Goal: Task Accomplishment & Management: Use online tool/utility

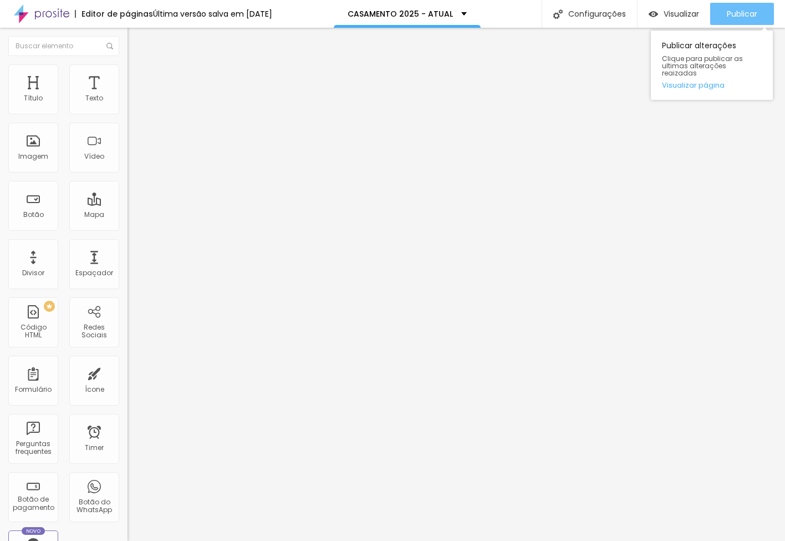
click at [737, 15] on span "Publicar" at bounding box center [742, 13] width 30 height 9
click at [737, 19] on div "Publicar" at bounding box center [742, 14] width 30 height 22
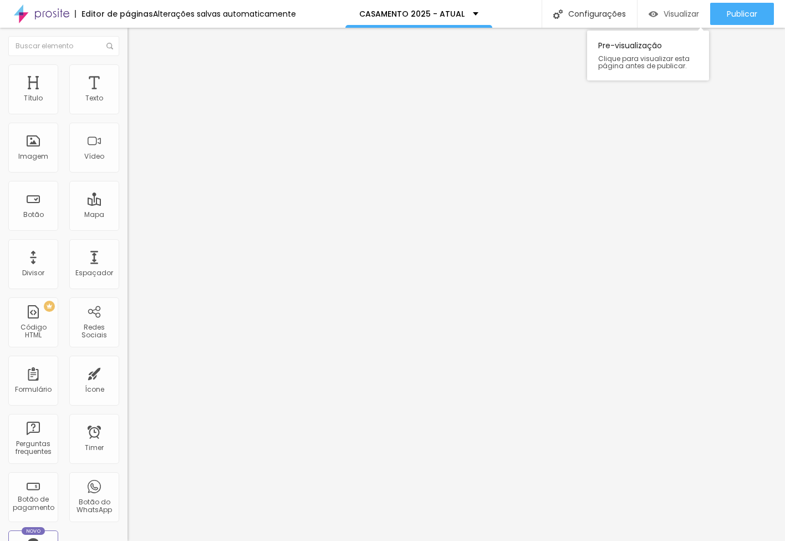
scroll to position [0, 1]
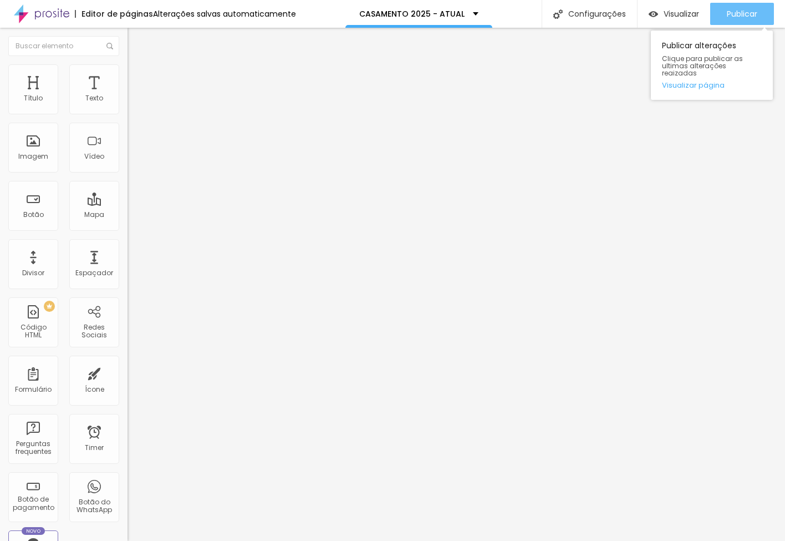
click at [729, 9] on span "Publicar" at bounding box center [742, 13] width 30 height 9
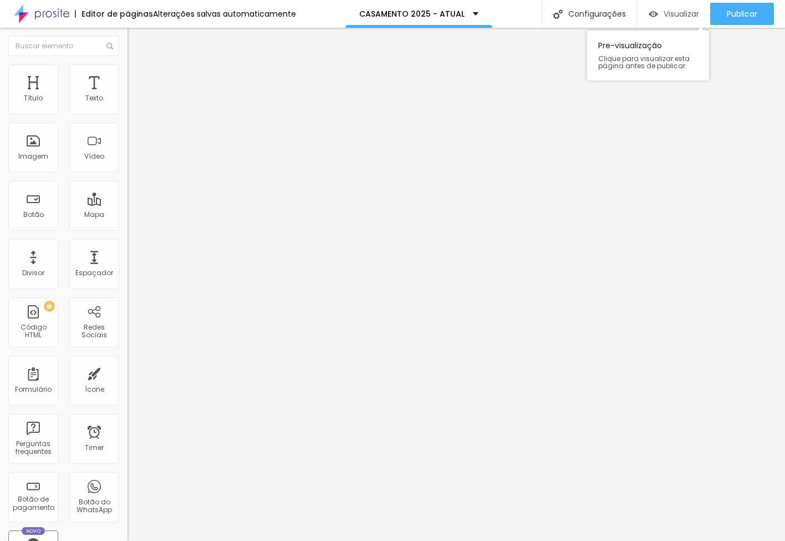
click at [667, 12] on span "Visualizar" at bounding box center [681, 13] width 35 height 9
click at [138, 77] on span "Estilo" at bounding box center [146, 71] width 17 height 9
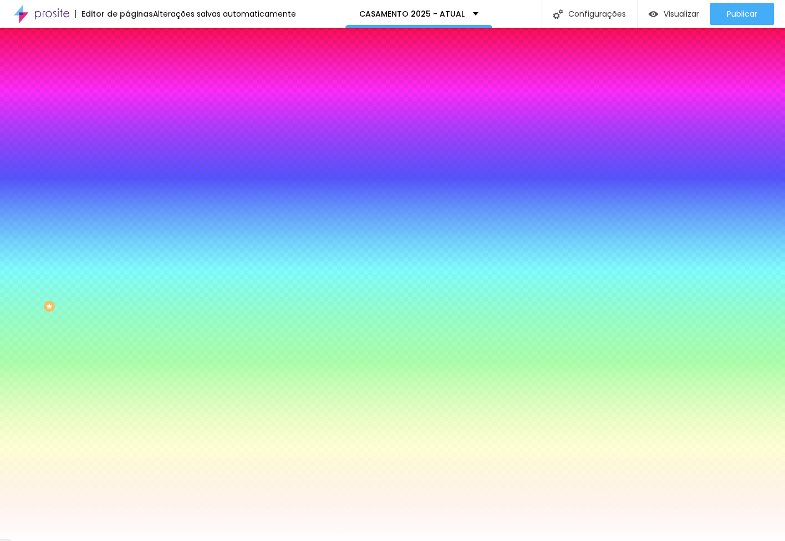
click at [128, 151] on div at bounding box center [192, 151] width 128 height 0
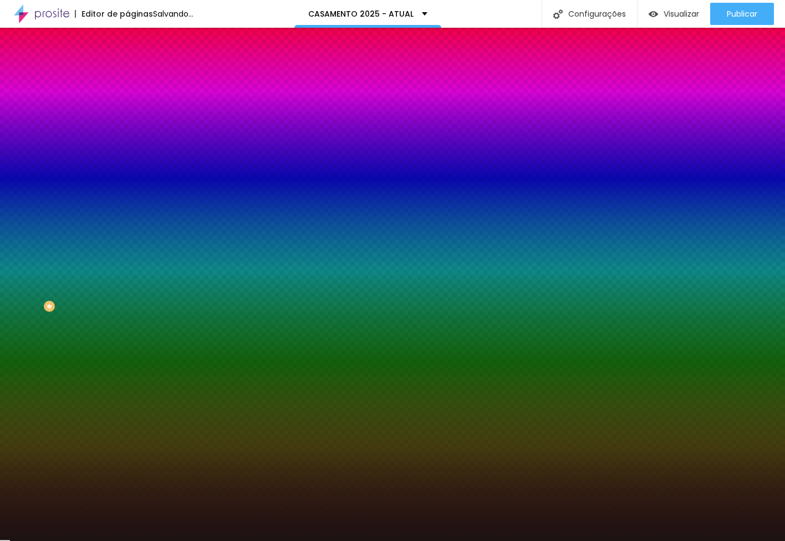
type input "#000000"
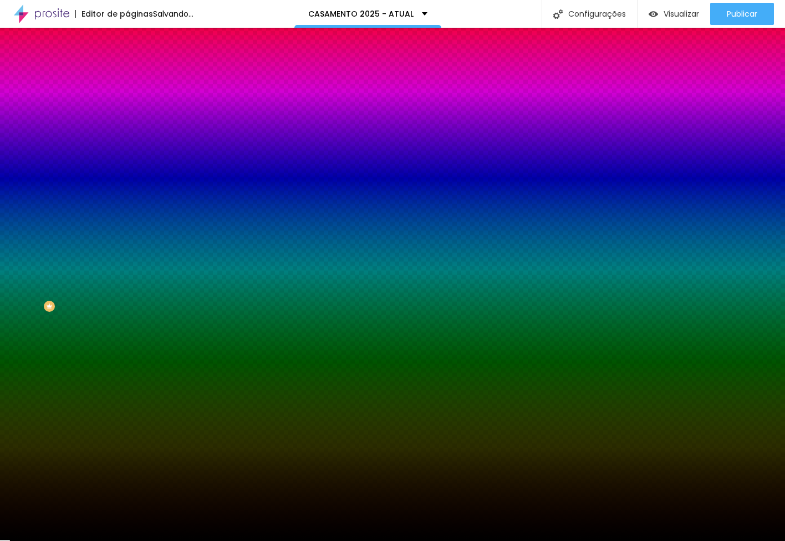
drag, startPoint x: 54, startPoint y: 280, endPoint x: 0, endPoint y: 310, distance: 61.6
click at [128, 309] on div "Editar Seção Conteúdo Estilo Avançado Imagem de fundo Adicionar imagem Efeito d…" at bounding box center [192, 284] width 128 height 513
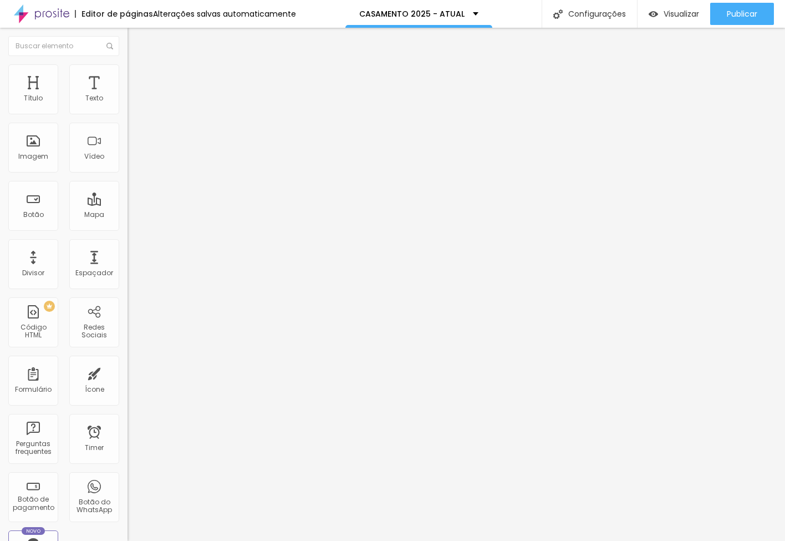
click at [128, 95] on span "Adicionar imagem" at bounding box center [164, 90] width 72 height 9
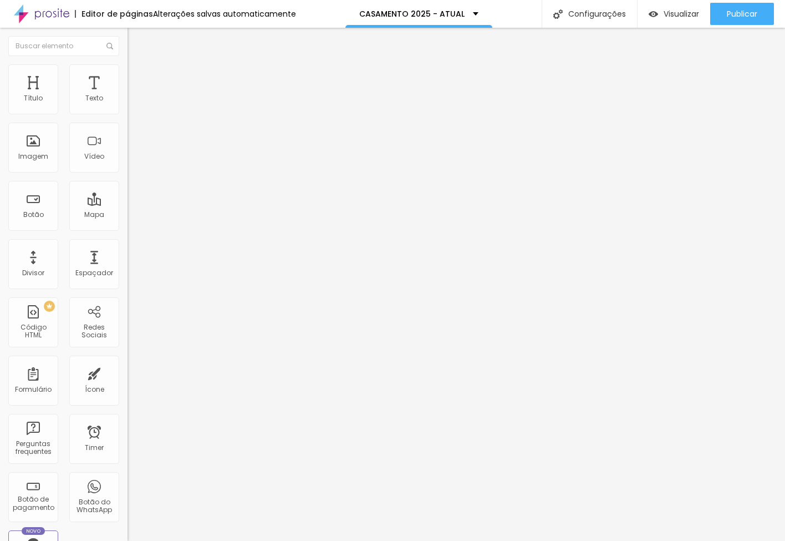
click at [128, 95] on span "Trocar imagem" at bounding box center [158, 90] width 60 height 9
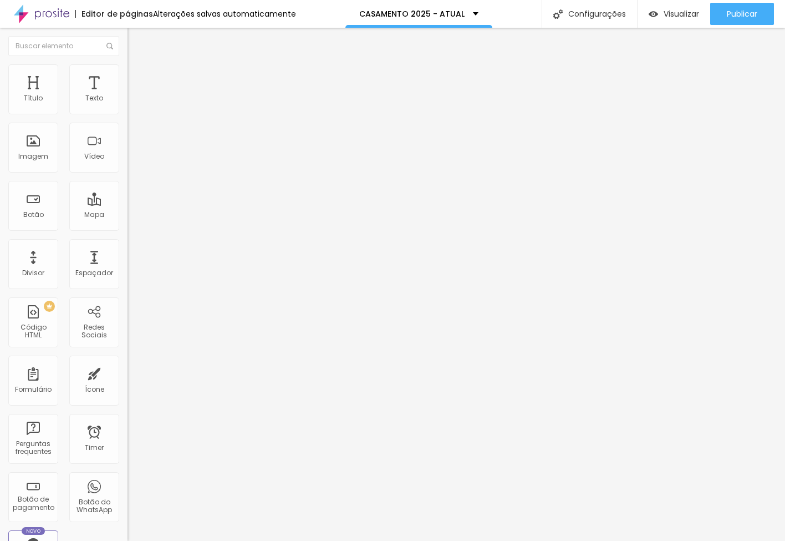
click at [128, 95] on span "Trocar imagem" at bounding box center [158, 90] width 60 height 9
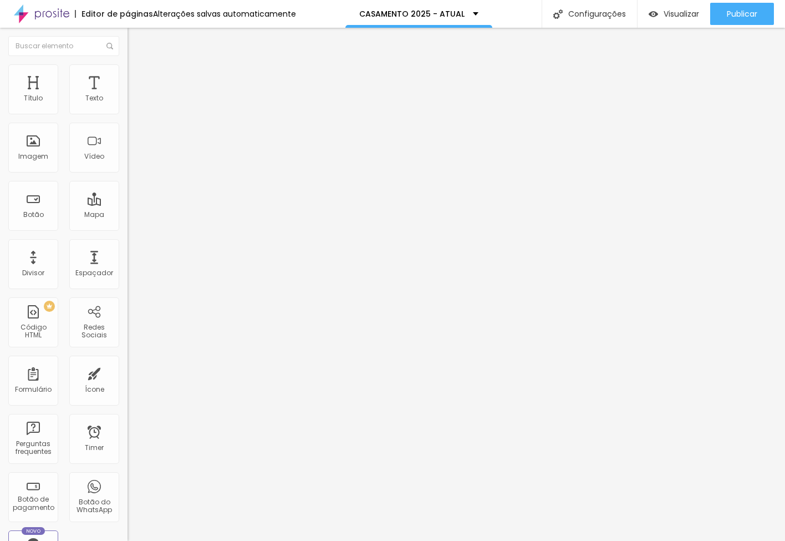
click at [736, 13] on span "Publicar" at bounding box center [742, 13] width 30 height 9
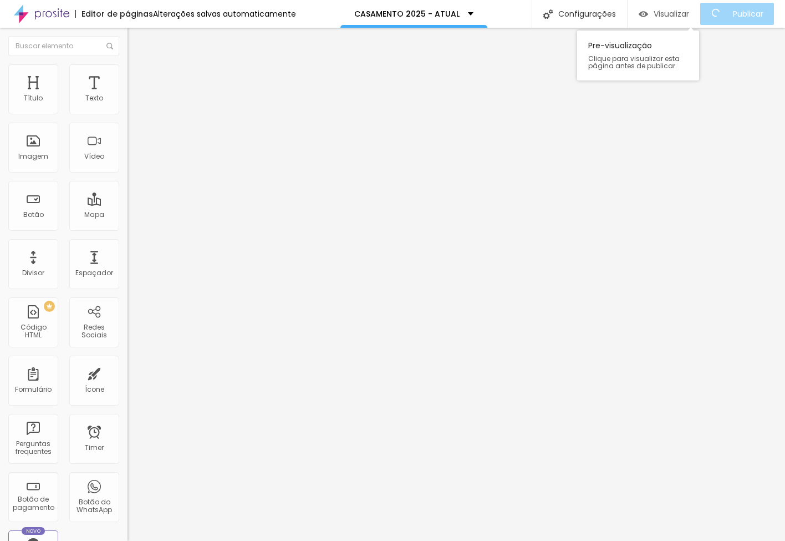
click at [685, 17] on span "Visualizar" at bounding box center [671, 13] width 35 height 9
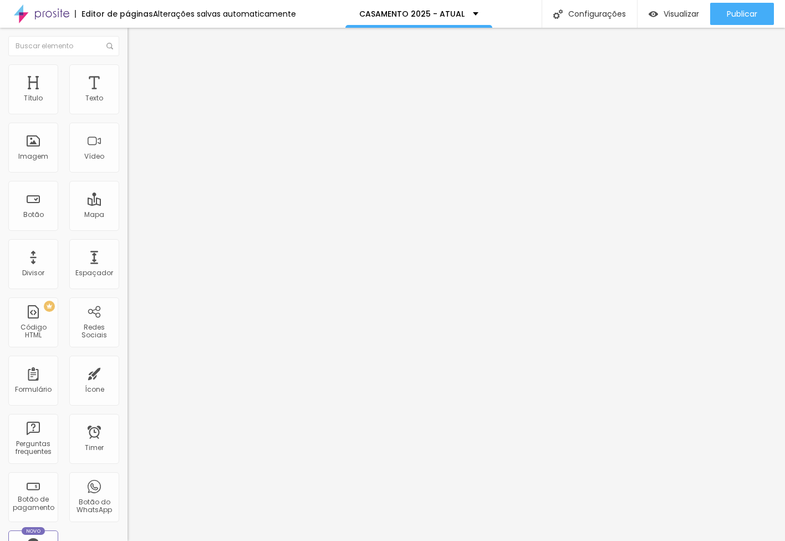
click at [138, 77] on span "Estilo" at bounding box center [146, 71] width 17 height 9
click at [138, 78] on span "Avançado" at bounding box center [156, 82] width 37 height 9
type input "9"
type input "7"
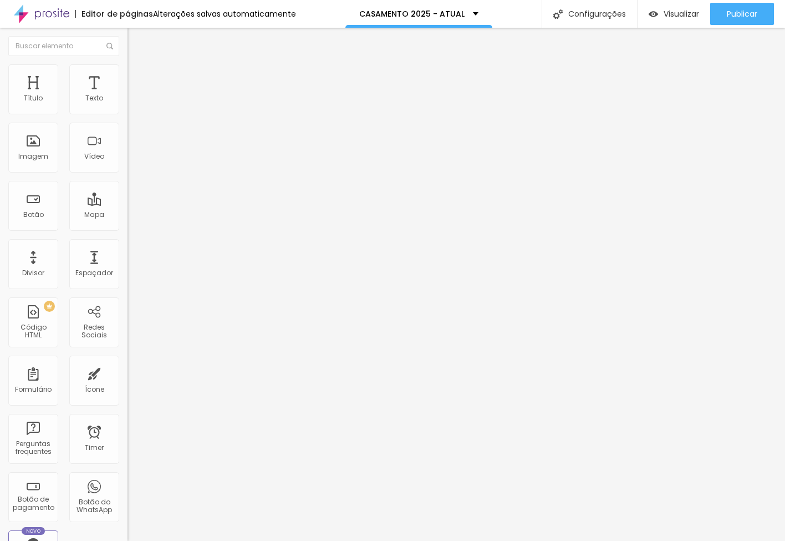
type input "7"
type input "3"
type input "0"
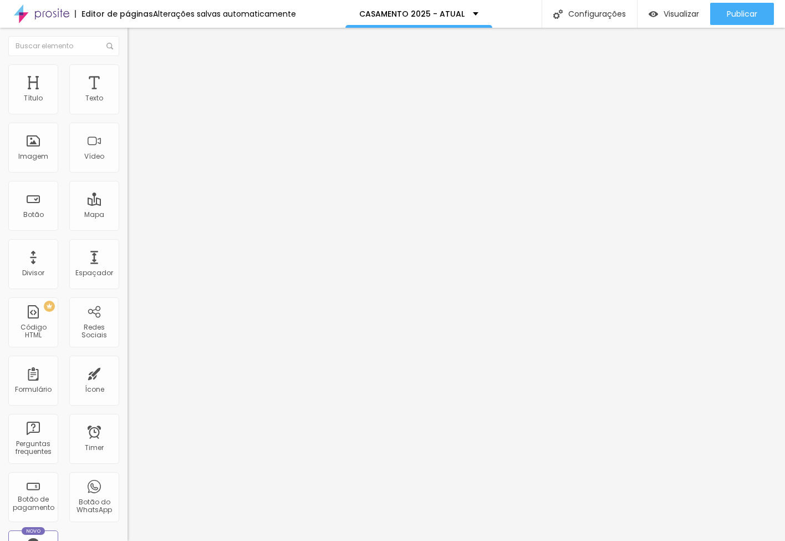
drag, startPoint x: 32, startPoint y: 109, endPoint x: -6, endPoint y: 110, distance: 38.3
type input "0"
click at [0, 110] on html "Editor de páginas Alterações salvas automaticamente CASAMENTO 2025 - ATUAL Conf…" at bounding box center [392, 270] width 785 height 541
type input "9"
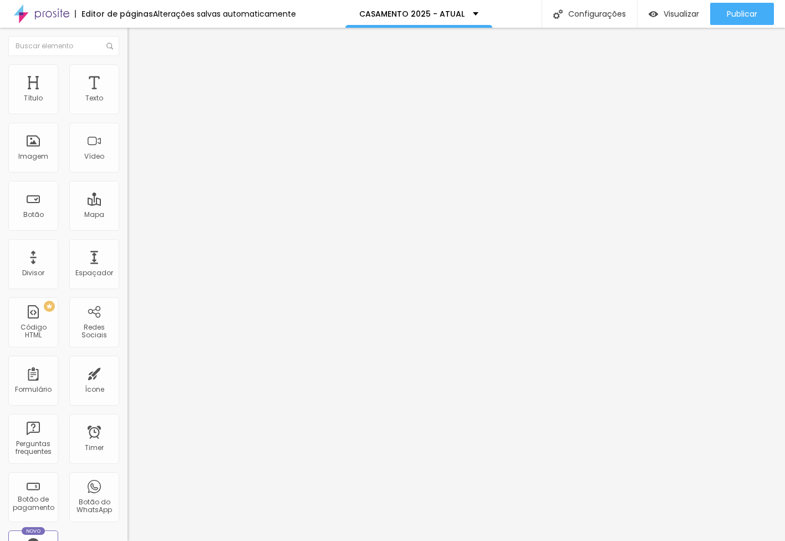
type input "0"
drag, startPoint x: 32, startPoint y: 135, endPoint x: -31, endPoint y: 138, distance: 63.3
type input "0"
click at [0, 138] on html "Editor de páginas Salvando... CASAMENTO 2025 - ATUAL Configurações Configuraçõe…" at bounding box center [392, 270] width 785 height 541
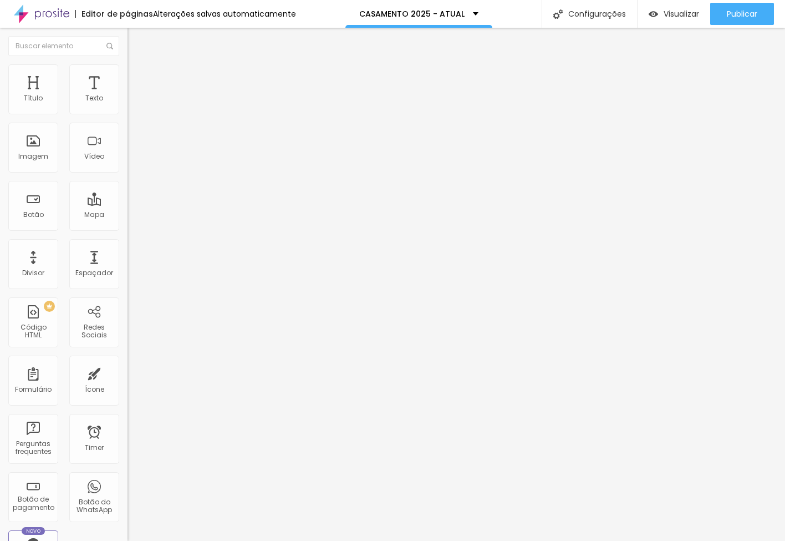
click at [138, 78] on span "Avançado" at bounding box center [156, 82] width 37 height 9
type input "11"
type input "1"
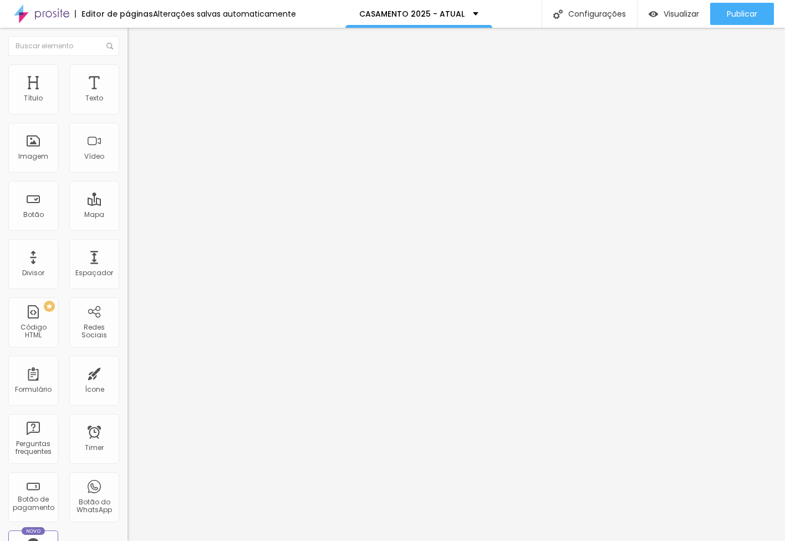
type input "0"
drag, startPoint x: 34, startPoint y: 110, endPoint x: 19, endPoint y: 133, distance: 27.2
type input "0"
click at [0, 114] on html "Editor de páginas Alterações salvas automaticamente CASAMENTO 2025 - ATUAL Conf…" at bounding box center [392, 270] width 785 height 541
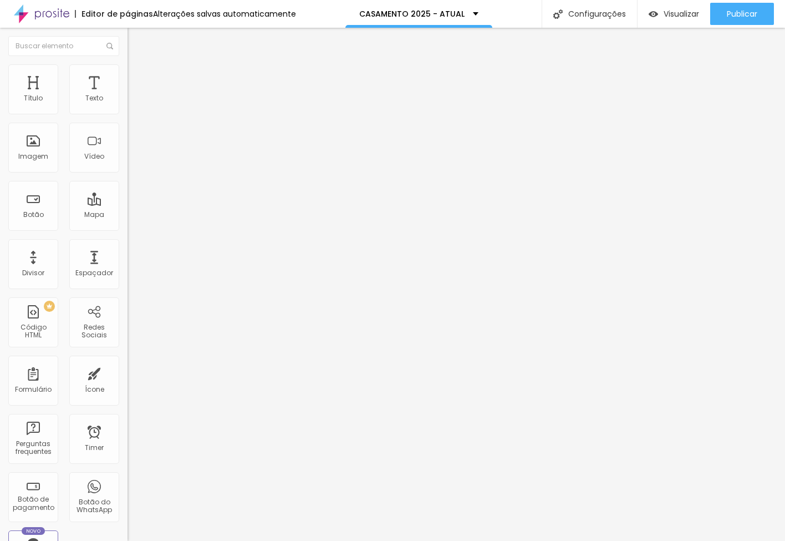
type input "7"
type input "0"
drag, startPoint x: 30, startPoint y: 135, endPoint x: -39, endPoint y: 137, distance: 69.3
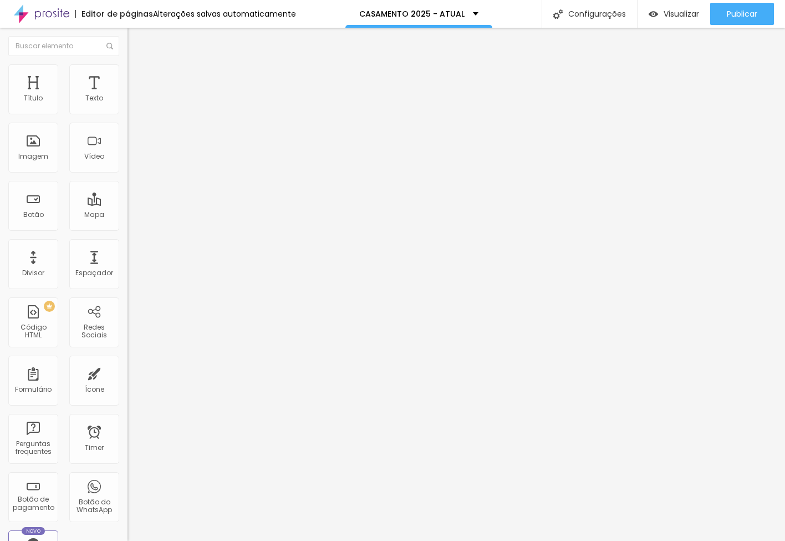
type input "0"
click at [0, 137] on html "Editor de páginas Alterações salvas automaticamente CASAMENTO 2025 - ATUAL Conf…" at bounding box center [392, 270] width 785 height 541
click at [128, 75] on img at bounding box center [133, 80] width 10 height 10
type input "8"
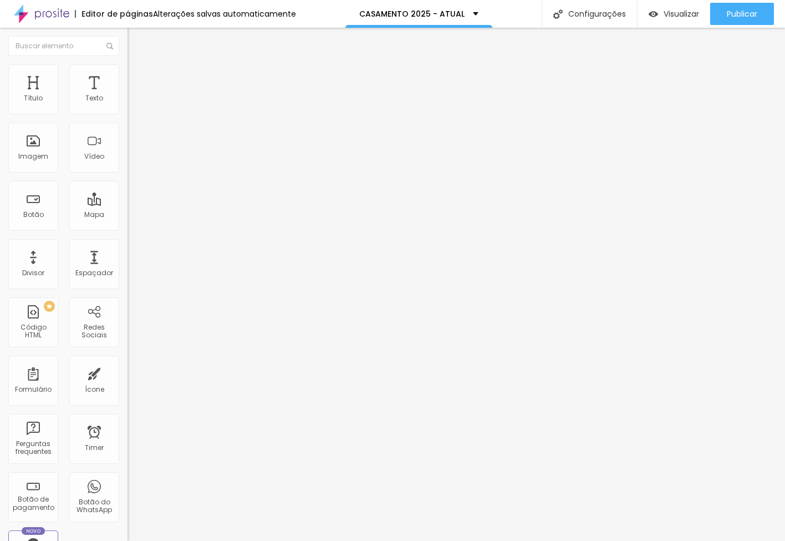
type input "0"
drag, startPoint x: 32, startPoint y: 111, endPoint x: -11, endPoint y: 115, distance: 42.3
type input "0"
click at [0, 115] on html "Editor de páginas Alterações salvas automaticamente CASAMENTO 2025 - ATUAL Conf…" at bounding box center [392, 270] width 785 height 541
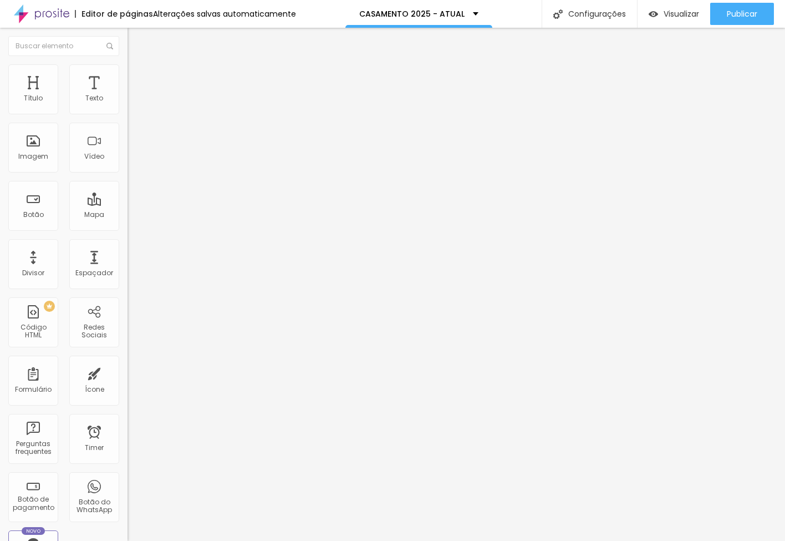
type input "9"
type input "1"
type input "0"
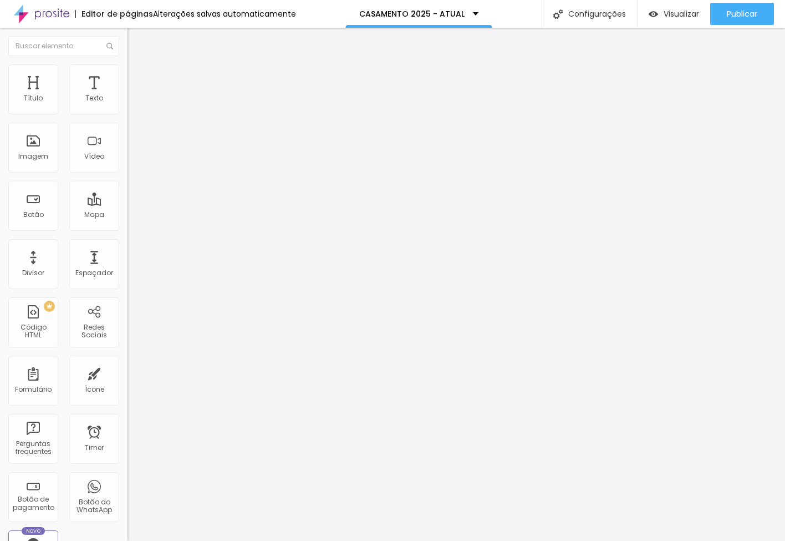
type input "0"
drag, startPoint x: 33, startPoint y: 135, endPoint x: -18, endPoint y: 136, distance: 51.0
type input "0"
click at [0, 136] on html "Editor de páginas Alterações salvas automaticamente CASAMENTO 2025 - ATUAL Conf…" at bounding box center [392, 270] width 785 height 541
click at [138, 78] on span "Avançado" at bounding box center [156, 82] width 37 height 9
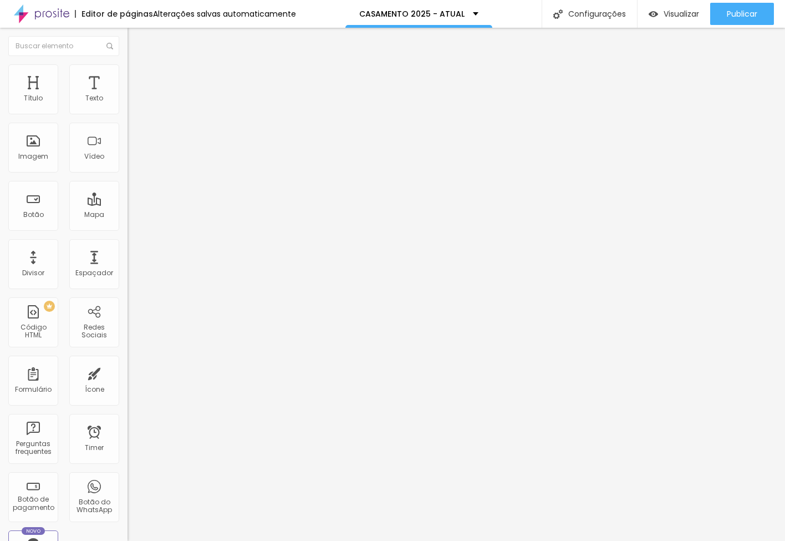
type input "7"
type input "4"
type input "0"
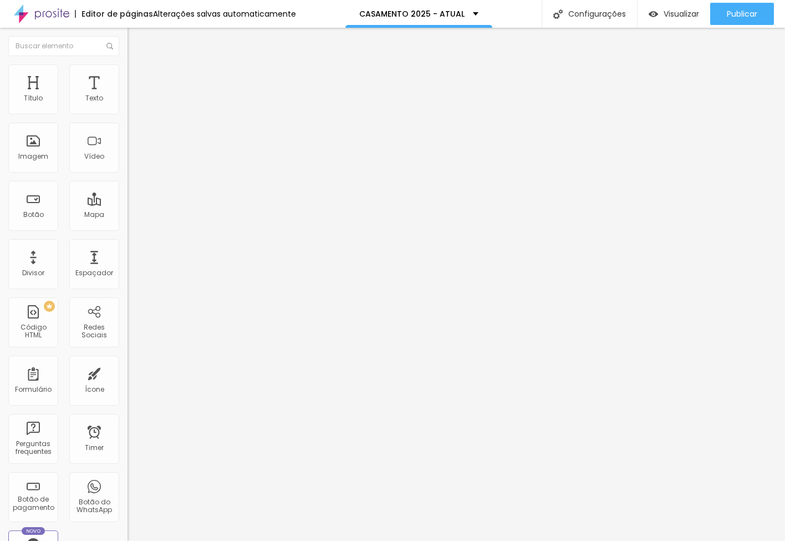
type input "0"
drag, startPoint x: 31, startPoint y: 110, endPoint x: 6, endPoint y: 113, distance: 25.7
type input "0"
click at [128, 112] on div "0 Espaço de cima 10 Espaço de baixo ID Html Classes Html Visível nos dispositiv…" at bounding box center [192, 319] width 128 height 466
type input "9"
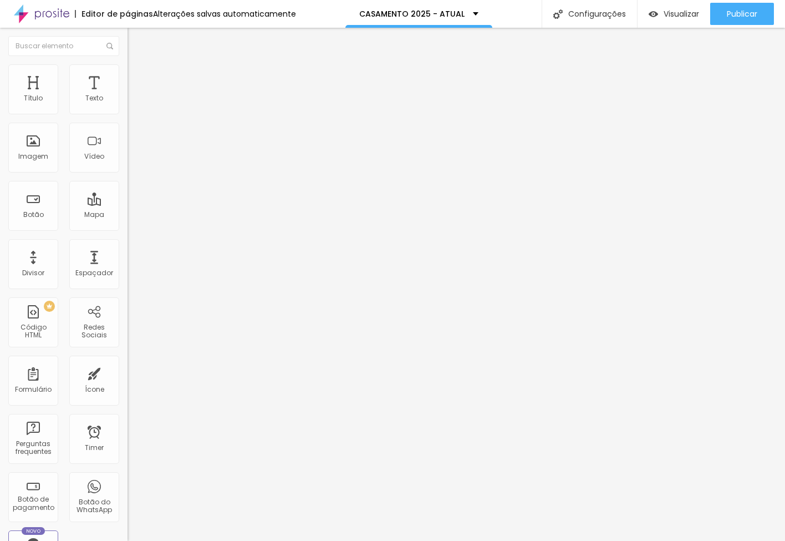
type input "9"
type input "8"
type input "7"
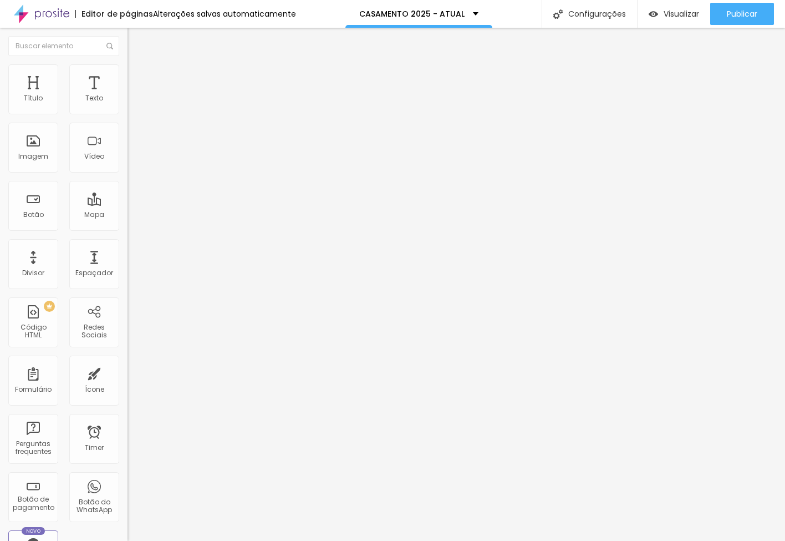
type input "0"
drag, startPoint x: 32, startPoint y: 135, endPoint x: -8, endPoint y: 134, distance: 39.9
type input "0"
click at [0, 134] on html "Editor de páginas Alterações salvas automaticamente CASAMENTO 2025 - ATUAL Conf…" at bounding box center [392, 270] width 785 height 541
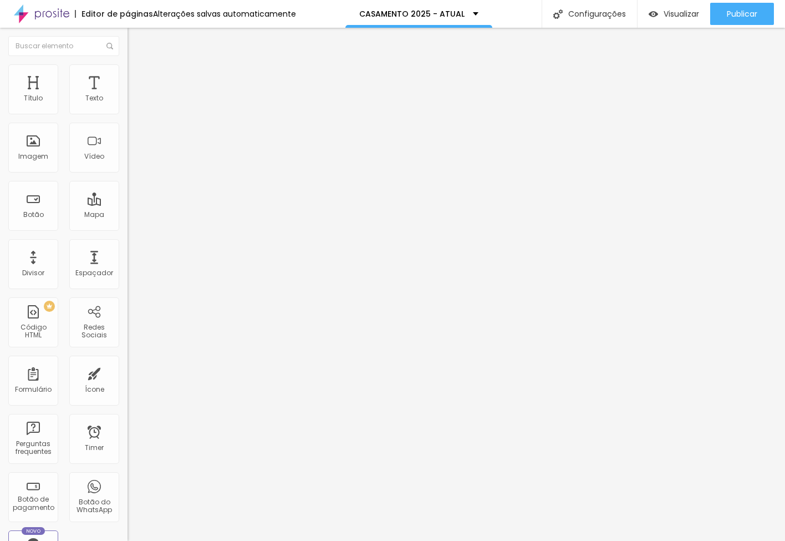
click at [138, 78] on span "Avançado" at bounding box center [156, 82] width 37 height 9
click at [128, 74] on li "Estilo" at bounding box center [192, 69] width 128 height 11
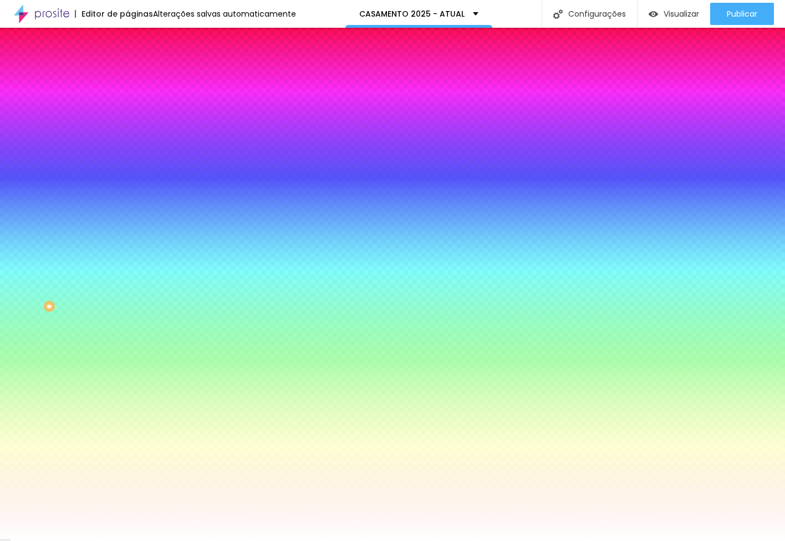
click at [138, 78] on span "Avançado" at bounding box center [156, 82] width 37 height 9
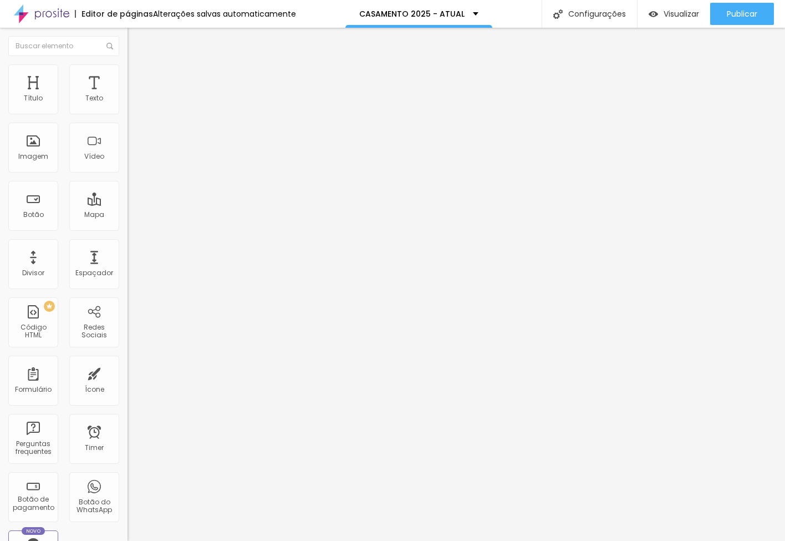
type input "15"
type input "5"
type input "0"
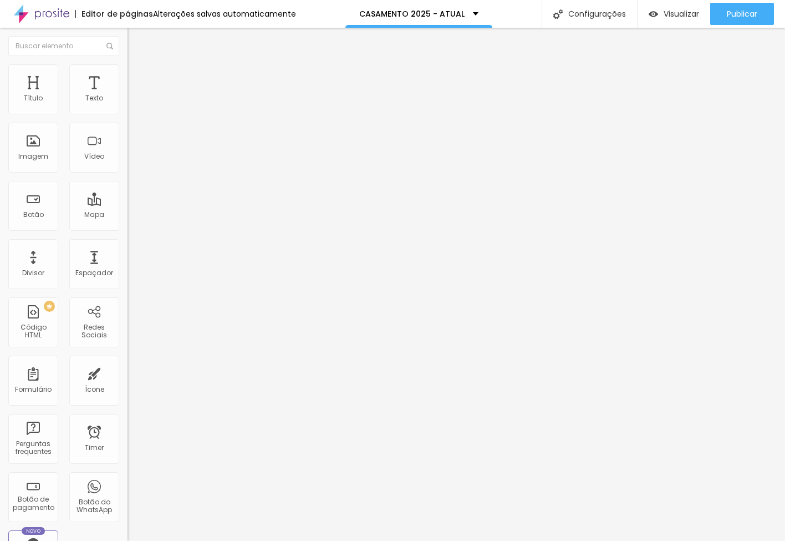
type input "0"
drag, startPoint x: 44, startPoint y: 110, endPoint x: -50, endPoint y: 112, distance: 94.3
type input "0"
click at [0, 112] on html "Editor de páginas Alterações salvas automaticamente CASAMENTO 2025 - ATUAL Conf…" at bounding box center [392, 270] width 785 height 541
click at [128, 75] on li "Avançado" at bounding box center [192, 80] width 128 height 11
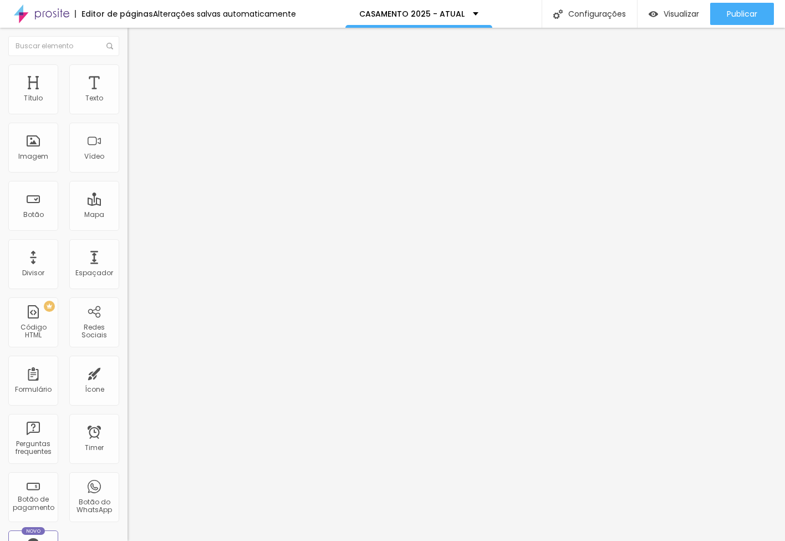
drag, startPoint x: 100, startPoint y: 63, endPoint x: 108, endPoint y: 77, distance: 15.9
click at [128, 75] on img at bounding box center [133, 80] width 10 height 10
type input "15"
type input "5"
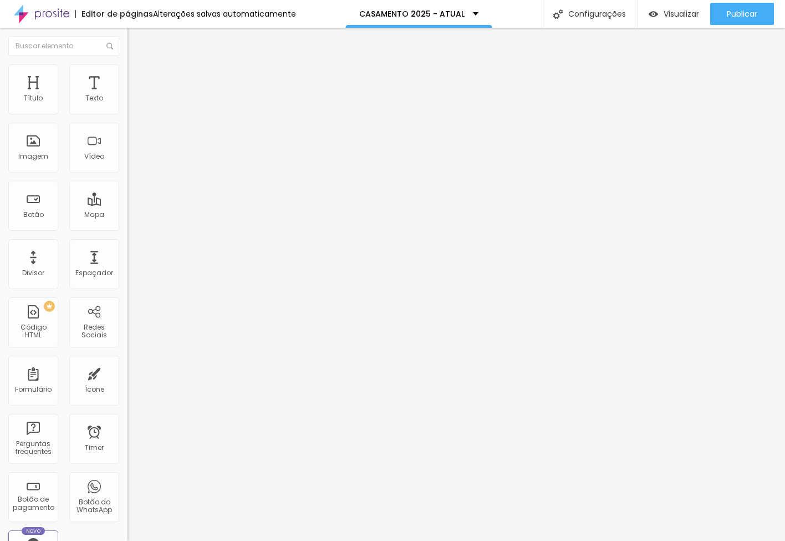
type input "5"
type input "0"
drag, startPoint x: 47, startPoint y: 108, endPoint x: -19, endPoint y: 111, distance: 66.6
type input "0"
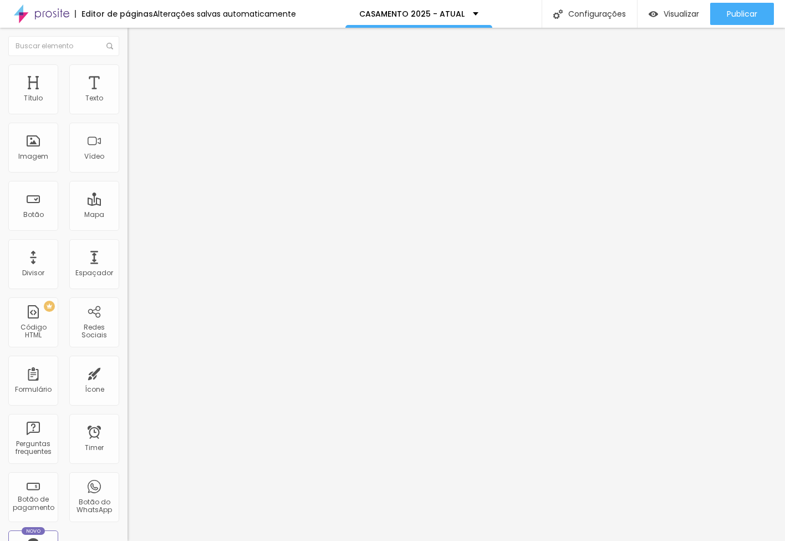
click at [0, 111] on html "Editor de páginas Alterações salvas automaticamente CASAMENTO 2025 - ATUAL Conf…" at bounding box center [392, 270] width 785 height 541
click at [138, 80] on span "Avançado" at bounding box center [156, 82] width 37 height 9
type input "15"
type input "10"
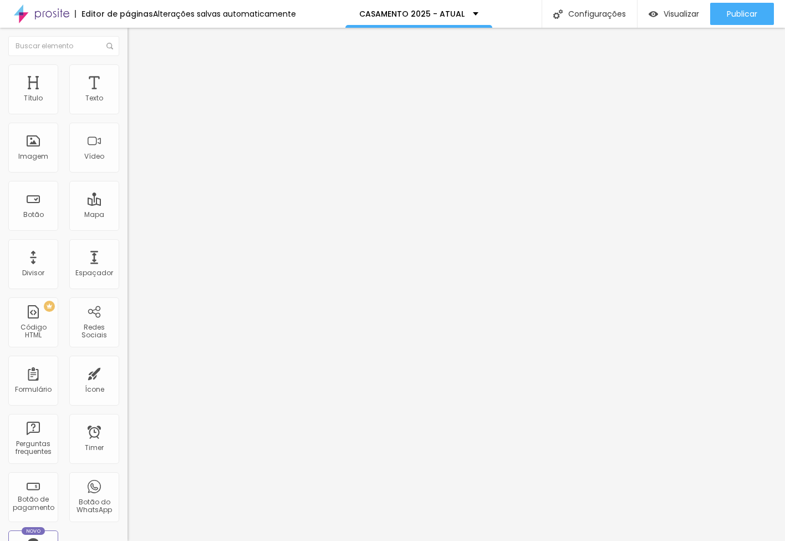
type input "10"
type input "0"
drag, startPoint x: 47, startPoint y: 110, endPoint x: -77, endPoint y: 111, distance: 124.2
type input "0"
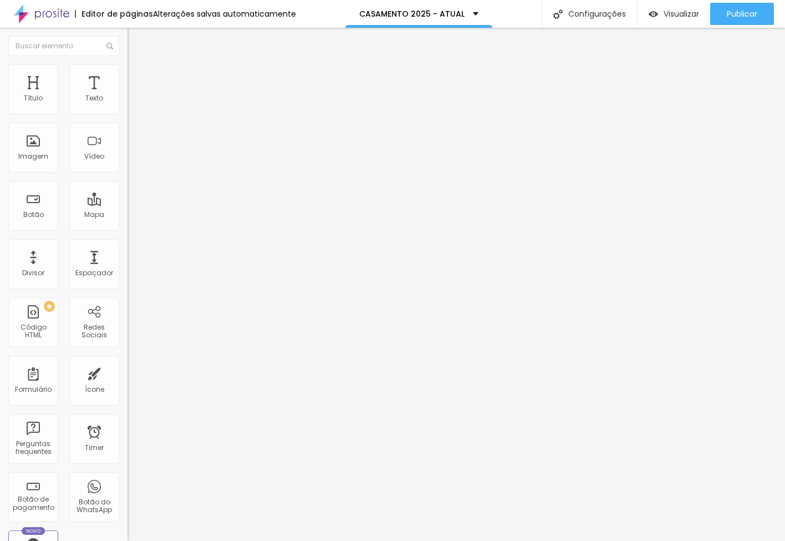
click at [0, 111] on html "Editor de páginas Alterações salvas automaticamente CASAMENTO 2025 - ATUAL Conf…" at bounding box center [392, 270] width 785 height 541
click at [138, 78] on span "Avançado" at bounding box center [156, 82] width 37 height 9
type input "15"
type input "10"
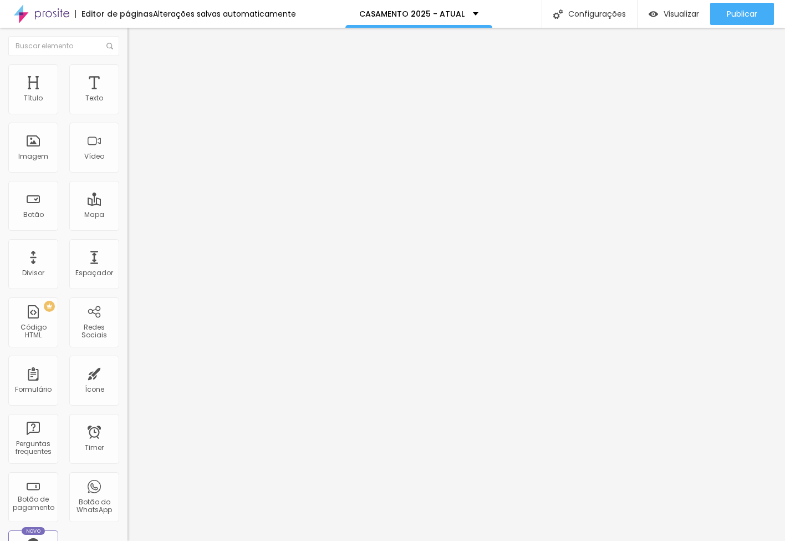
type input "10"
type input "5"
type input "0"
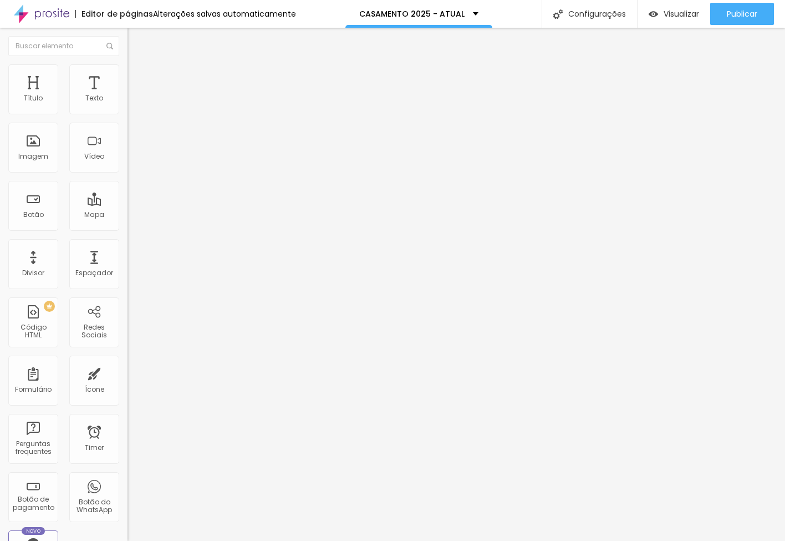
drag, startPoint x: 46, startPoint y: 110, endPoint x: -103, endPoint y: 119, distance: 148.9
type input "0"
click at [0, 119] on html "Editor de páginas Alterações salvas automaticamente CASAMENTO 2025 - ATUAL Conf…" at bounding box center [392, 270] width 785 height 541
drag, startPoint x: 101, startPoint y: 101, endPoint x: 100, endPoint y: 107, distance: 5.7
click at [128, 106] on div "Modo Encaixotado Encaixotado Completo" at bounding box center [192, 101] width 128 height 30
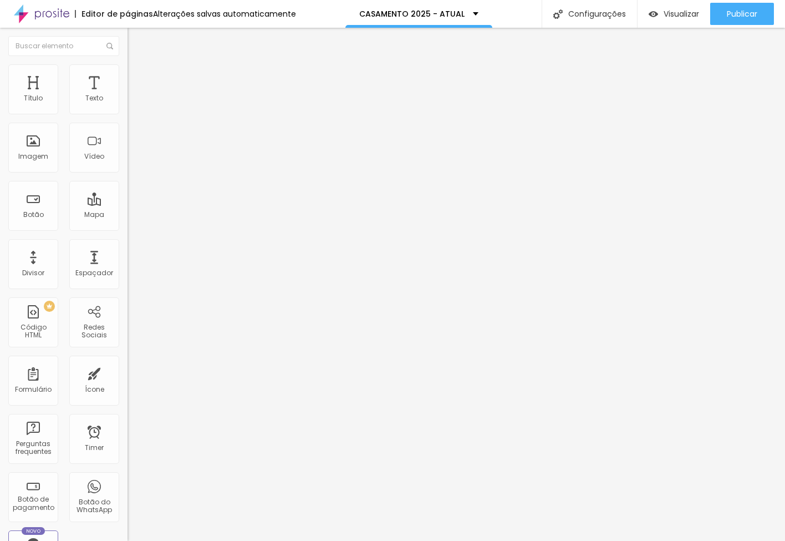
click at [128, 101] on span "Encaixotado" at bounding box center [149, 95] width 43 height 9
click at [128, 118] on span "Completo" at bounding box center [145, 113] width 34 height 9
click at [128, 101] on span "Completo" at bounding box center [145, 95] width 34 height 9
click at [128, 108] on span "Encaixotado" at bounding box center [149, 102] width 43 height 9
click at [138, 77] on span "Estilo" at bounding box center [146, 71] width 17 height 9
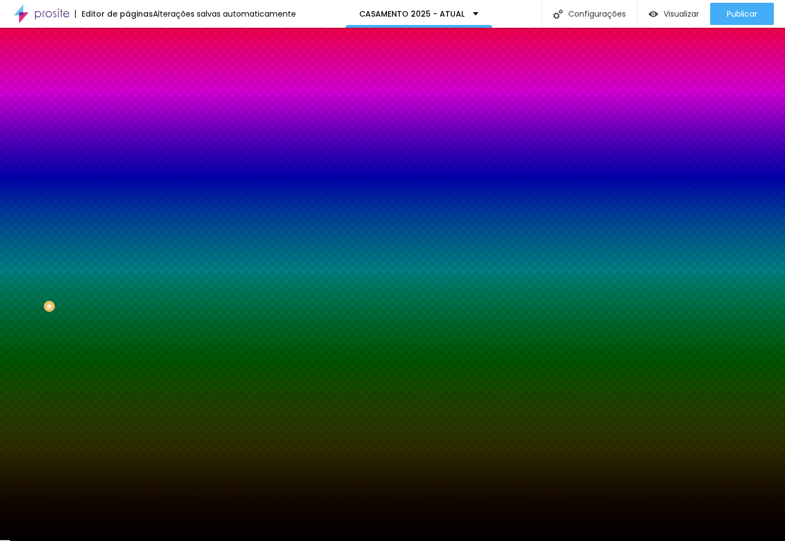
click at [138, 78] on span "Avançado" at bounding box center [156, 82] width 37 height 9
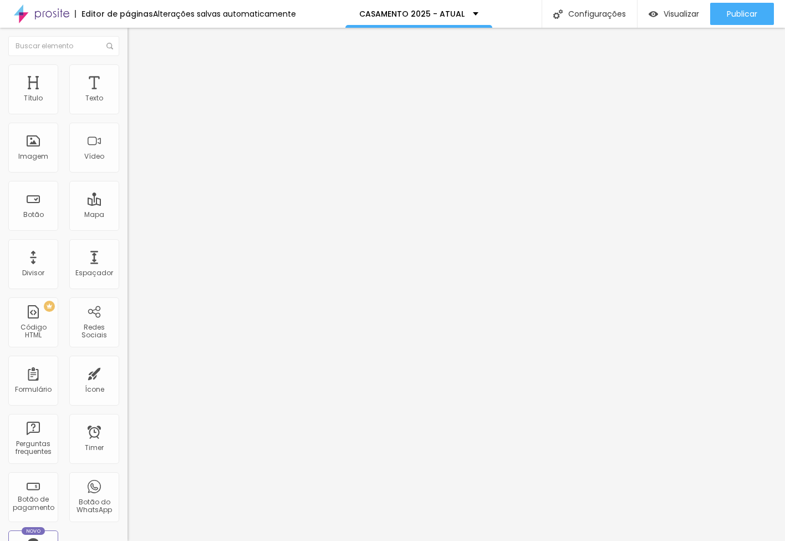
type input "15"
type input "10"
type input "5"
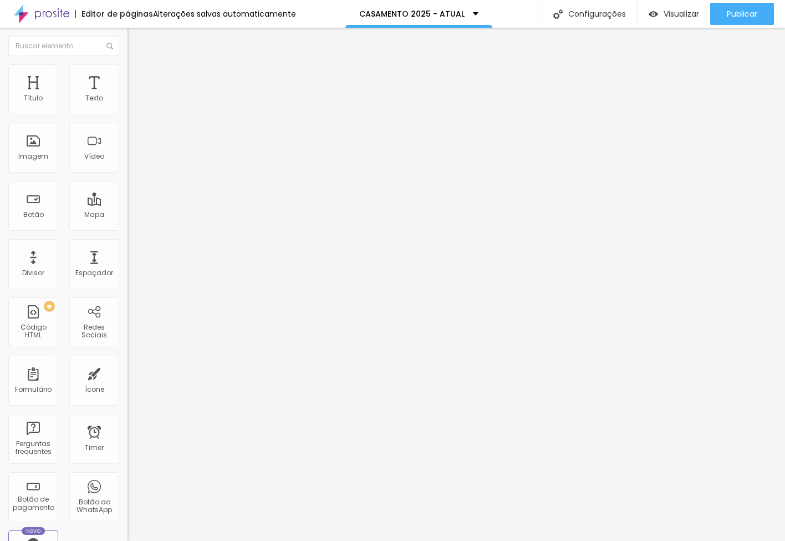
type input "5"
type input "0"
type input "5"
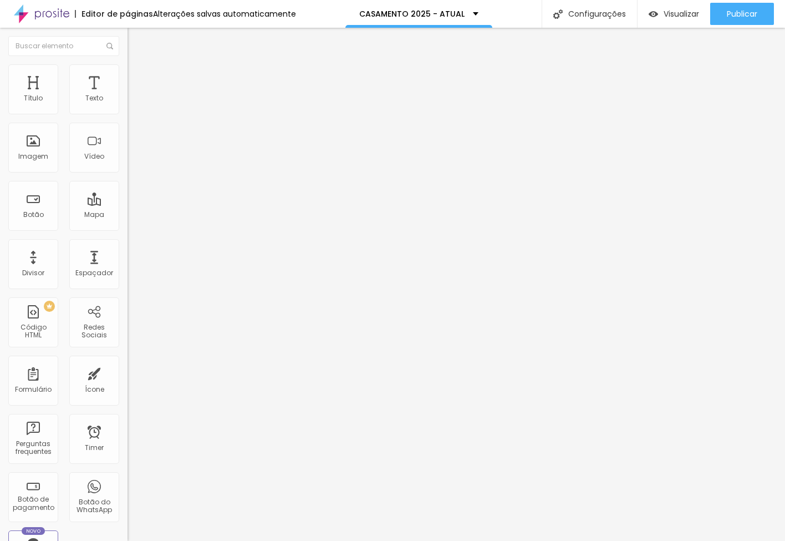
type input "10"
type input "15"
type input "20"
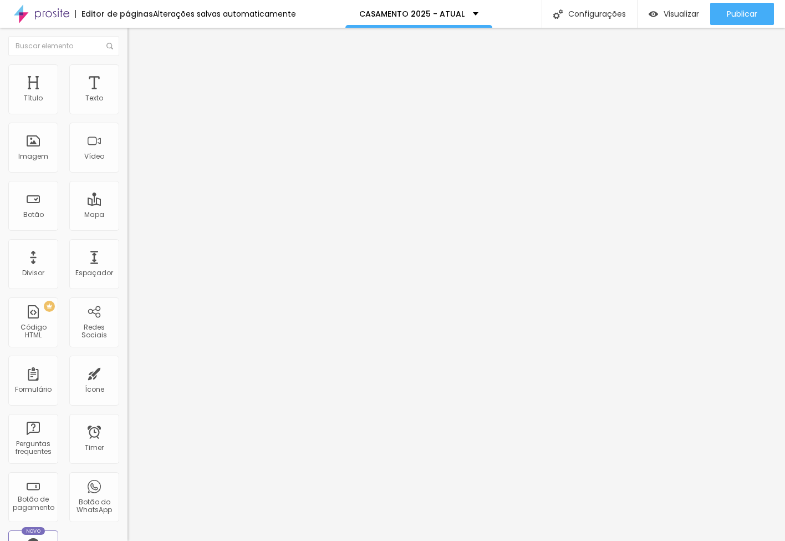
type input "20"
type input "25"
type input "20"
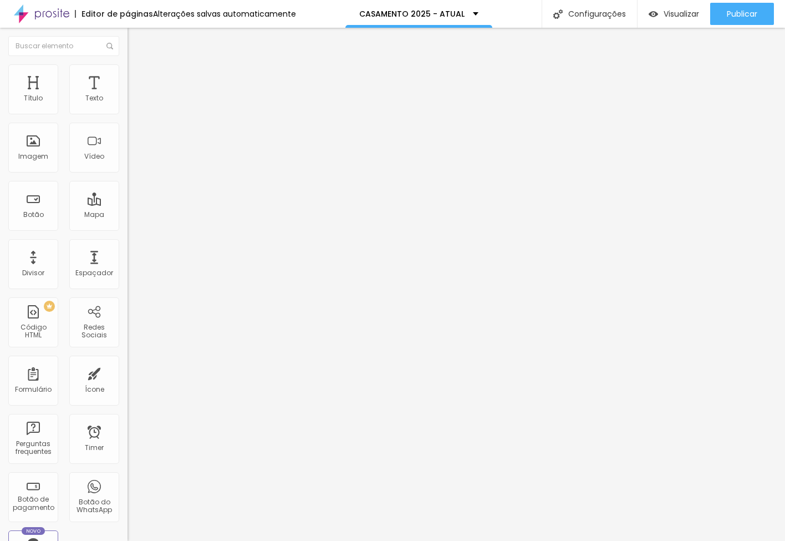
type input "15"
type input "10"
type input "15"
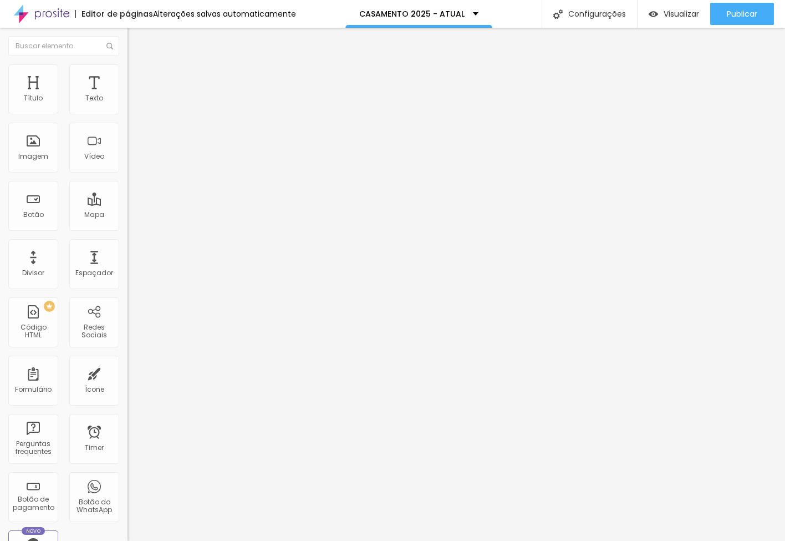
type input "15"
type input "20"
type input "15"
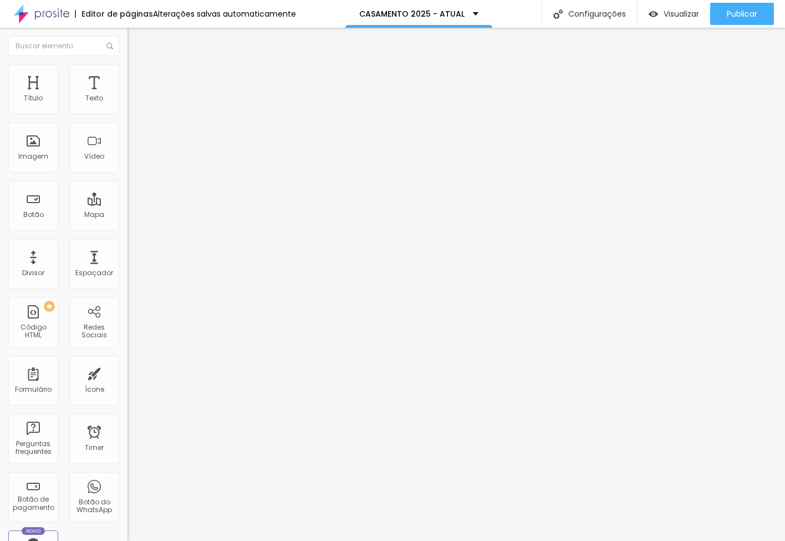
drag, startPoint x: 72, startPoint y: 110, endPoint x: 63, endPoint y: 124, distance: 16.9
type input "15"
click at [128, 215] on input "range" at bounding box center [164, 219] width 72 height 9
type input "13"
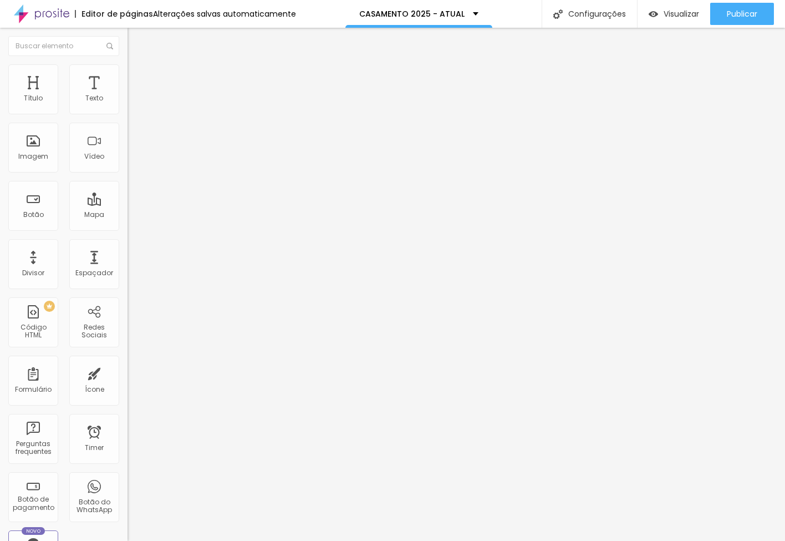
type input "0"
type input "2"
type input "7"
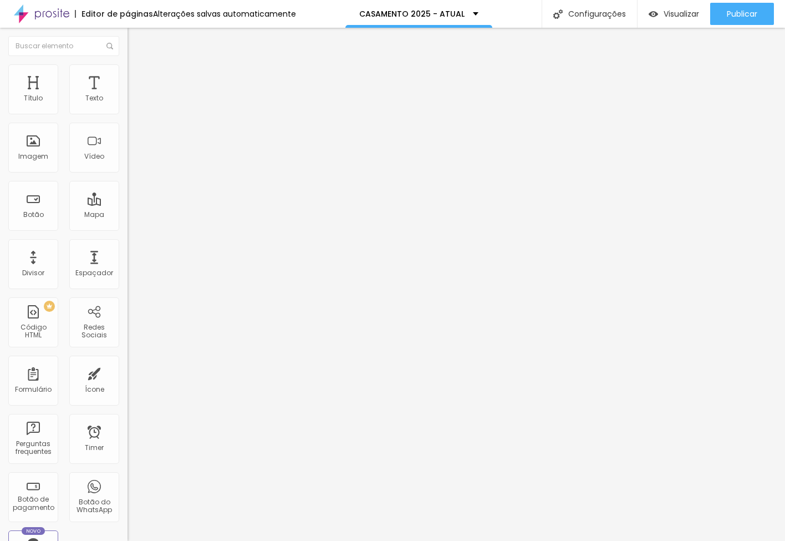
type input "7"
type input "13"
type input "18"
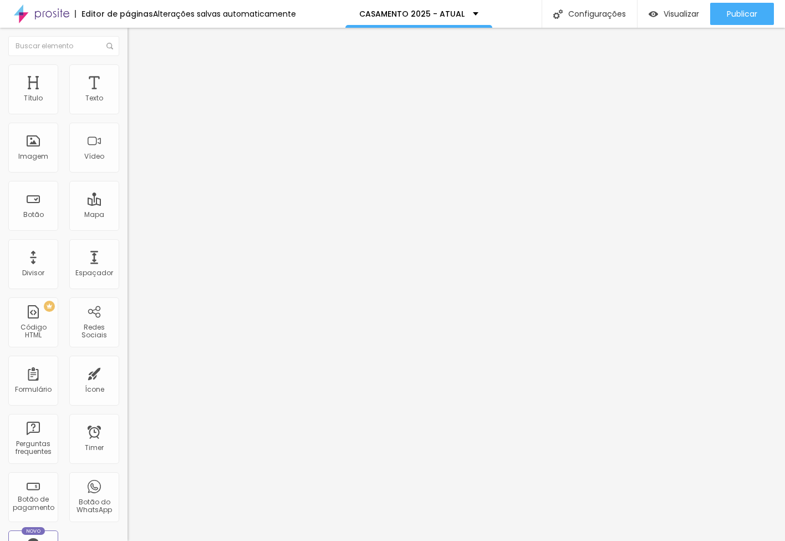
type input "23"
type input "28"
type input "34"
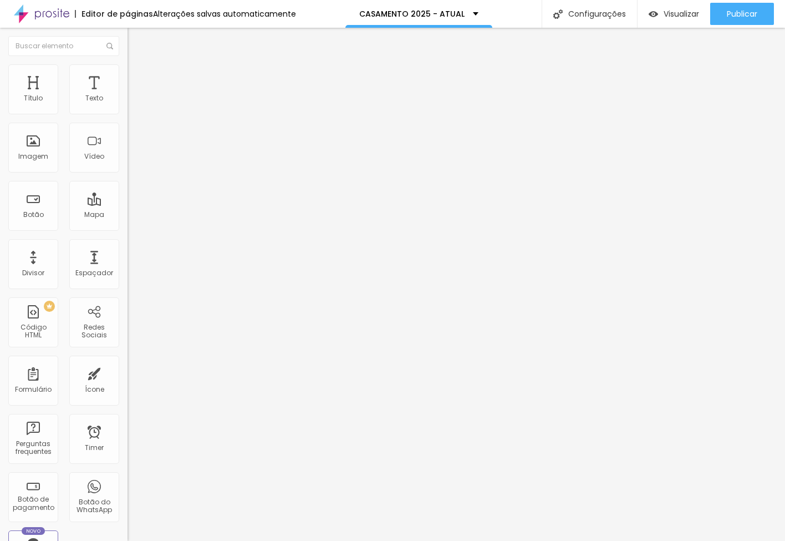
type input "34"
type input "39"
type input "34"
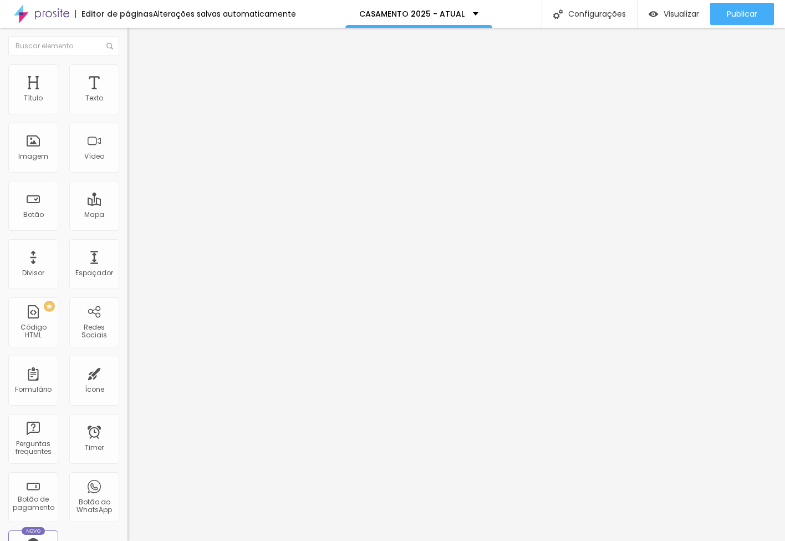
type input "28"
type input "23"
type input "18"
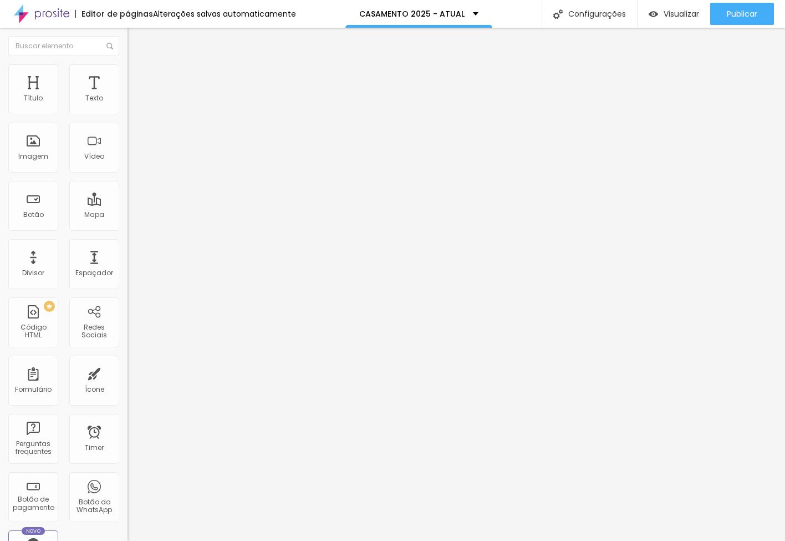
type input "18"
type input "23"
type input "18"
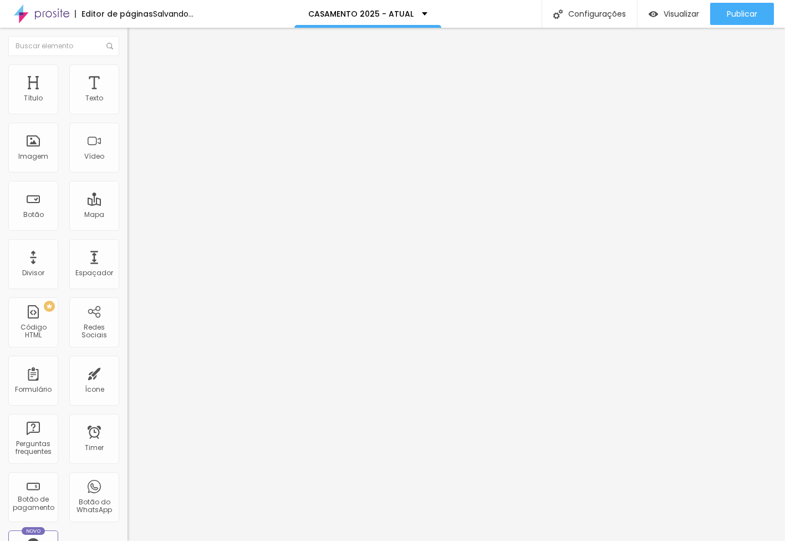
type input "13"
click at [128, 372] on input "range" at bounding box center [164, 376] width 72 height 9
drag, startPoint x: 67, startPoint y: 69, endPoint x: 52, endPoint y: 73, distance: 14.9
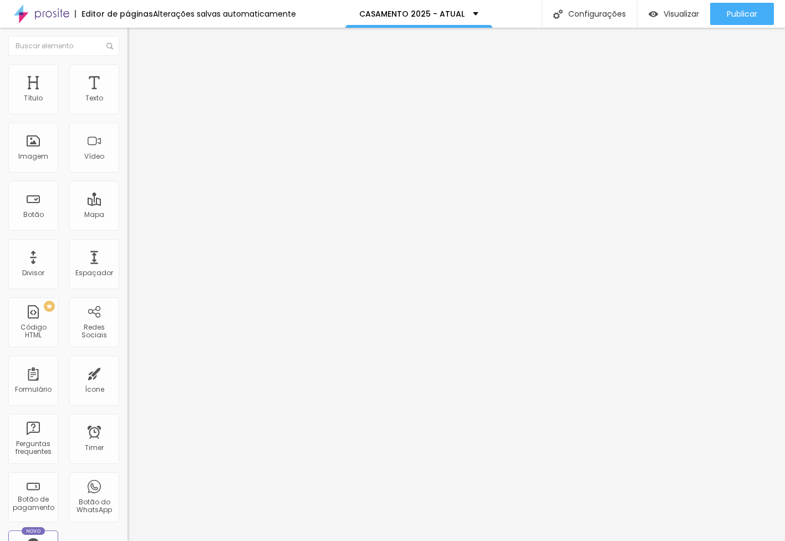
click at [128, 69] on img at bounding box center [133, 69] width 10 height 10
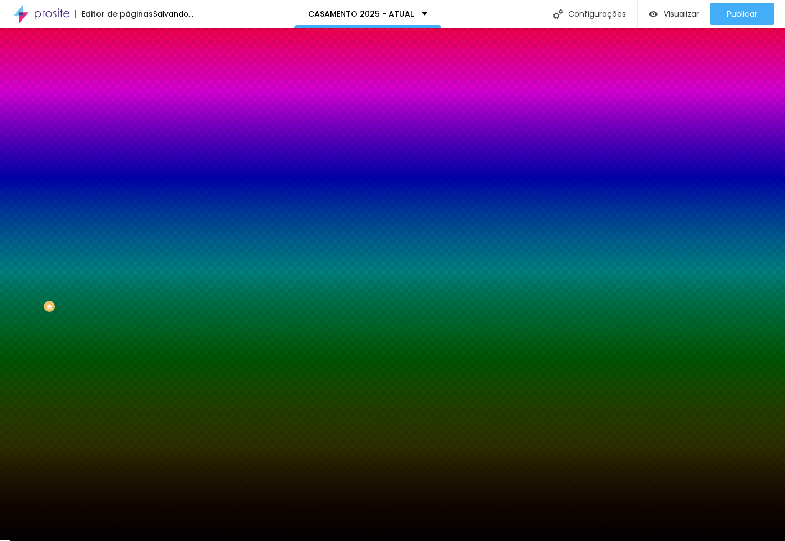
click at [138, 65] on span "Conteúdo" at bounding box center [155, 60] width 34 height 9
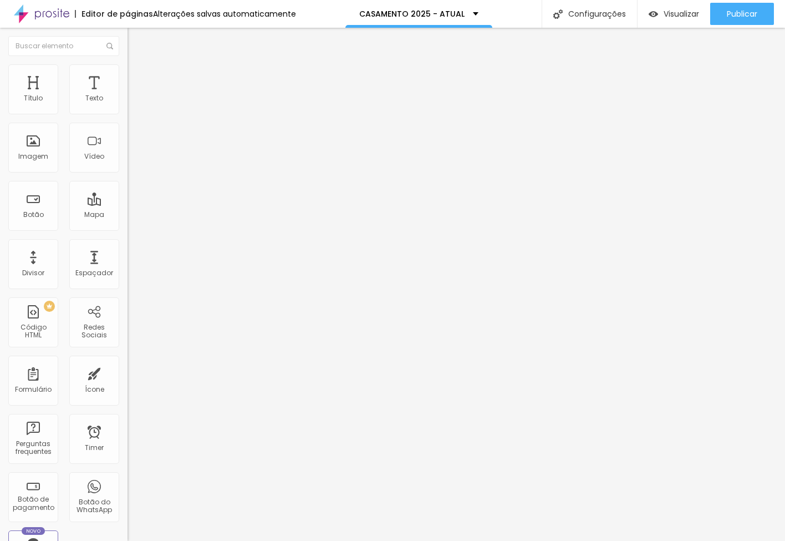
click at [128, 39] on button "Editar Seção" at bounding box center [192, 41] width 128 height 26
click at [733, 13] on span "Publicar" at bounding box center [742, 13] width 30 height 9
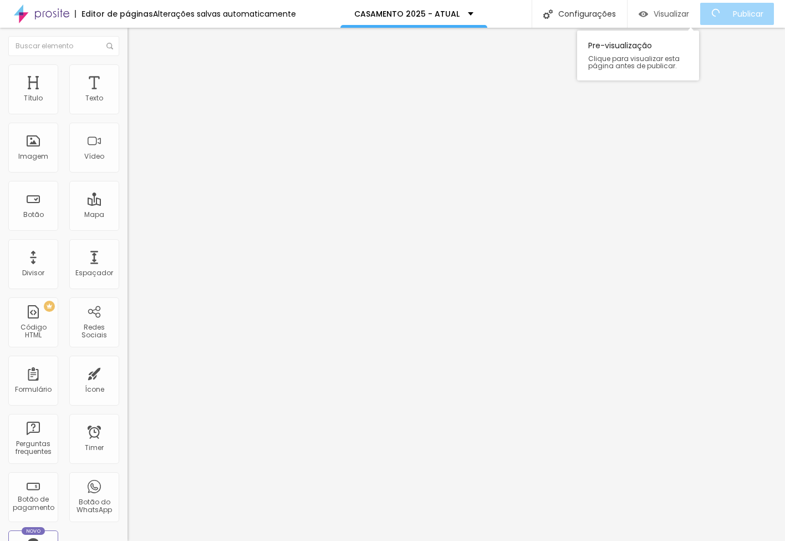
click at [680, 14] on span "Visualizar" at bounding box center [671, 13] width 35 height 9
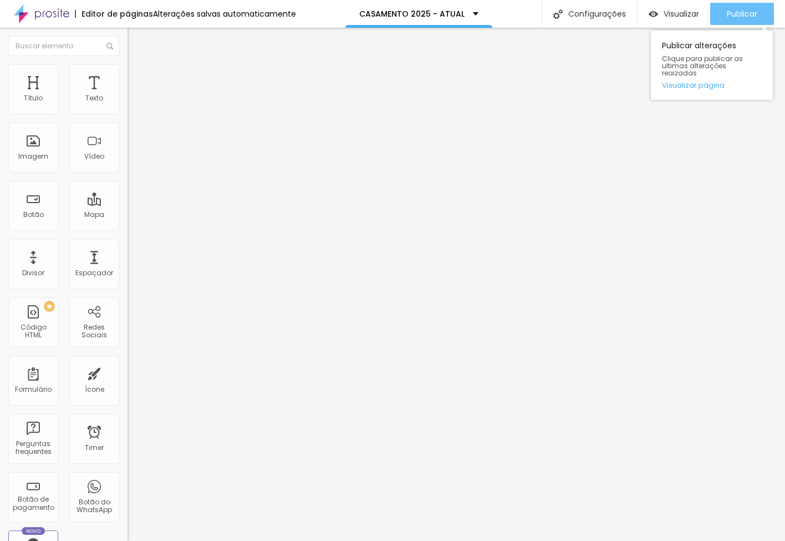
click at [731, 18] on span "Publicar" at bounding box center [742, 13] width 30 height 9
click at [128, 95] on span "Trocar imagem" at bounding box center [158, 90] width 60 height 9
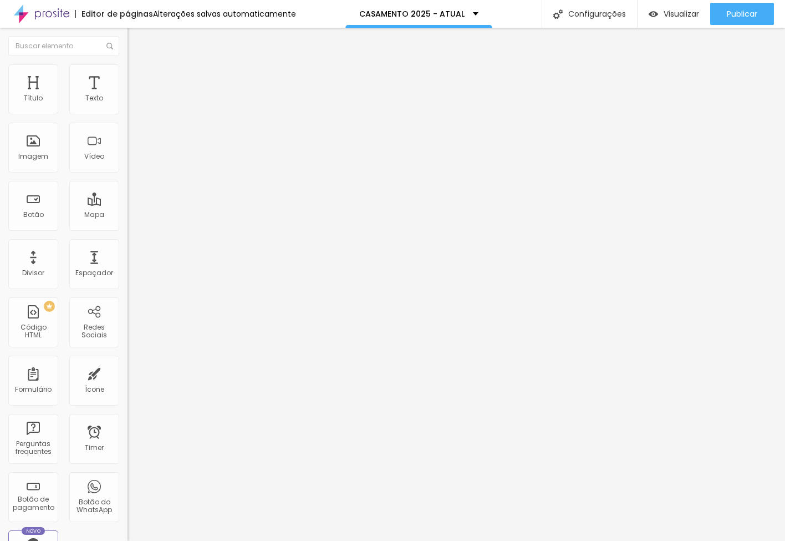
click at [128, 95] on span "Trocar imagem" at bounding box center [158, 90] width 60 height 9
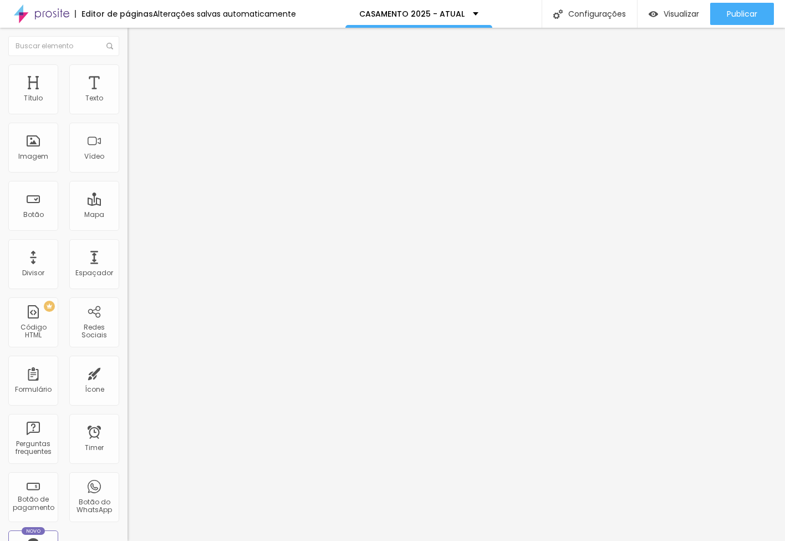
click at [128, 174] on span "Original" at bounding box center [141, 168] width 27 height 9
click at [128, 194] on span "Quadrado" at bounding box center [146, 188] width 36 height 9
click at [128, 204] on span "Original" at bounding box center [141, 199] width 27 height 9
click at [128, 174] on span "Original" at bounding box center [141, 168] width 27 height 9
click at [128, 194] on span "Quadrado" at bounding box center [146, 188] width 36 height 9
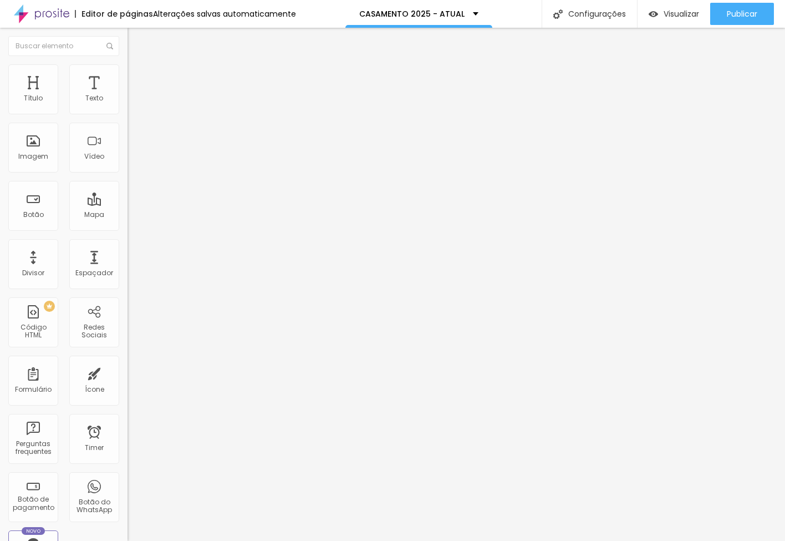
click at [128, 187] on span "Padrão" at bounding box center [140, 181] width 25 height 9
click at [128, 180] on span "Cinema" at bounding box center [142, 175] width 28 height 9
click at [137, 204] on span "Original" at bounding box center [150, 199] width 27 height 9
click at [138, 77] on span "Estilo" at bounding box center [146, 71] width 17 height 9
click at [138, 78] on span "Avançado" at bounding box center [156, 82] width 37 height 9
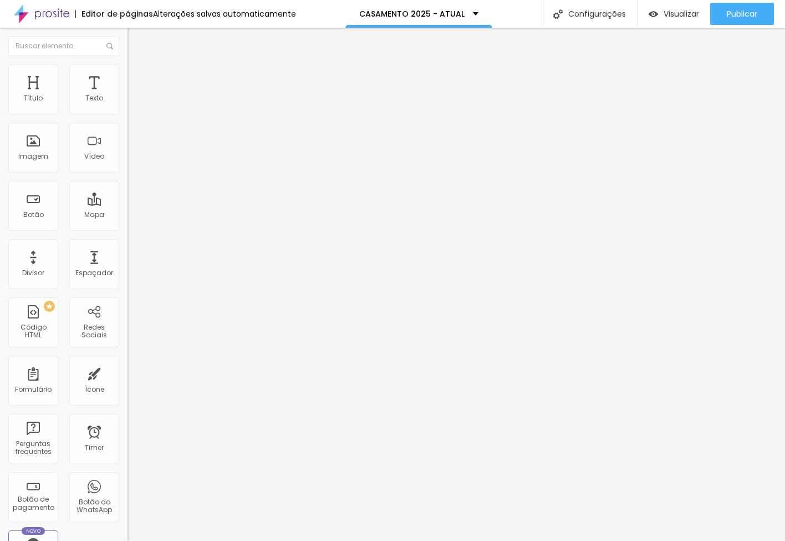
type input "1"
type input "7"
type input "10"
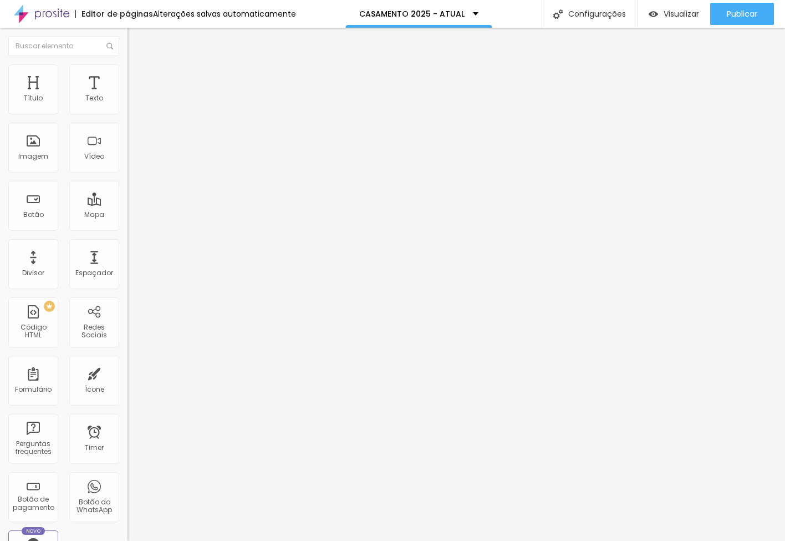
type input "10"
type input "11"
type input "13"
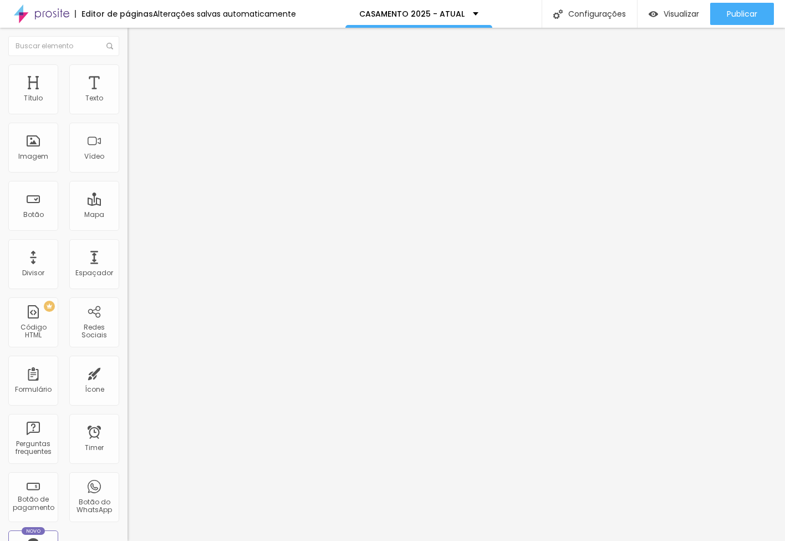
type input "15"
type input "18"
type input "24"
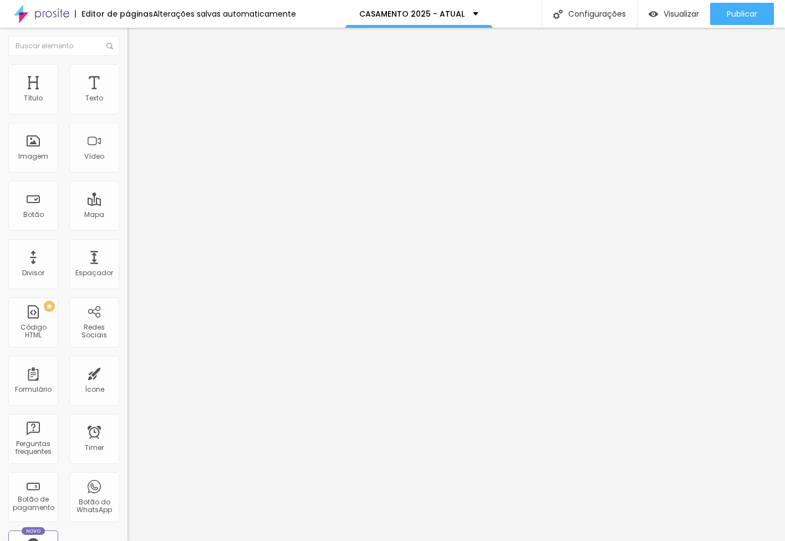
type input "24"
type input "34"
type input "36"
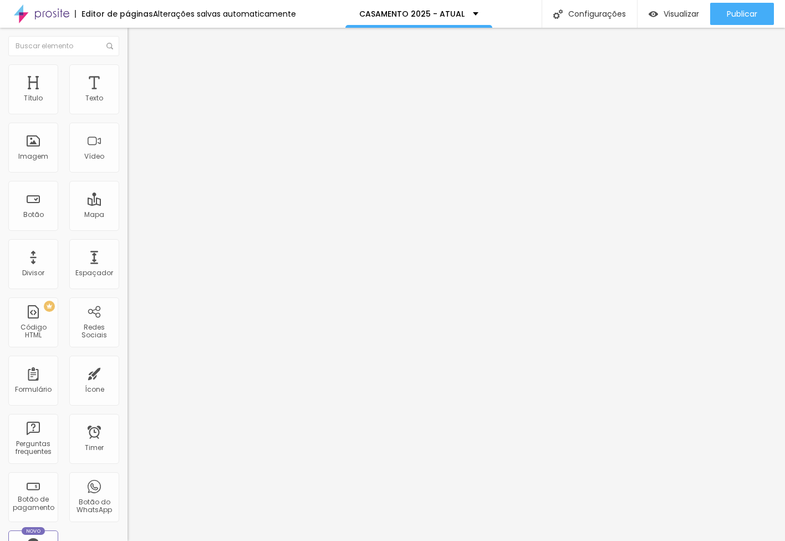
type input "38"
type input "37"
type input "35"
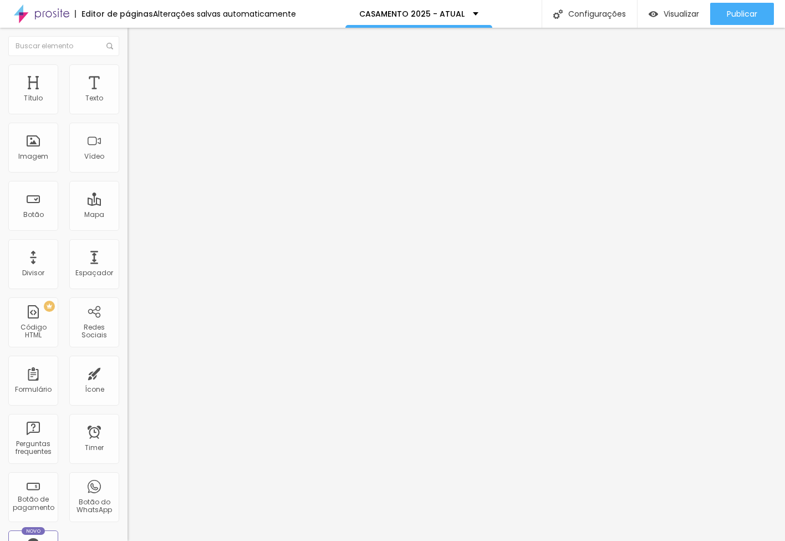
type input "35"
type input "34"
type input "32"
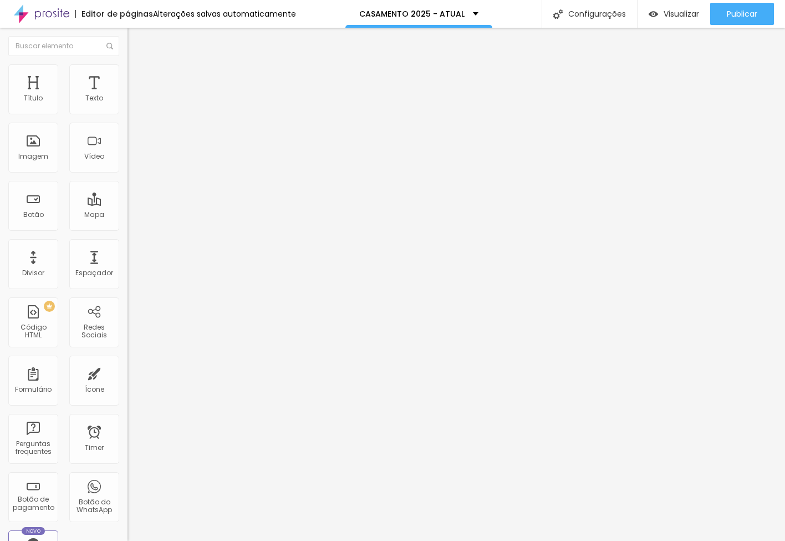
type input "29"
type input "26"
type input "25"
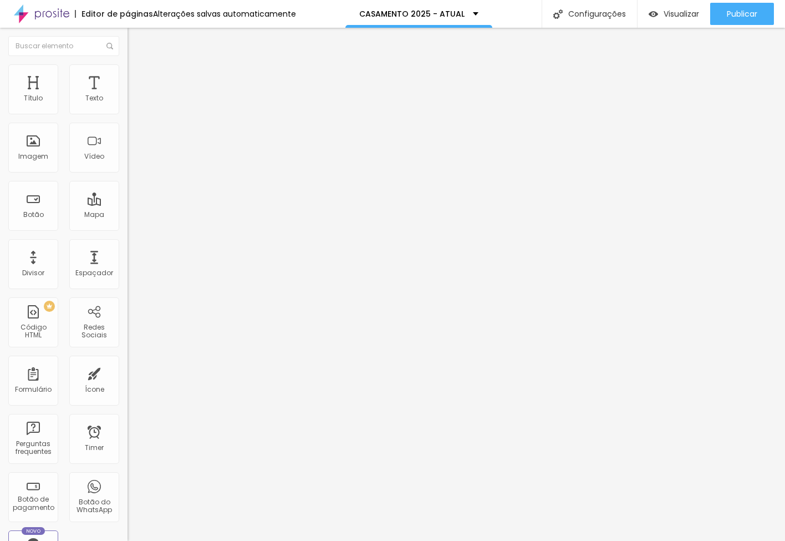
type input "25"
type input "24"
type input "23"
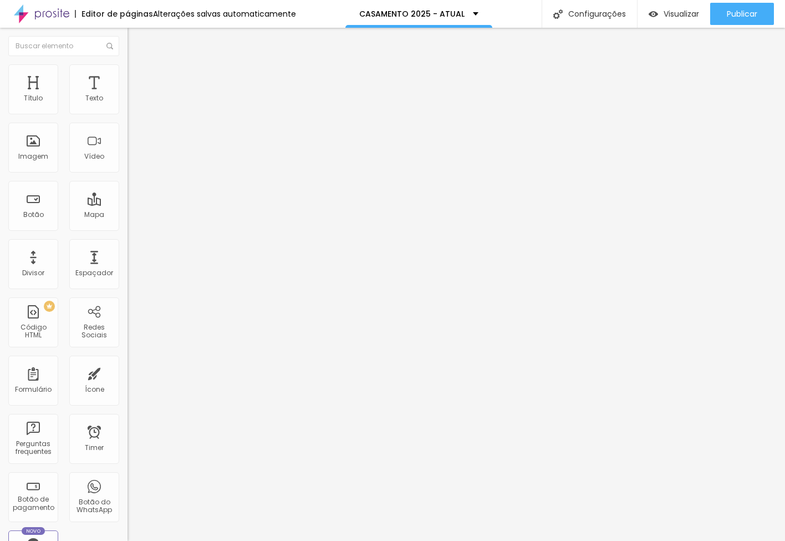
type input "22"
type input "23"
type input "24"
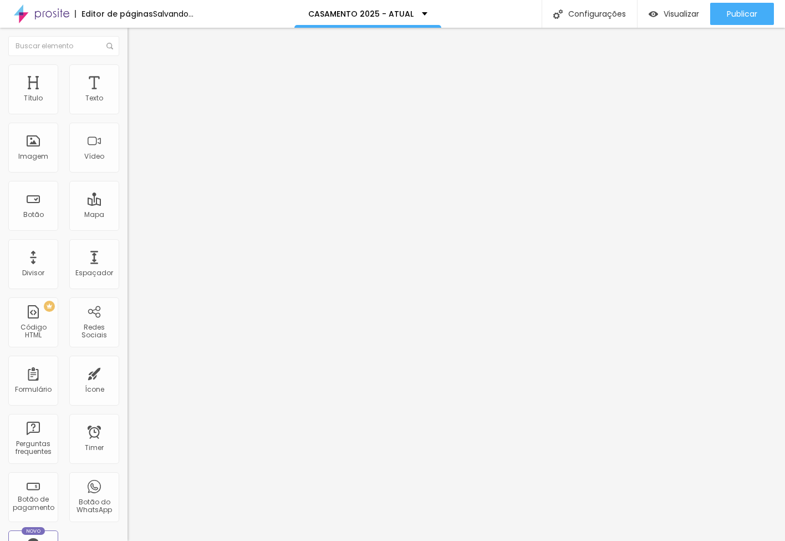
type input "24"
type input "25"
type input "27"
drag, startPoint x: 25, startPoint y: 108, endPoint x: 49, endPoint y: 108, distance: 24.4
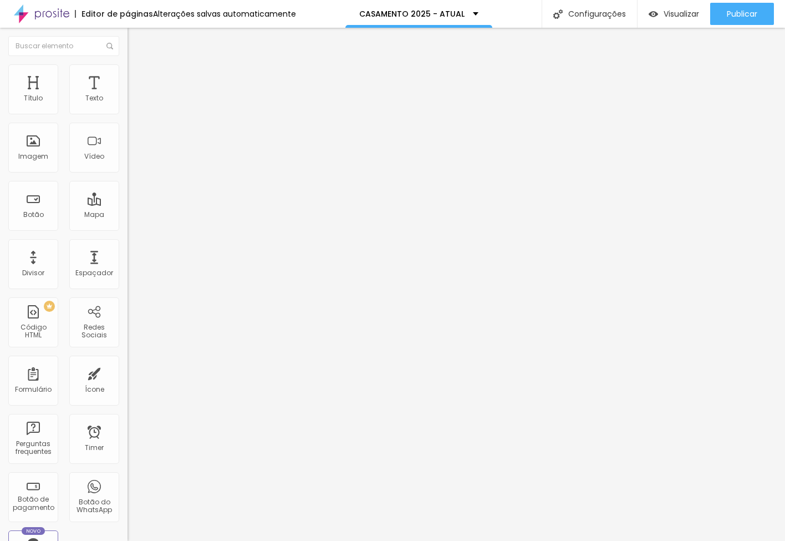
click at [128, 215] on input "range" at bounding box center [164, 219] width 72 height 9
click at [138, 77] on span "Estilo" at bounding box center [146, 71] width 17 height 9
drag, startPoint x: 116, startPoint y: 122, endPoint x: 203, endPoint y: 125, distance: 87.1
click at [203, 125] on div "Título Texto Imagem Vídeo Botão Mapa Divisor Espaçador PREMIUM Código HTML Rede…" at bounding box center [392, 284] width 785 height 513
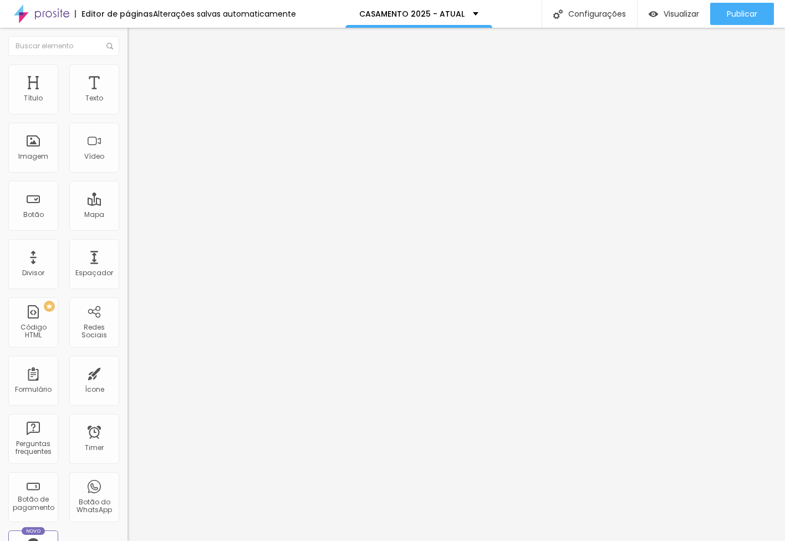
click at [138, 65] on span "Conteúdo" at bounding box center [155, 60] width 34 height 9
drag, startPoint x: 735, startPoint y: 17, endPoint x: 710, endPoint y: 19, distance: 25.0
click at [735, 17] on span "Publicar" at bounding box center [742, 13] width 30 height 9
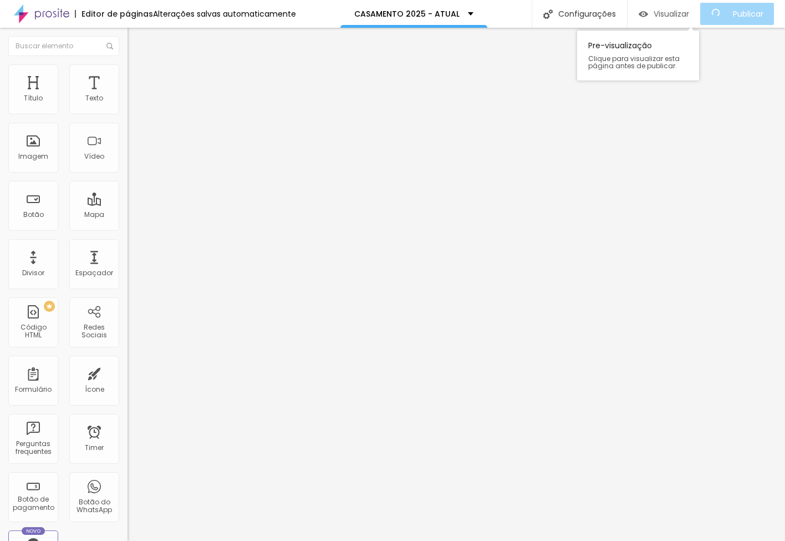
click at [689, 17] on span "Visualizar" at bounding box center [671, 13] width 35 height 9
click at [674, 15] on span "Visualizar" at bounding box center [681, 13] width 35 height 9
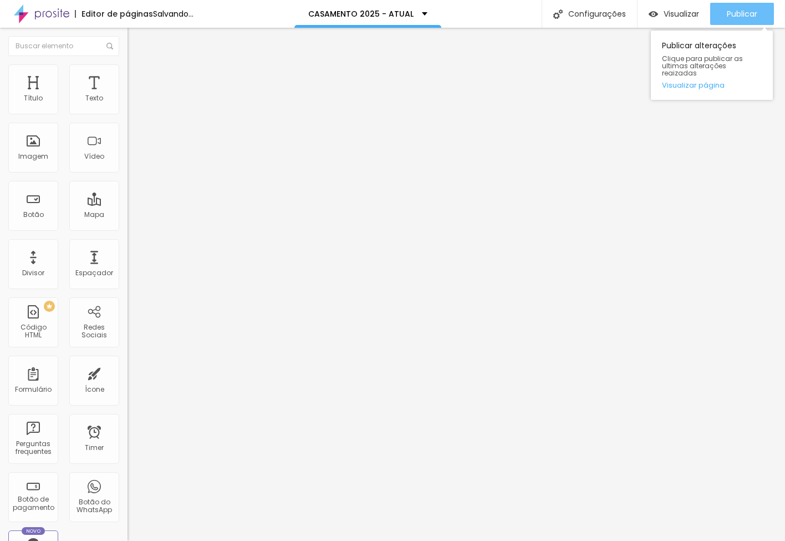
drag, startPoint x: 728, startPoint y: 12, endPoint x: 714, endPoint y: 13, distance: 14.0
click at [727, 12] on span "Publicar" at bounding box center [742, 13] width 30 height 9
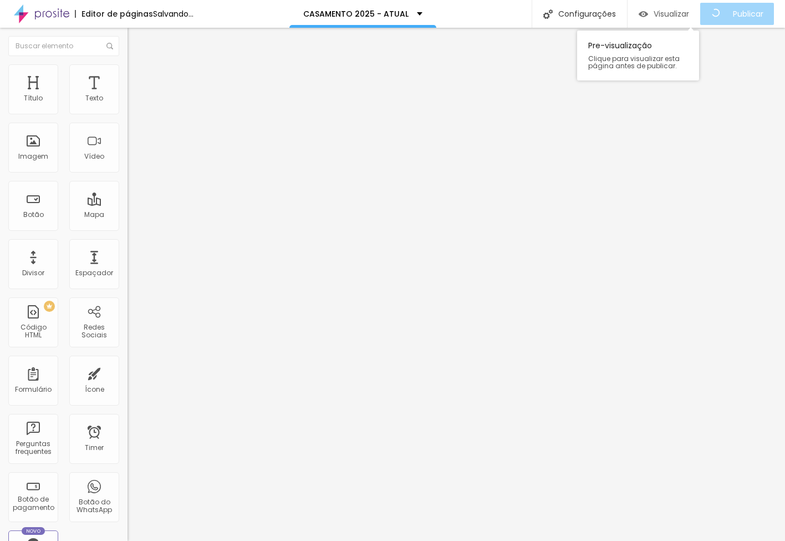
click at [684, 14] on span "Visualizar" at bounding box center [671, 13] width 35 height 9
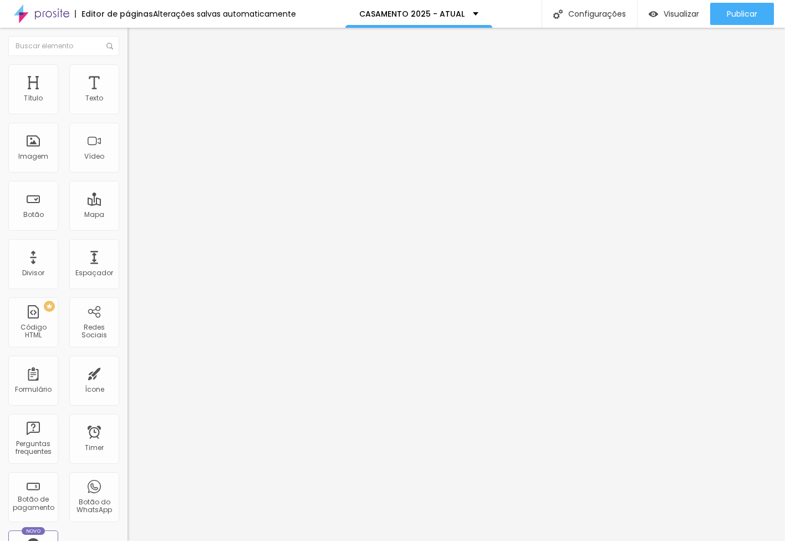
click at [128, 95] on span "Trocar imagem" at bounding box center [158, 90] width 60 height 9
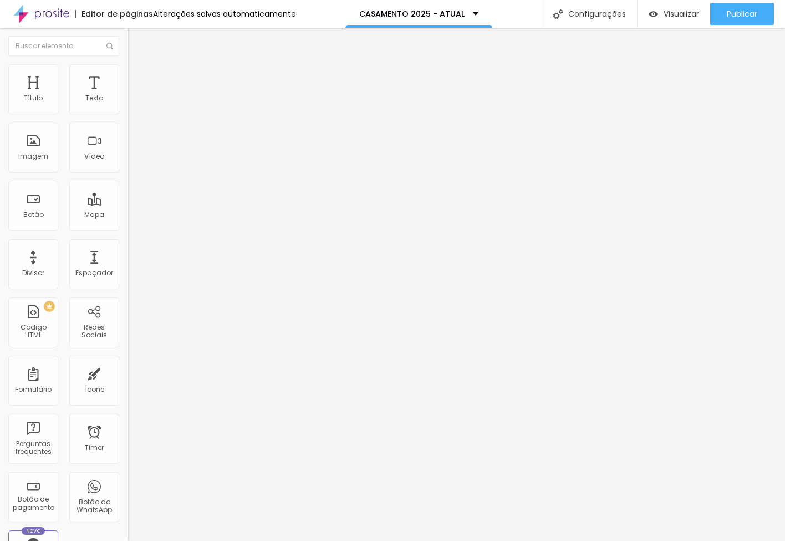
scroll to position [6, 0]
click at [750, 16] on span "Publicar" at bounding box center [742, 13] width 30 height 9
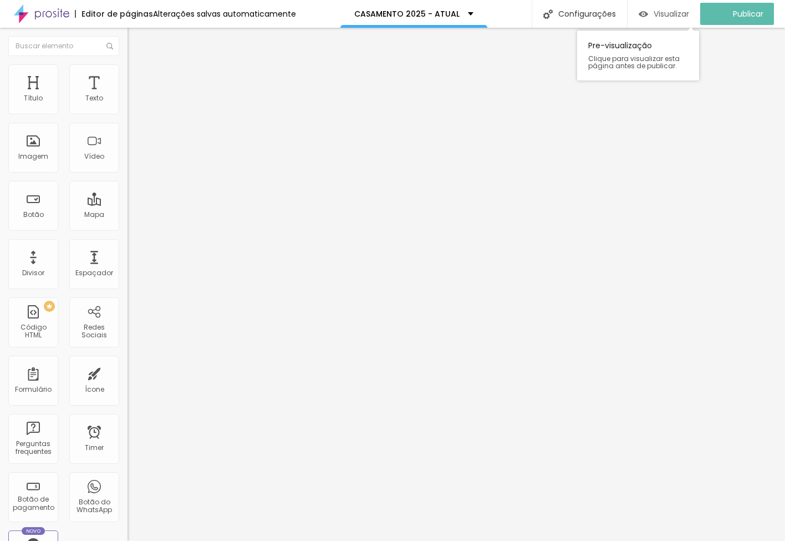
click at [674, 13] on span "Visualizar" at bounding box center [671, 13] width 35 height 9
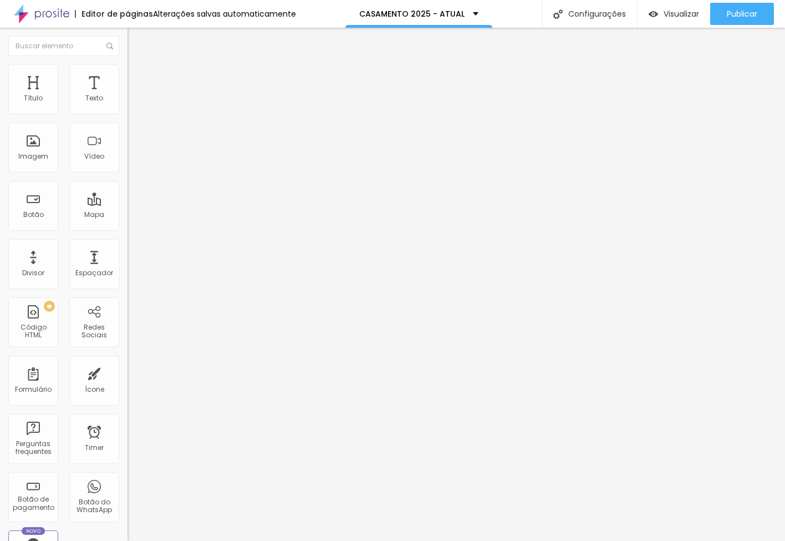
click at [128, 72] on li "Estilo" at bounding box center [192, 69] width 128 height 11
drag, startPoint x: 105, startPoint y: 74, endPoint x: 99, endPoint y: 82, distance: 9.8
click at [138, 78] on span "Avançado" at bounding box center [156, 82] width 37 height 9
drag, startPoint x: 46, startPoint y: 109, endPoint x: -26, endPoint y: 110, distance: 72.1
click at [0, 110] on html "Editor de páginas Alterações salvas automaticamente CASAMENTO 2025 - ATUAL Conf…" at bounding box center [392, 270] width 785 height 541
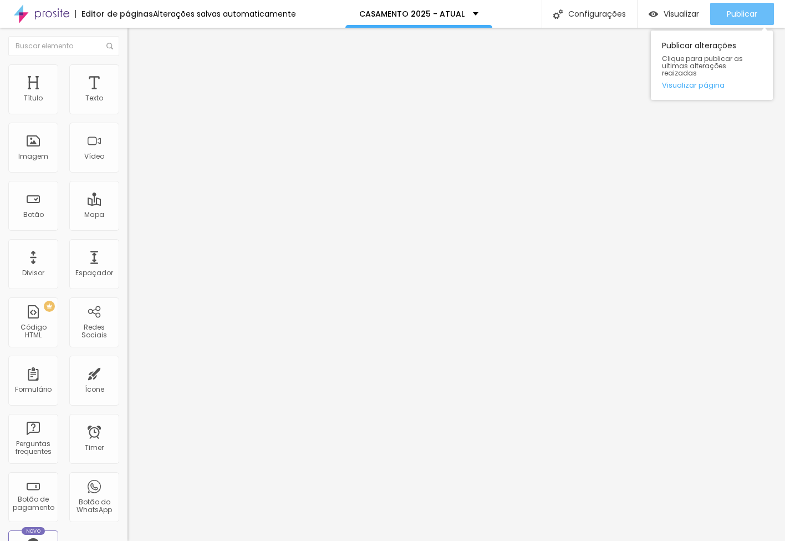
click at [738, 13] on span "Publicar" at bounding box center [742, 13] width 30 height 9
click at [138, 77] on span "Avançado" at bounding box center [156, 71] width 37 height 9
click at [138, 65] on span "Estilo" at bounding box center [146, 60] width 17 height 9
click at [133, 160] on icon "button" at bounding box center [135, 157] width 4 height 4
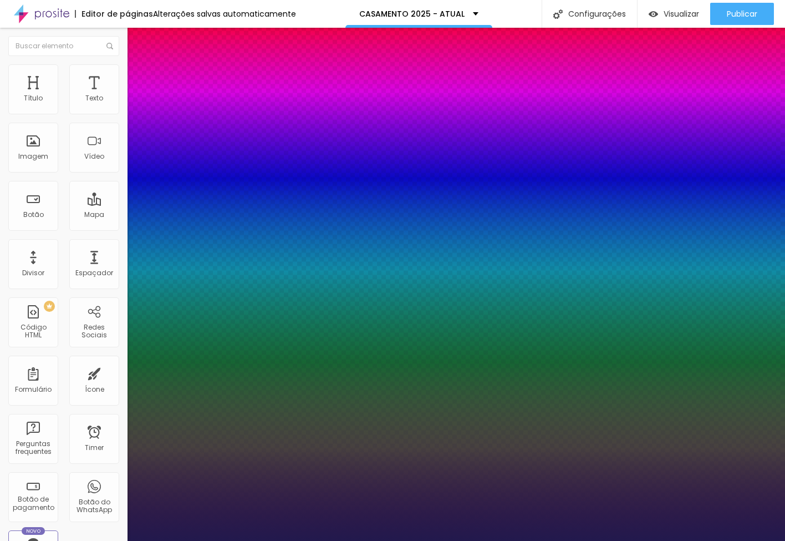
click at [66, 540] on div at bounding box center [392, 541] width 785 height 0
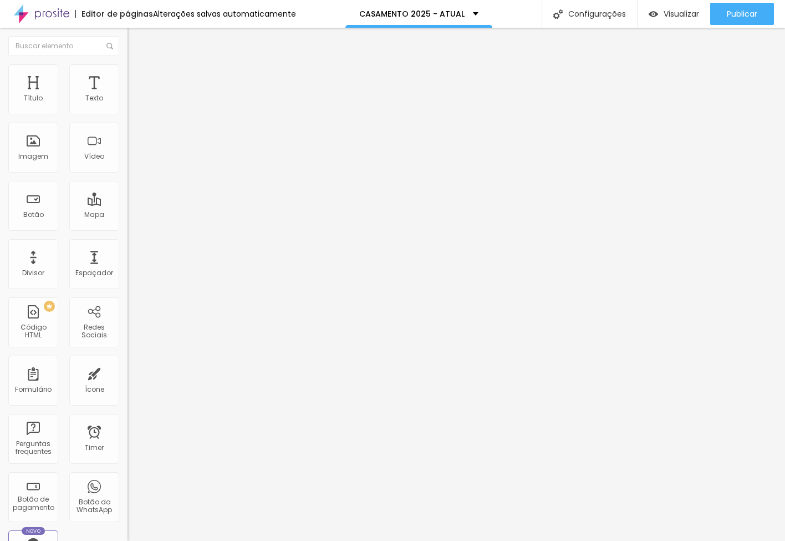
click at [138, 77] on span "Estilo" at bounding box center [146, 71] width 17 height 9
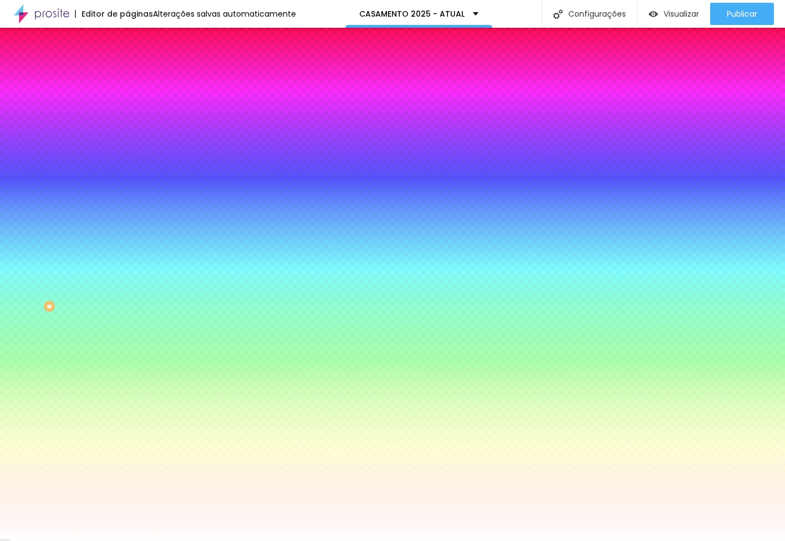
click at [138, 80] on span "Avançado" at bounding box center [156, 82] width 37 height 9
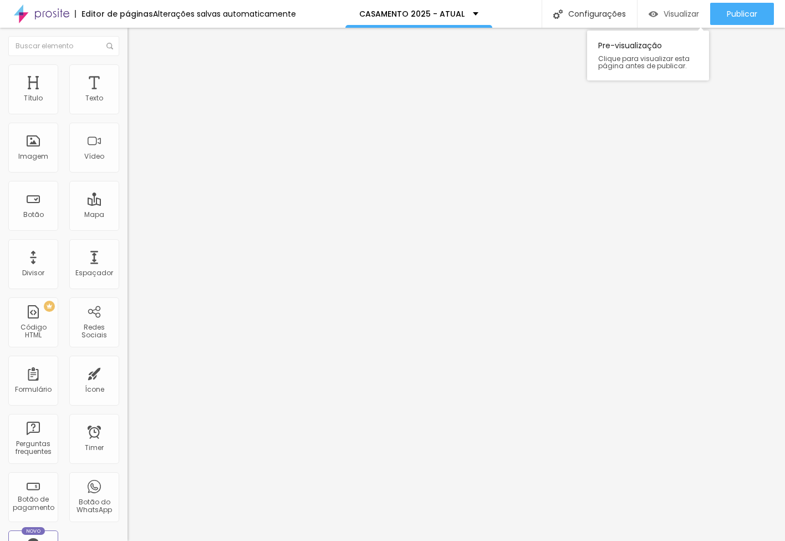
drag, startPoint x: 744, startPoint y: 16, endPoint x: 689, endPoint y: 13, distance: 54.9
click at [741, 15] on span "Publicar" at bounding box center [742, 13] width 30 height 9
click at [679, 13] on span "Visualizar" at bounding box center [671, 13] width 35 height 9
click at [138, 77] on span "Estilo" at bounding box center [146, 71] width 17 height 9
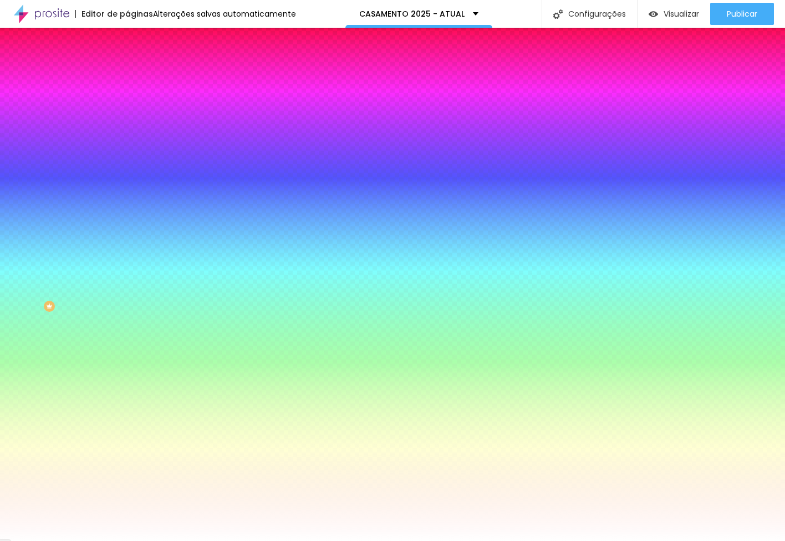
click at [128, 40] on button "Editar Coluna" at bounding box center [192, 41] width 128 height 26
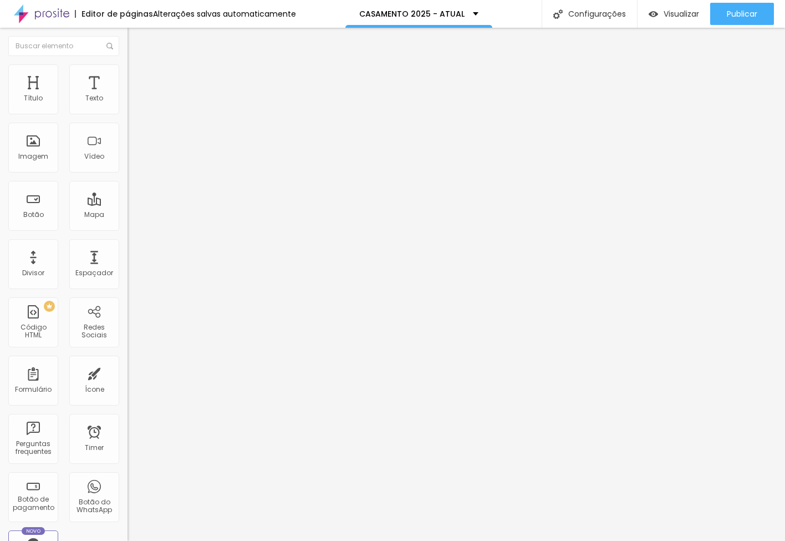
click at [138, 75] on span "Avançado" at bounding box center [156, 71] width 37 height 9
click at [128, 63] on img at bounding box center [133, 58] width 10 height 10
click at [136, 42] on img "button" at bounding box center [140, 40] width 9 height 9
click at [138, 75] on span "Avançado" at bounding box center [156, 71] width 37 height 9
click at [128, 64] on li "Estilo" at bounding box center [192, 58] width 128 height 11
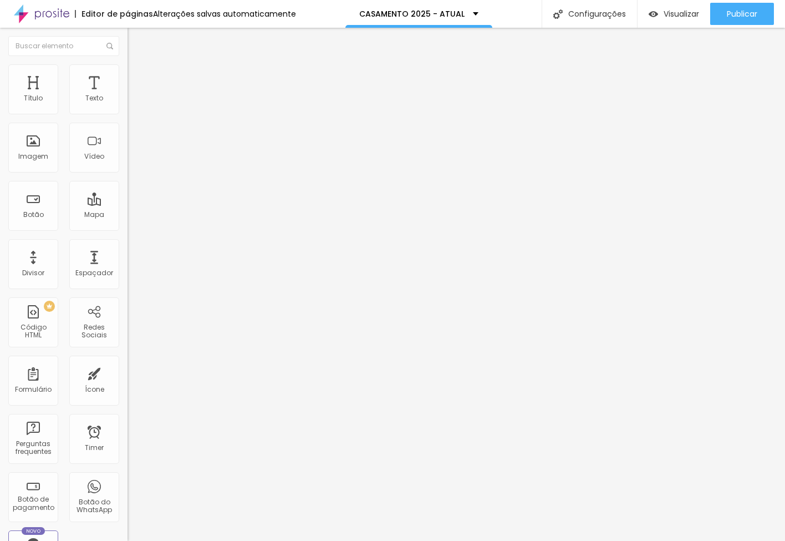
click at [132, 161] on icon "button" at bounding box center [135, 157] width 7 height 7
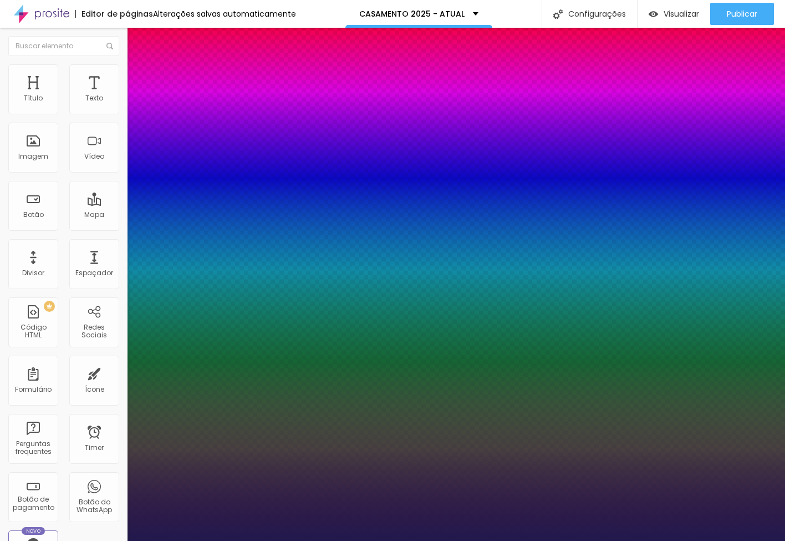
drag, startPoint x: 149, startPoint y: 309, endPoint x: 159, endPoint y: 309, distance: 9.4
click at [706, 540] on div at bounding box center [392, 541] width 785 height 0
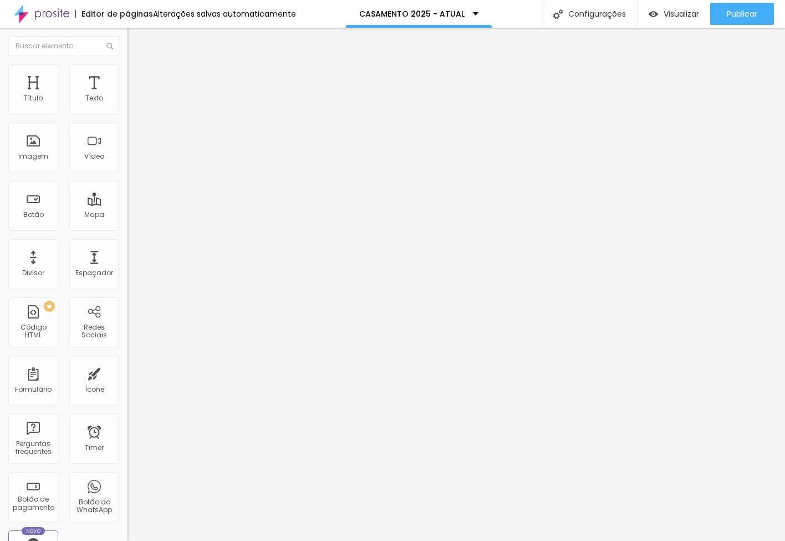
click at [138, 77] on span "Estilo" at bounding box center [146, 71] width 17 height 9
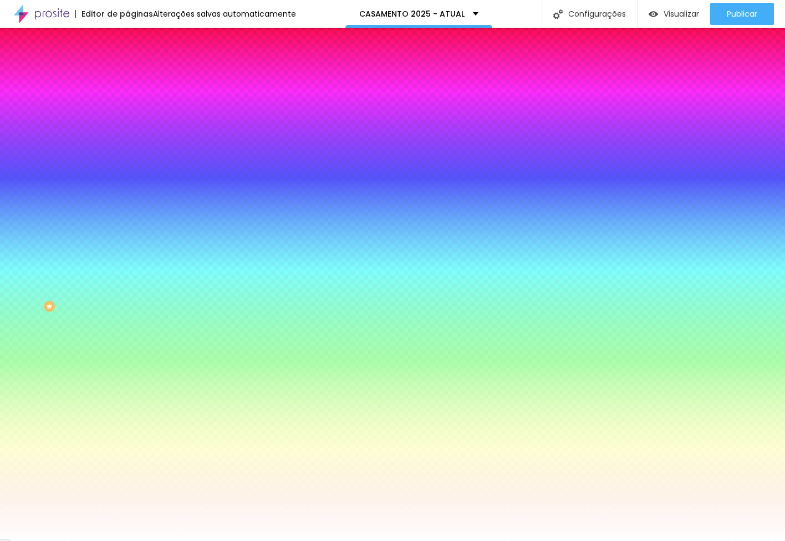
click at [138, 82] on span "Avançado" at bounding box center [156, 82] width 37 height 9
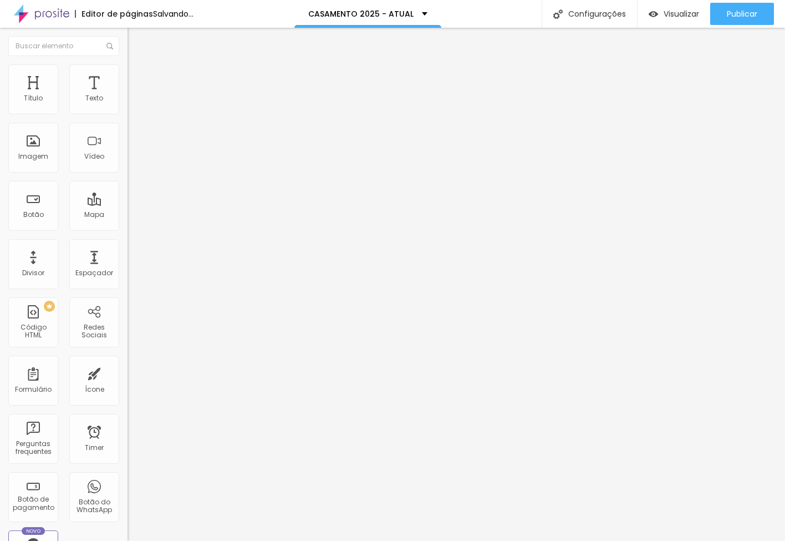
drag, startPoint x: 48, startPoint y: 110, endPoint x: -1, endPoint y: 114, distance: 49.5
click at [0, 114] on html "Editor de páginas Salvando... CASAMENTO 2025 - ATUAL Configurações Configuraçõe…" at bounding box center [392, 270] width 785 height 541
click at [138, 77] on span "Estilo" at bounding box center [146, 71] width 17 height 9
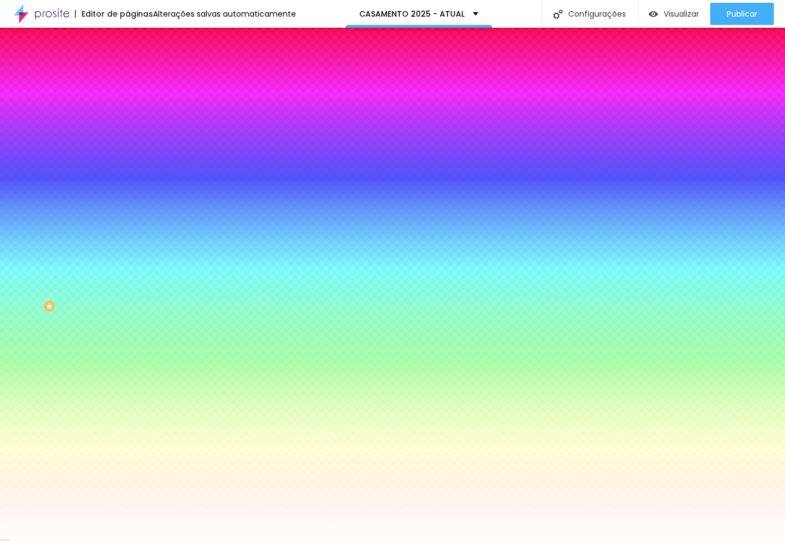
click at [138, 78] on span "Avançado" at bounding box center [156, 82] width 37 height 9
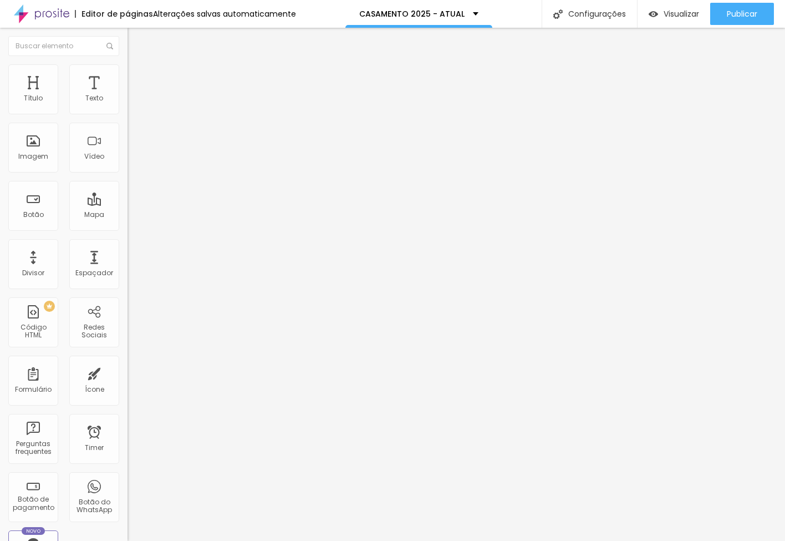
click at [138, 74] on span "Estilo" at bounding box center [146, 71] width 17 height 9
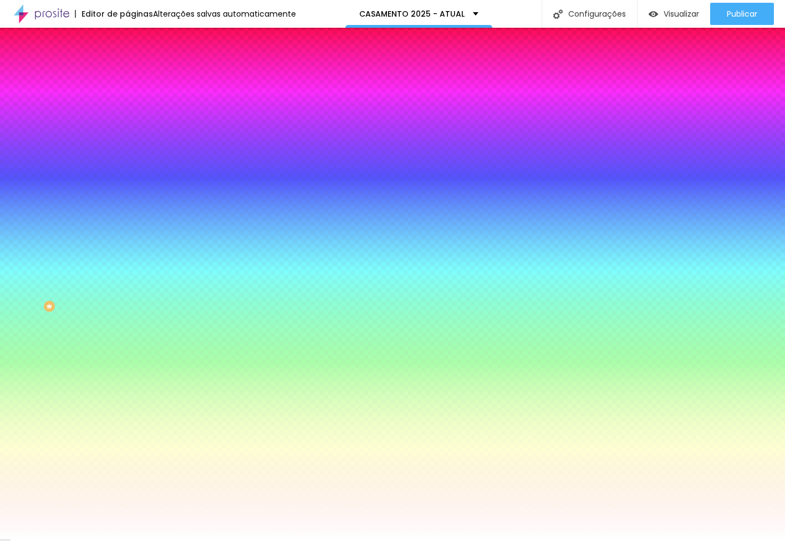
click at [128, 151] on div at bounding box center [192, 151] width 128 height 0
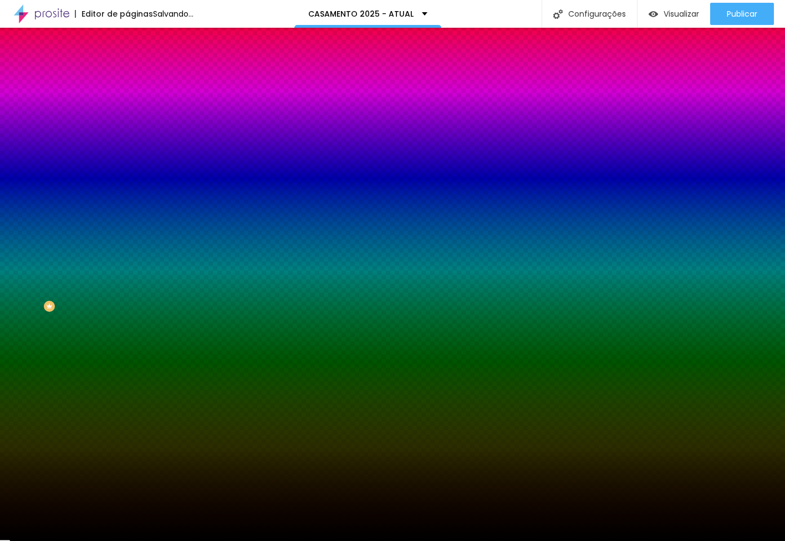
drag, startPoint x: 27, startPoint y: 253, endPoint x: -16, endPoint y: 329, distance: 87.1
click at [0, 329] on html "Editor de páginas Salvando... CASAMENTO 2025 - ATUAL Configurações Configuraçõe…" at bounding box center [392, 270] width 785 height 541
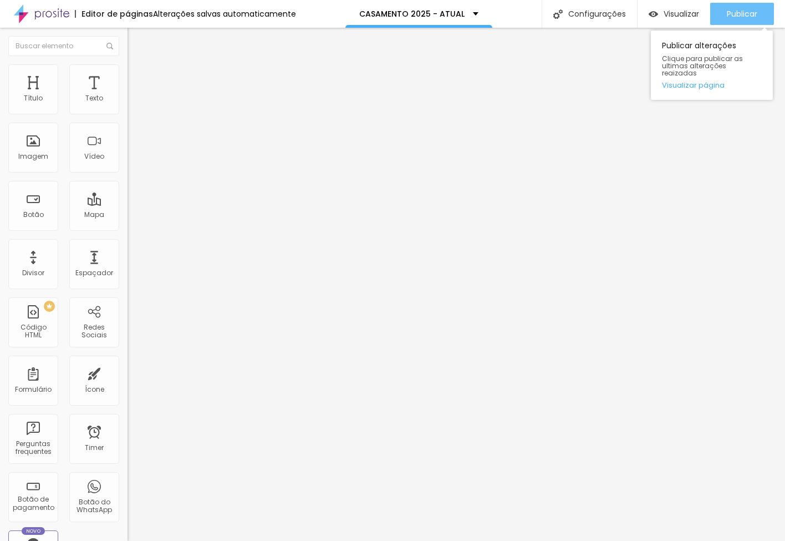
scroll to position [0, 1]
click at [737, 18] on span "Publicar" at bounding box center [742, 13] width 30 height 9
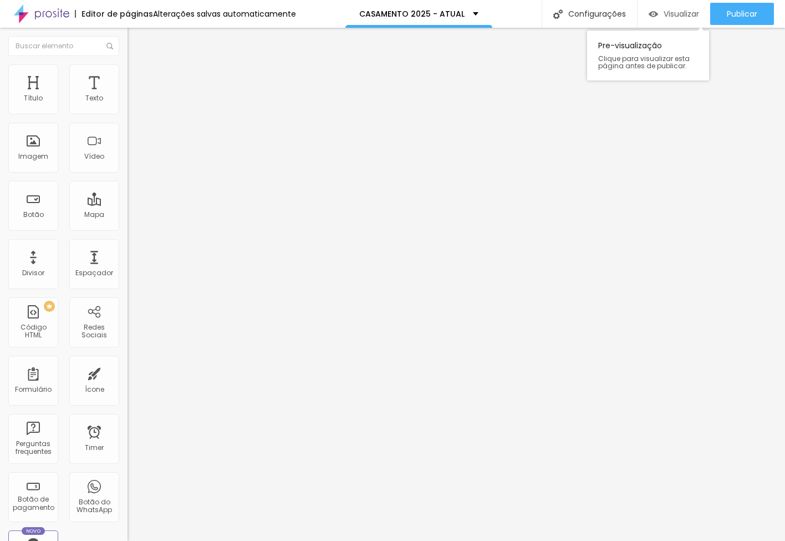
scroll to position [0, 0]
click at [689, 16] on span "Visualizar" at bounding box center [671, 13] width 35 height 9
click at [138, 77] on span "Estilo" at bounding box center [146, 71] width 17 height 9
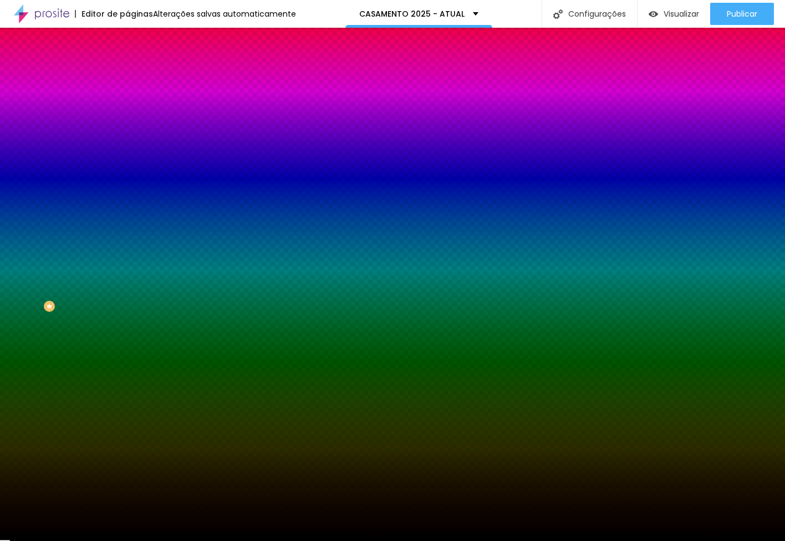
click at [128, 151] on div at bounding box center [192, 151] width 128 height 0
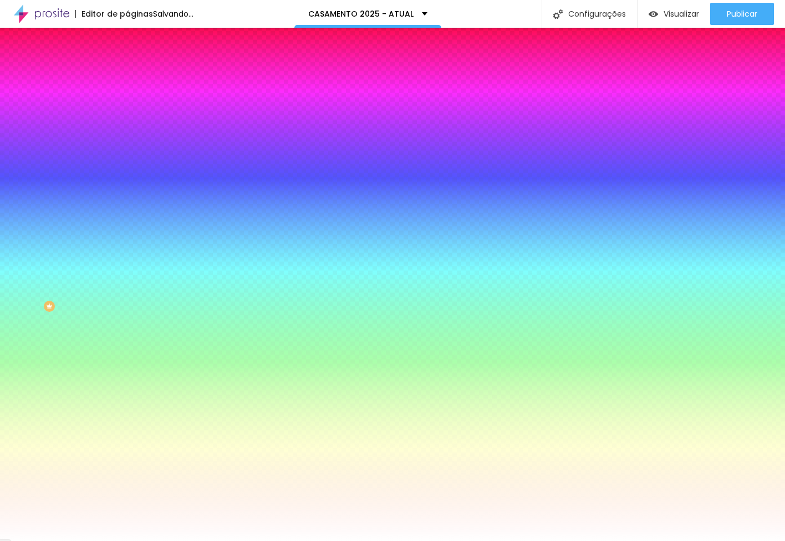
drag, startPoint x: 24, startPoint y: 264, endPoint x: 6, endPoint y: 205, distance: 61.9
click at [128, 205] on div "Imagem de fundo Adicionar imagem Efeito da Imagem Nenhum Nenhum Parallax Cor de…" at bounding box center [192, 158] width 128 height 144
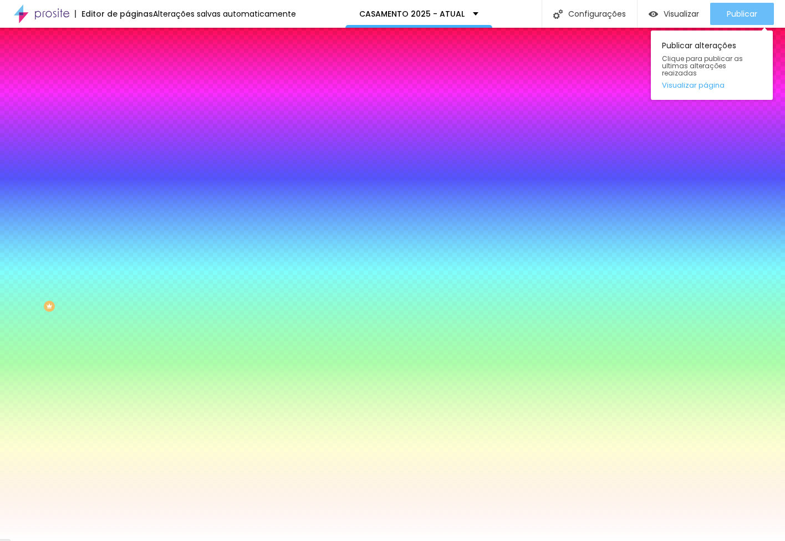
click at [730, 17] on span "Publicar" at bounding box center [742, 13] width 30 height 9
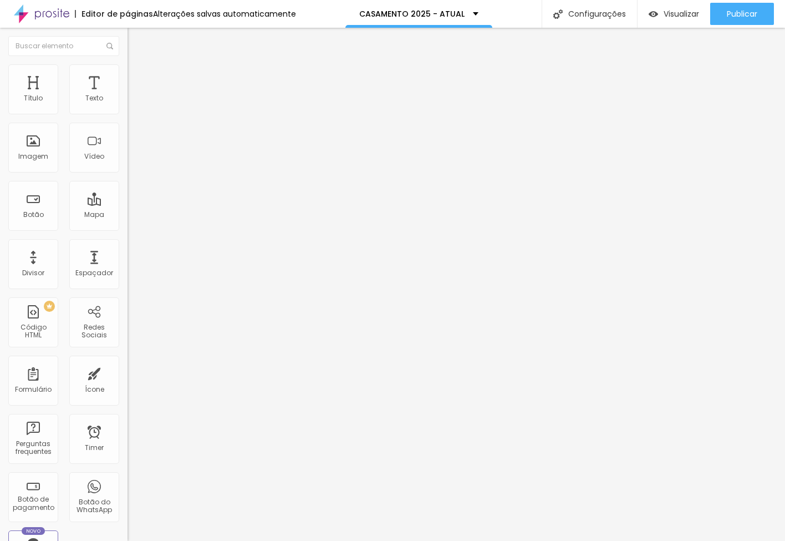
click at [128, 101] on span "Encaixotado" at bounding box center [149, 95] width 43 height 9
click at [128, 65] on li "Estilo" at bounding box center [192, 69] width 128 height 11
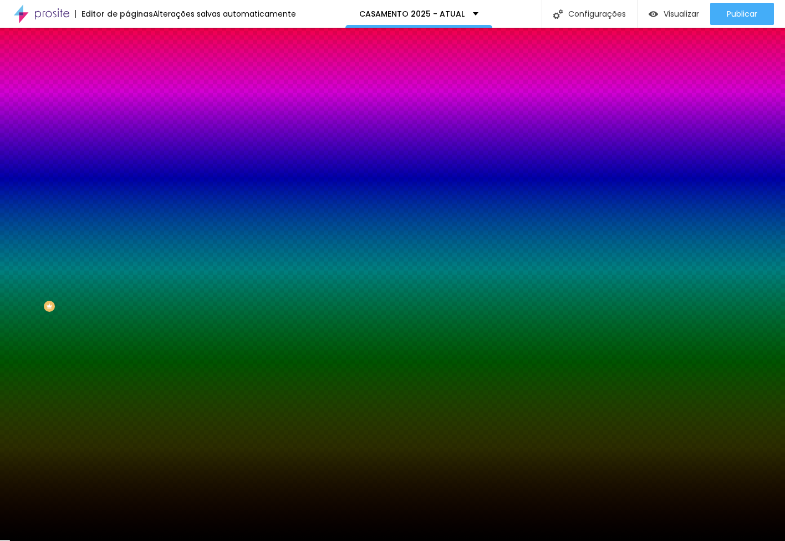
click at [128, 151] on div at bounding box center [192, 151] width 128 height 0
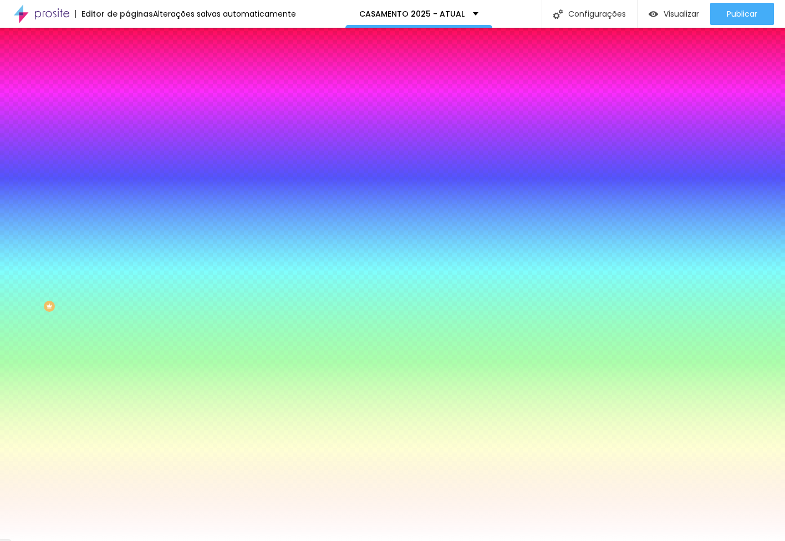
drag, startPoint x: 37, startPoint y: 226, endPoint x: -7, endPoint y: 206, distance: 47.9
click at [0, 206] on html "Editor de páginas Alterações salvas automaticamente CASAMENTO 2025 - ATUAL Conf…" at bounding box center [392, 270] width 785 height 541
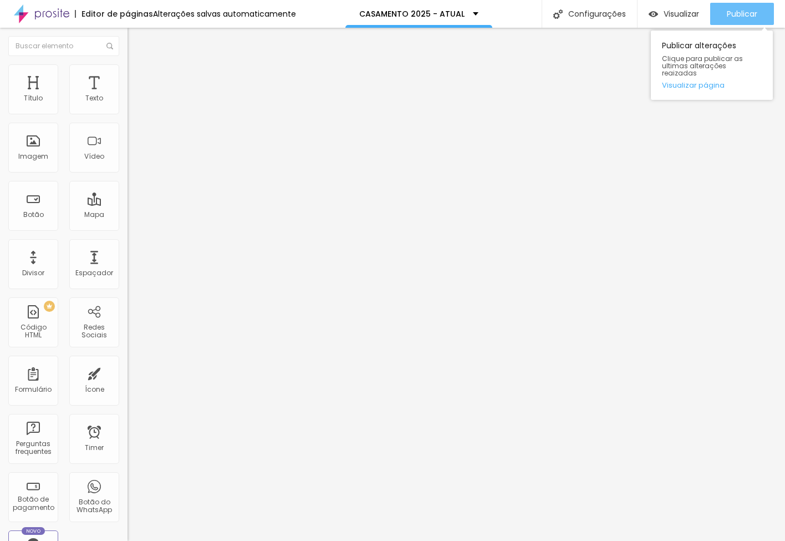
drag, startPoint x: 744, startPoint y: 11, endPoint x: 711, endPoint y: 14, distance: 33.5
click at [744, 11] on span "Publicar" at bounding box center [742, 13] width 30 height 9
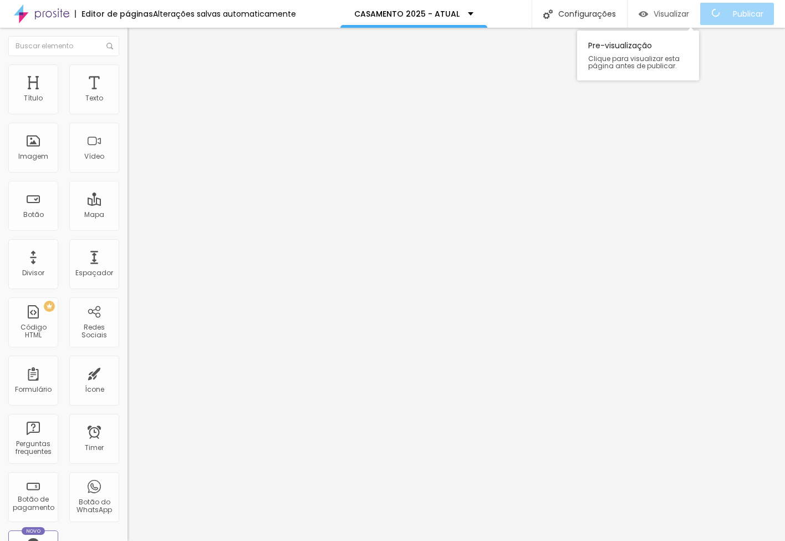
click at [681, 14] on span "Visualizar" at bounding box center [671, 13] width 35 height 9
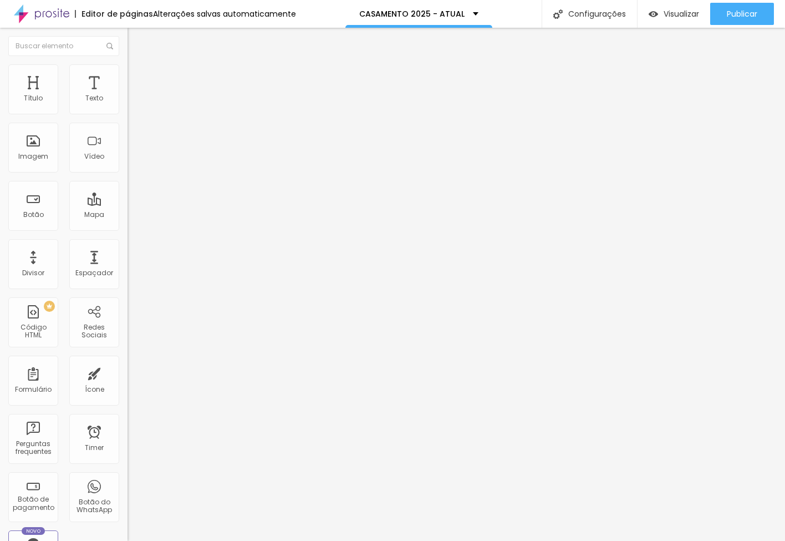
drag, startPoint x: 56, startPoint y: 67, endPoint x: 64, endPoint y: 70, distance: 9.2
click at [128, 67] on li "Estilo" at bounding box center [192, 69] width 128 height 11
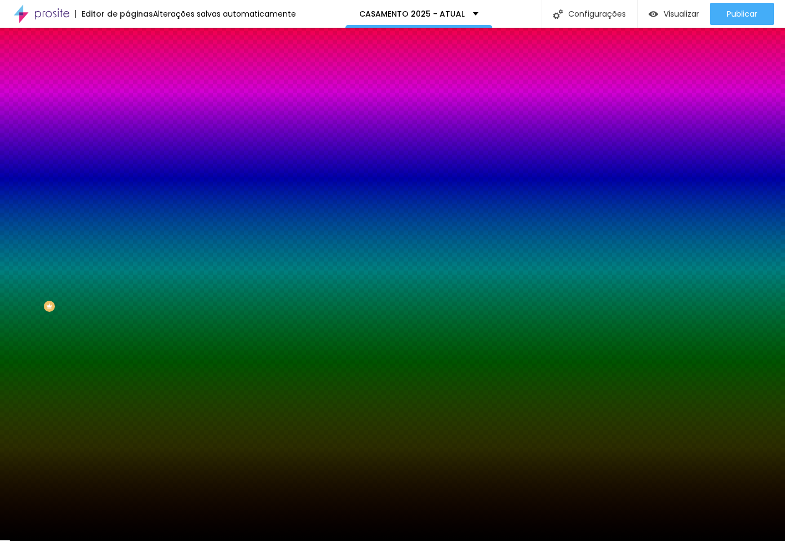
click at [128, 151] on div at bounding box center [192, 151] width 128 height 0
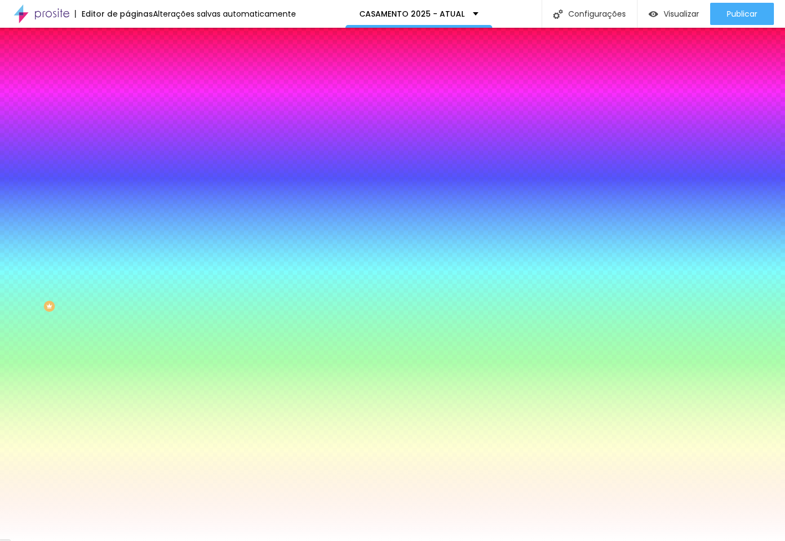
drag, startPoint x: 34, startPoint y: 284, endPoint x: -6, endPoint y: 200, distance: 93.8
click at [0, 200] on html "Editor de páginas Alterações salvas automaticamente CASAMENTO 2025 - ATUAL Conf…" at bounding box center [392, 270] width 785 height 541
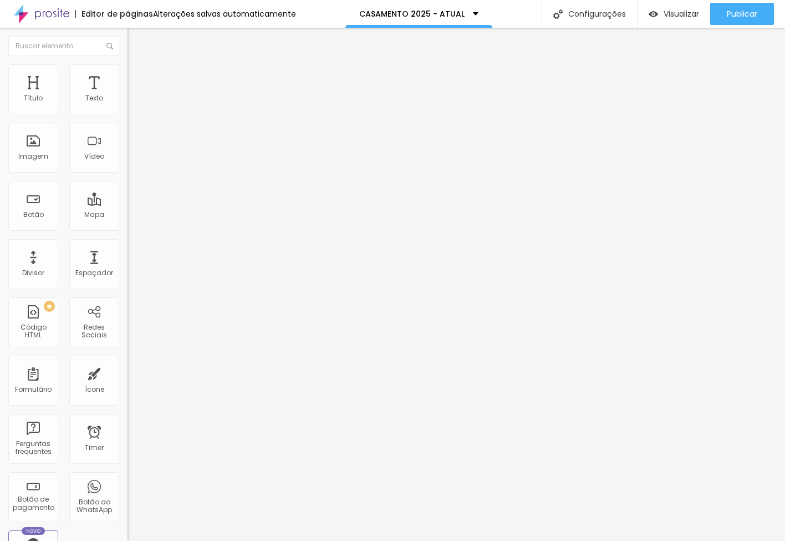
click at [138, 77] on span "Estilo" at bounding box center [146, 71] width 17 height 9
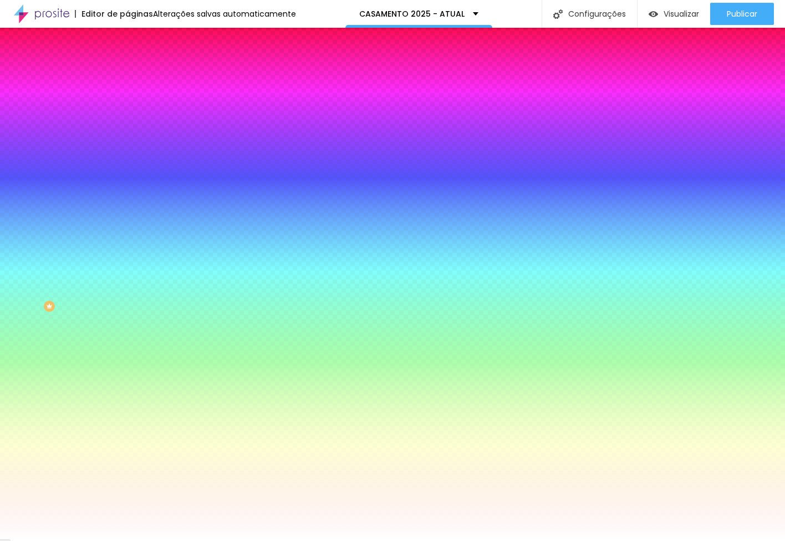
click at [138, 65] on span "Conteúdo" at bounding box center [155, 60] width 34 height 9
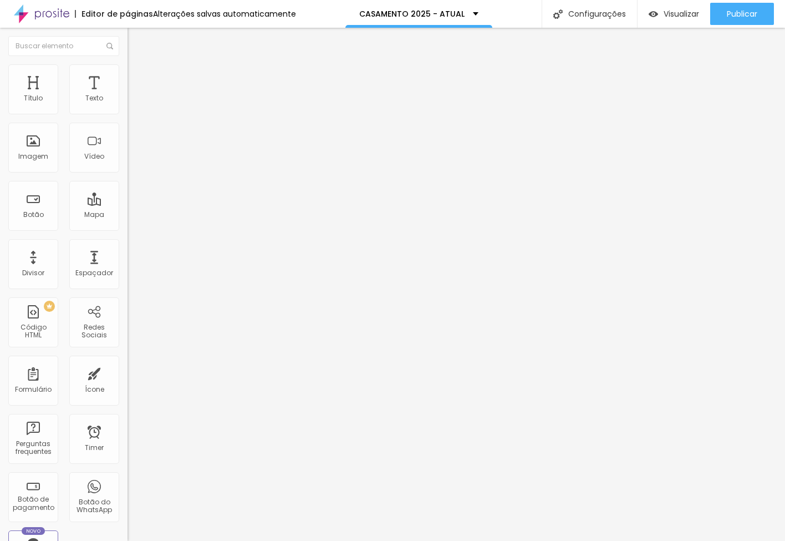
click at [128, 101] on span "Encaixotado" at bounding box center [149, 95] width 43 height 9
click at [128, 118] on span "Completo" at bounding box center [145, 113] width 34 height 9
click at [128, 108] on span "Encaixotado" at bounding box center [149, 102] width 43 height 9
click at [128, 74] on li "Estilo" at bounding box center [192, 69] width 128 height 11
click at [138, 77] on span "Avançado" at bounding box center [156, 71] width 37 height 9
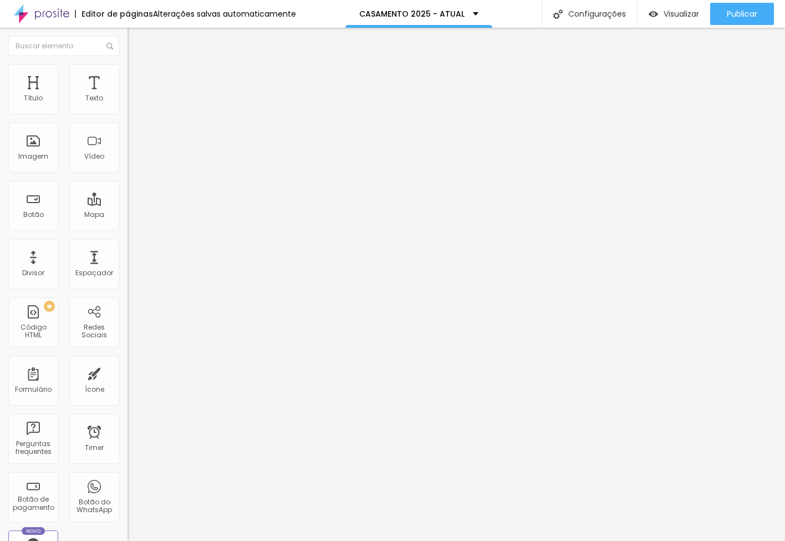
drag, startPoint x: 34, startPoint y: 109, endPoint x: 18, endPoint y: 108, distance: 16.1
click at [128, 108] on div "0 Espaço de cima" at bounding box center [192, 153] width 128 height 157
drag, startPoint x: 34, startPoint y: 136, endPoint x: 18, endPoint y: 136, distance: 15.5
click at [128, 232] on div "0 Espaço de baixo" at bounding box center [192, 310] width 128 height 157
click at [128, 72] on li "Estilo" at bounding box center [192, 69] width 128 height 11
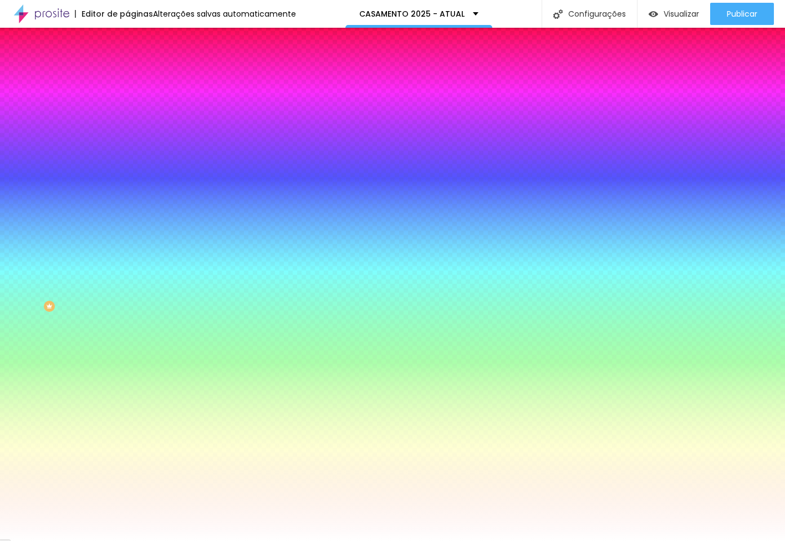
click at [138, 78] on span "Avançado" at bounding box center [156, 82] width 37 height 9
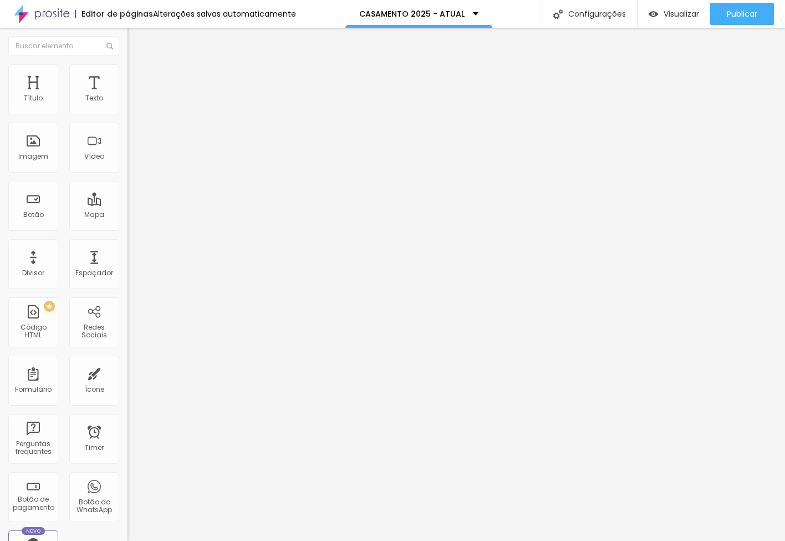
drag, startPoint x: 23, startPoint y: 134, endPoint x: 0, endPoint y: 135, distance: 23.3
click at [128, 135] on div "15 Espaçamento entre colunas 0 px Espaçamento vertical ID Html Classes Html Vis…" at bounding box center [192, 319] width 128 height 466
click at [33, 155] on div "Imagem" at bounding box center [33, 156] width 30 height 8
click at [128, 95] on span "Adicionar imagem" at bounding box center [164, 90] width 72 height 9
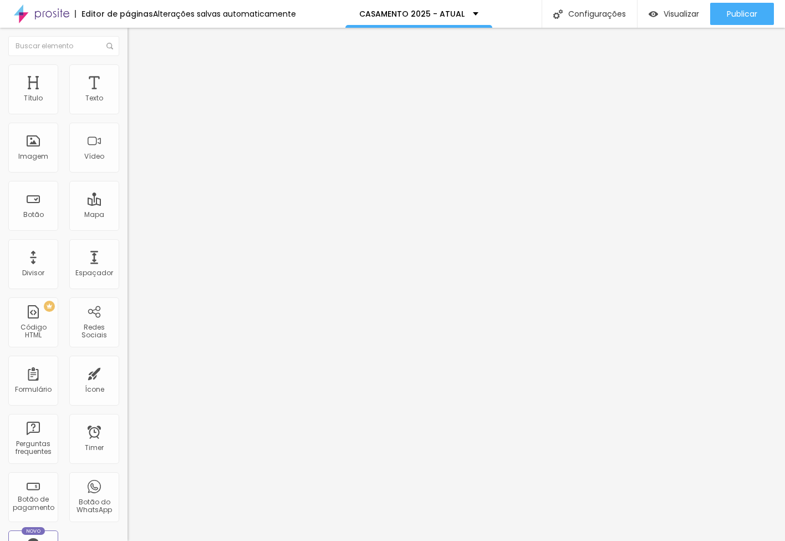
drag, startPoint x: 736, startPoint y: 10, endPoint x: 715, endPoint y: 13, distance: 21.3
click at [736, 10] on span "Publicar" at bounding box center [742, 13] width 30 height 9
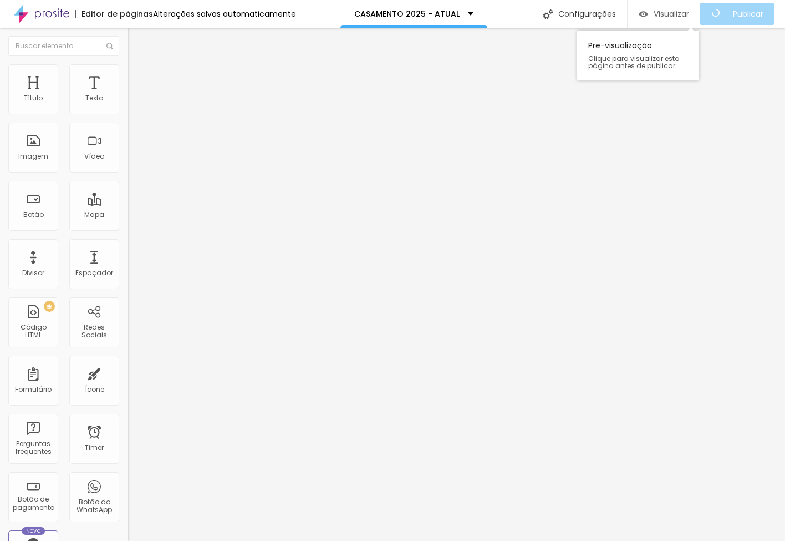
click at [678, 12] on span "Visualizar" at bounding box center [671, 13] width 35 height 9
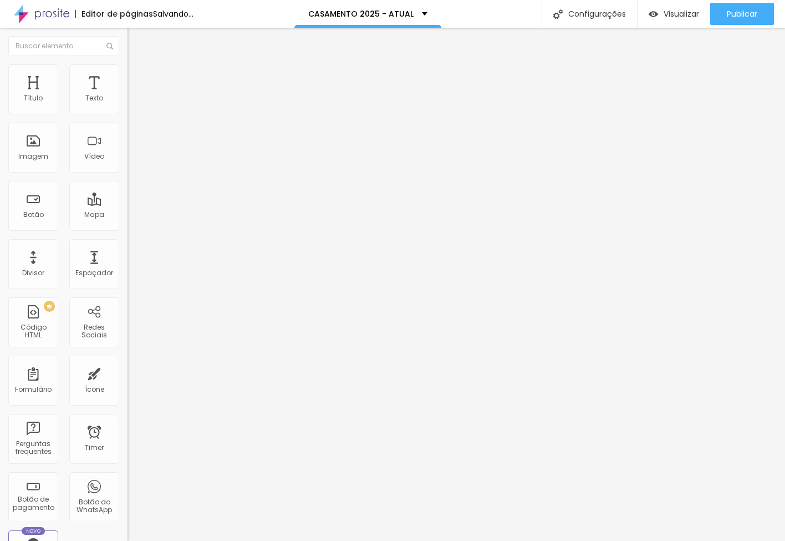
click at [128, 101] on span "Encaixotado" at bounding box center [149, 95] width 43 height 9
click at [128, 118] on span "Completo" at bounding box center [145, 113] width 34 height 9
click at [128, 101] on span "Encaixotado" at bounding box center [149, 95] width 43 height 9
click at [128, 118] on span "Completo" at bounding box center [145, 113] width 34 height 9
drag, startPoint x: 743, startPoint y: 13, endPoint x: 708, endPoint y: 17, distance: 35.1
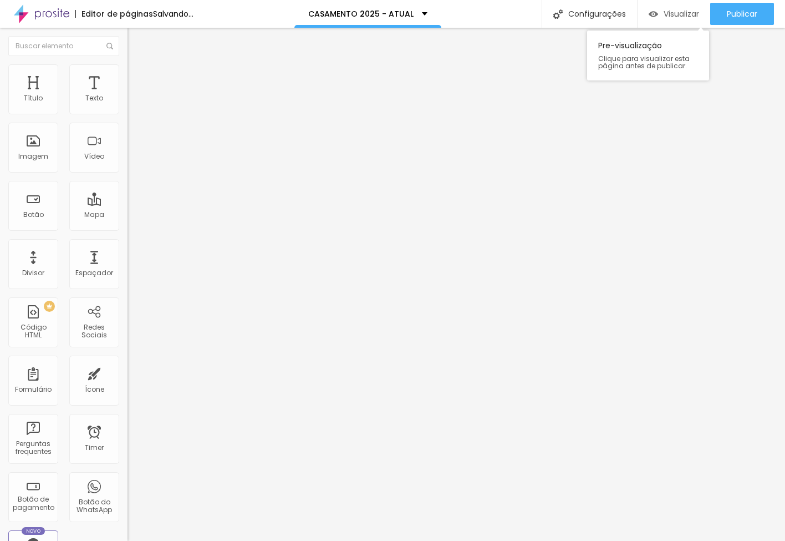
click at [743, 13] on span "Publicar" at bounding box center [742, 13] width 30 height 9
click at [678, 15] on span "Visualizar" at bounding box center [671, 13] width 35 height 9
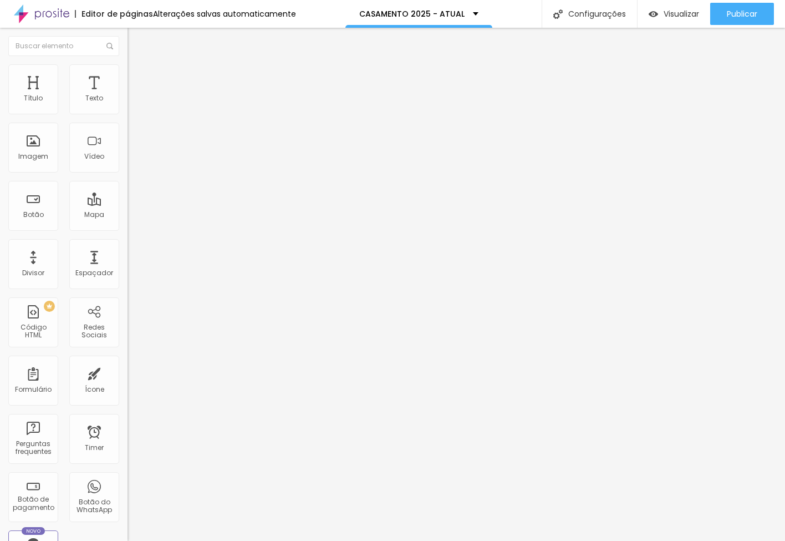
click at [128, 73] on li "Estilo" at bounding box center [192, 69] width 128 height 11
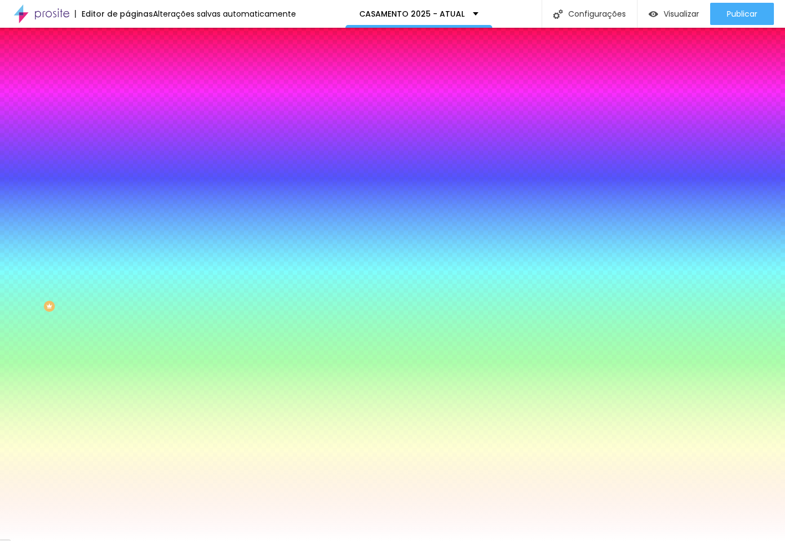
click at [128, 75] on li "Avançado" at bounding box center [192, 80] width 128 height 11
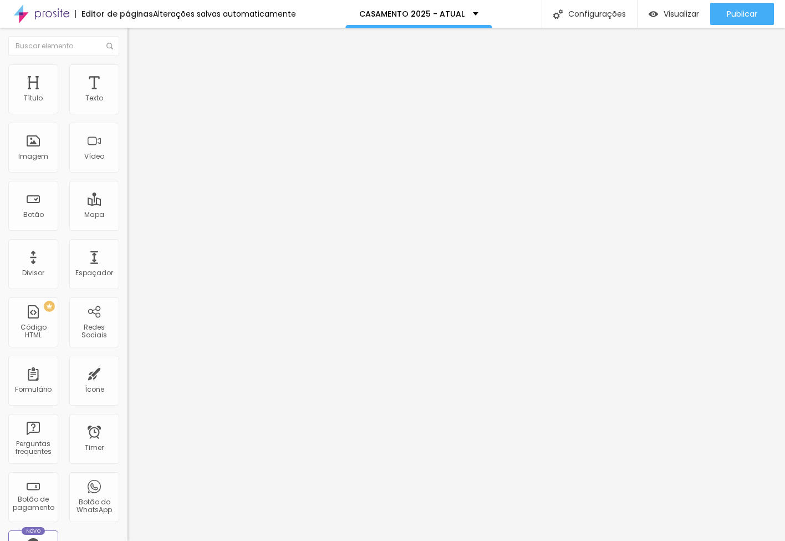
drag, startPoint x: 58, startPoint y: 109, endPoint x: 39, endPoint y: 110, distance: 18.3
click at [128, 215] on input "range" at bounding box center [164, 219] width 72 height 9
click at [138, 77] on span "Estilo" at bounding box center [146, 71] width 17 height 9
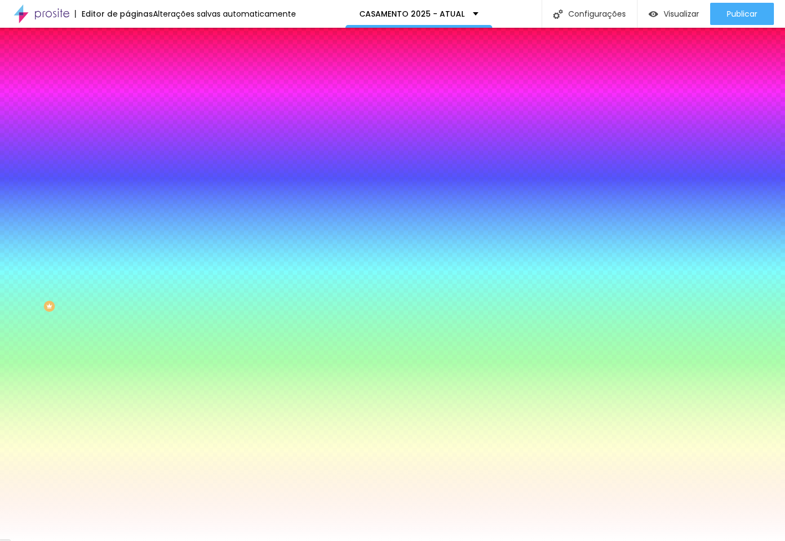
click at [138, 78] on span "Avançado" at bounding box center [156, 82] width 37 height 9
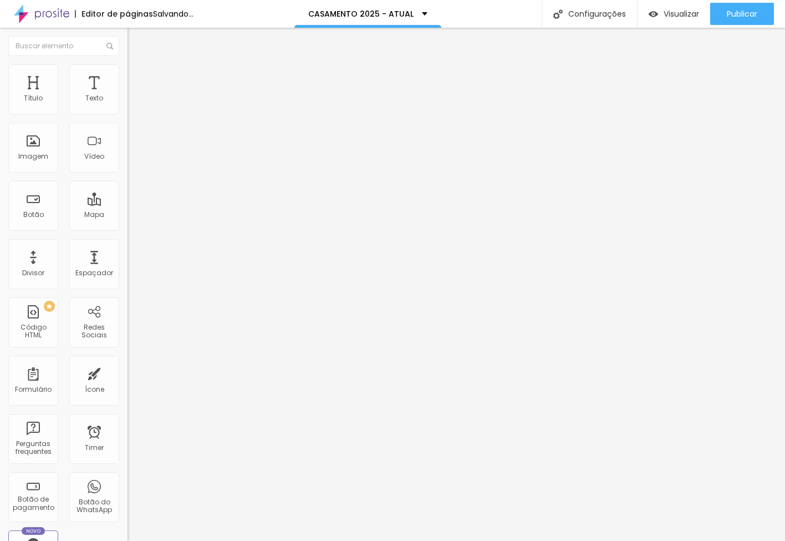
drag, startPoint x: 62, startPoint y: 111, endPoint x: 33, endPoint y: 113, distance: 28.9
click at [128, 215] on input "range" at bounding box center [164, 219] width 72 height 9
click at [128, 75] on li "Avançado" at bounding box center [192, 80] width 128 height 11
click at [128, 215] on input "range" at bounding box center [164, 219] width 72 height 9
drag, startPoint x: 88, startPoint y: 67, endPoint x: 96, endPoint y: 70, distance: 8.4
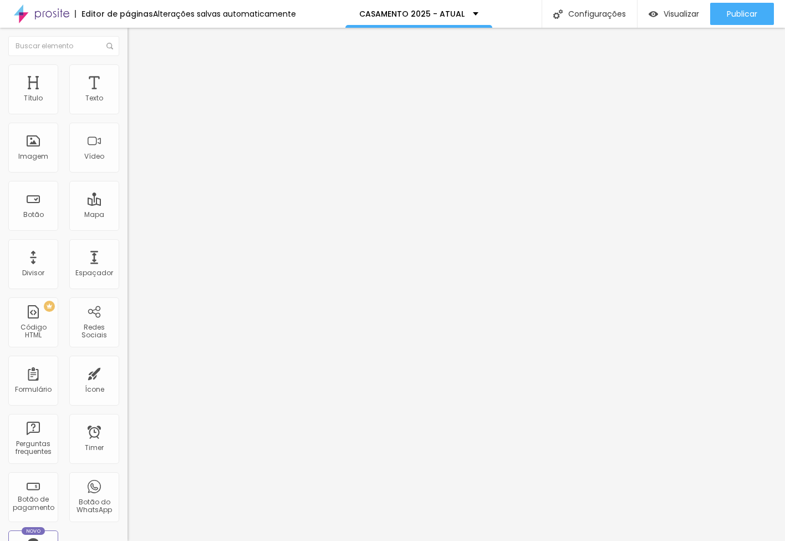
click at [128, 75] on li "Avançado" at bounding box center [192, 80] width 128 height 11
click at [128, 215] on input "range" at bounding box center [164, 219] width 72 height 9
click at [128, 372] on input "range" at bounding box center [164, 376] width 72 height 9
click at [719, 16] on button "Publicar" at bounding box center [742, 14] width 64 height 22
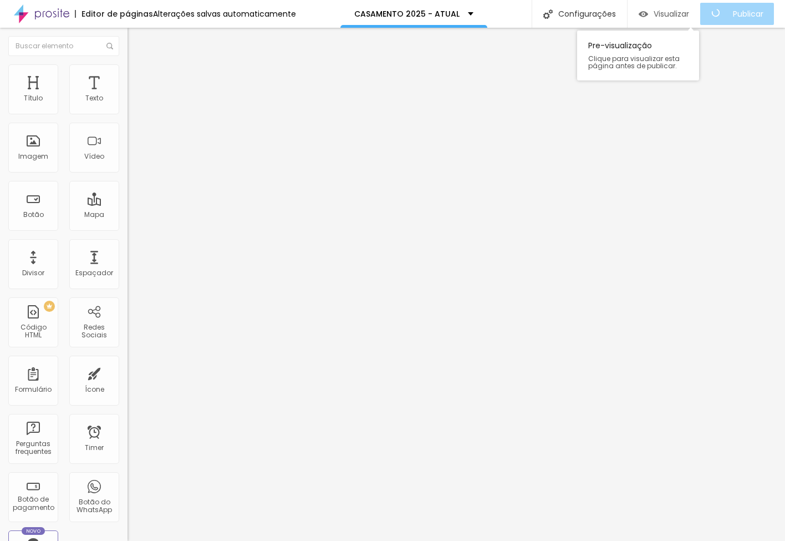
click at [685, 11] on span "Visualizar" at bounding box center [671, 13] width 35 height 9
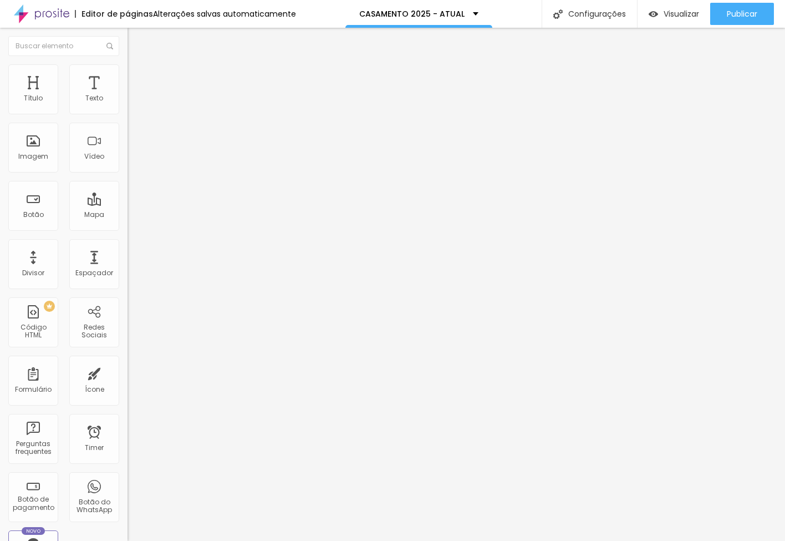
click at [128, 75] on li "Avançado" at bounding box center [192, 80] width 128 height 11
drag, startPoint x: 26, startPoint y: 111, endPoint x: 9, endPoint y: 113, distance: 16.2
click at [128, 113] on div "0 px Espaçamento Interno" at bounding box center [192, 164] width 128 height 157
drag, startPoint x: 52, startPoint y: 67, endPoint x: 67, endPoint y: 70, distance: 14.9
click at [128, 67] on ul "Conteúdo Estilo Avançado" at bounding box center [192, 69] width 128 height 33
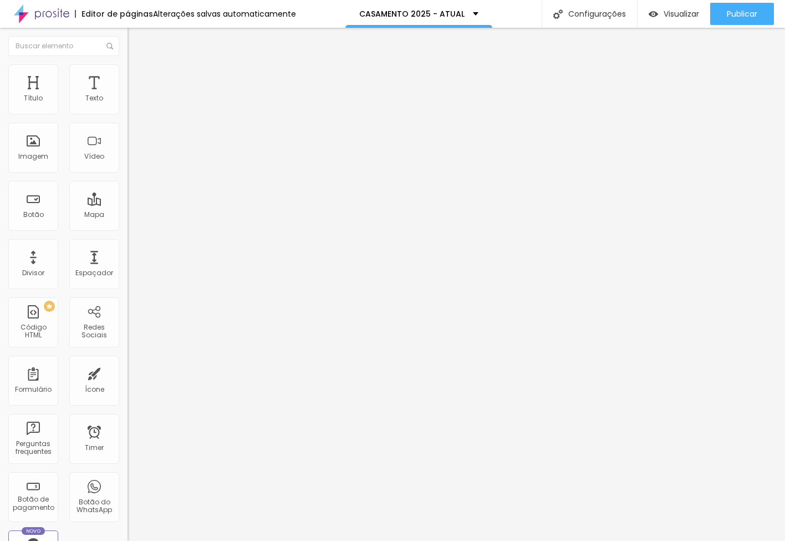
click at [128, 70] on img at bounding box center [133, 69] width 10 height 10
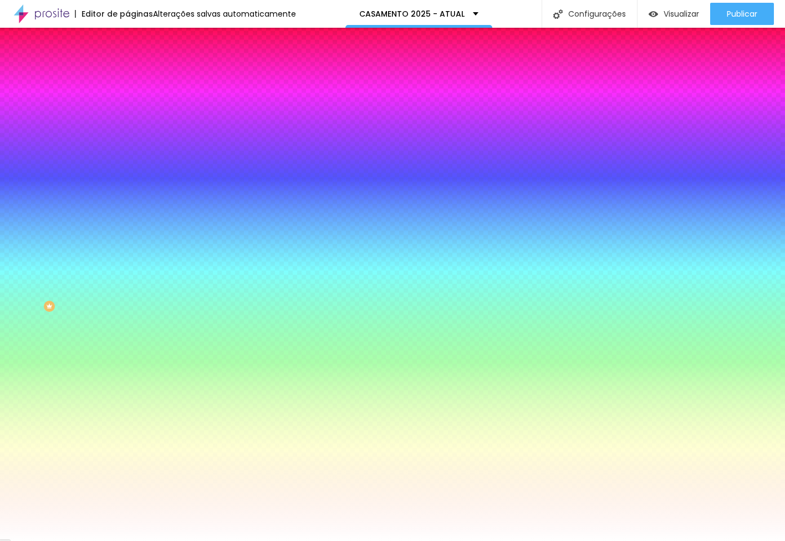
click at [138, 65] on span "Conteúdo" at bounding box center [155, 60] width 34 height 9
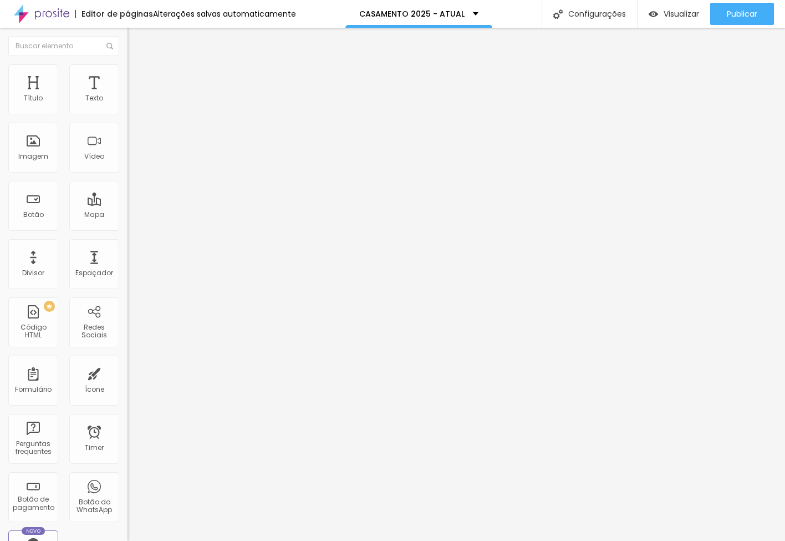
click at [138, 74] on span "Estilo" at bounding box center [146, 71] width 17 height 9
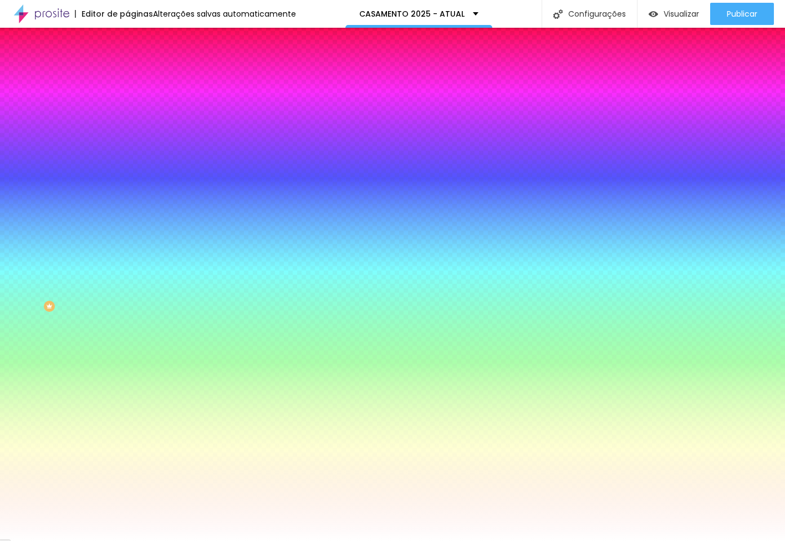
click at [138, 78] on span "Avançado" at bounding box center [156, 82] width 37 height 9
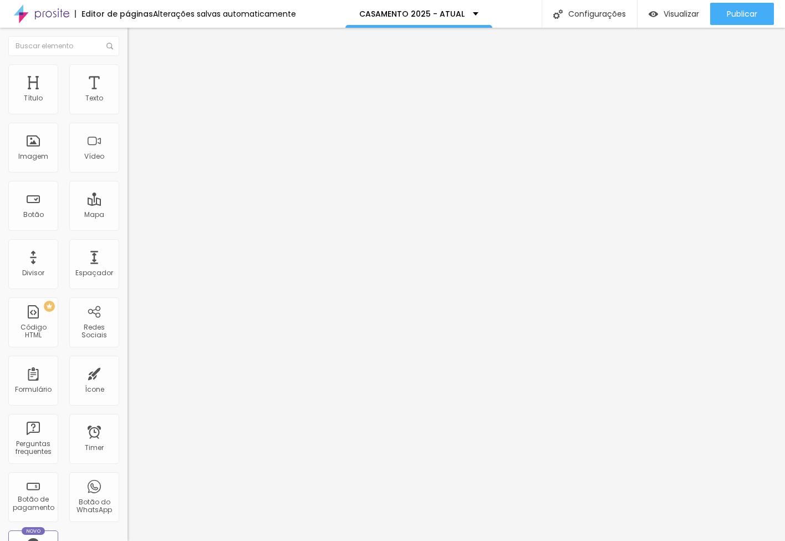
click at [128, 215] on input "range" at bounding box center [164, 219] width 72 height 9
click at [128, 74] on li "Estilo" at bounding box center [192, 69] width 128 height 11
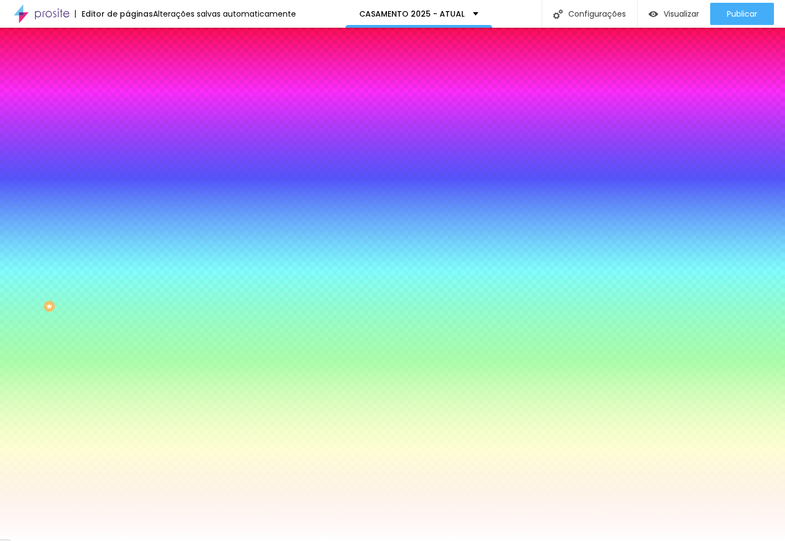
click at [138, 78] on span "Avançado" at bounding box center [156, 82] width 37 height 9
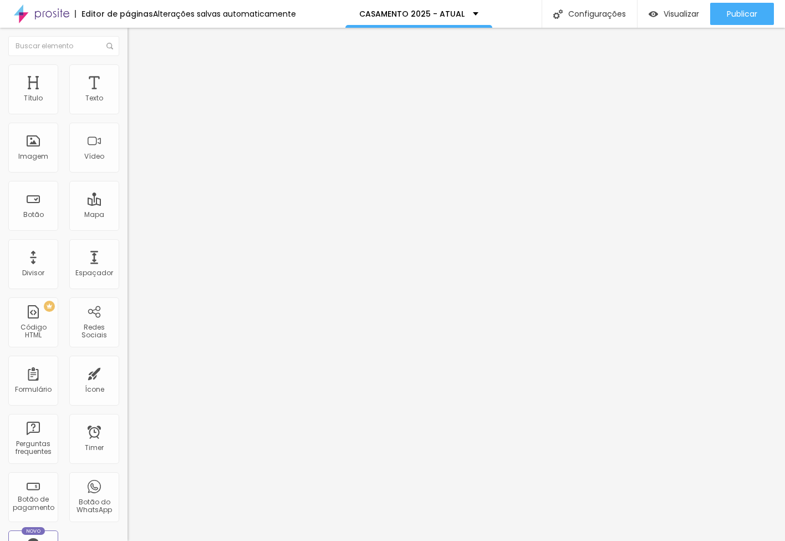
click at [128, 215] on input "range" at bounding box center [164, 219] width 72 height 9
click at [128, 372] on input "range" at bounding box center [164, 376] width 72 height 9
click at [128, 382] on input "2" at bounding box center [152, 388] width 48 height 12
click at [128, 118] on div "5 Espaçamento entre colunas" at bounding box center [192, 164] width 128 height 157
click at [732, 14] on span "Publicar" at bounding box center [742, 13] width 30 height 9
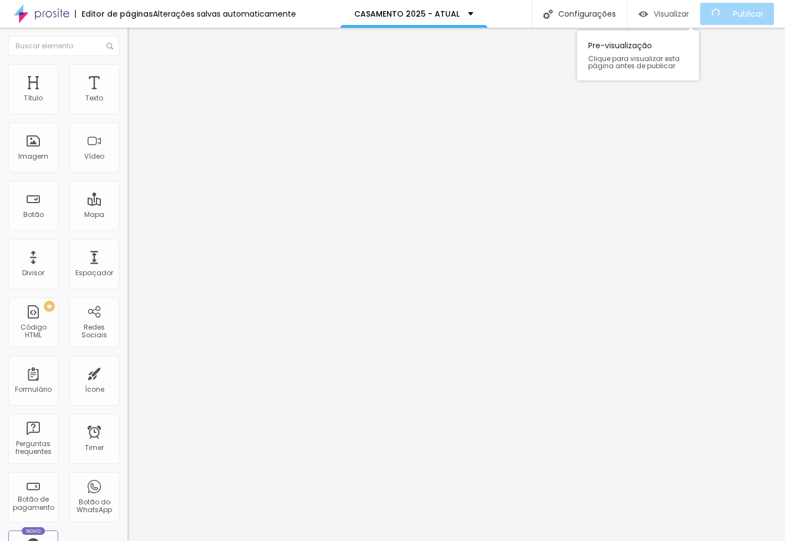
click at [681, 16] on span "Visualizar" at bounding box center [671, 13] width 35 height 9
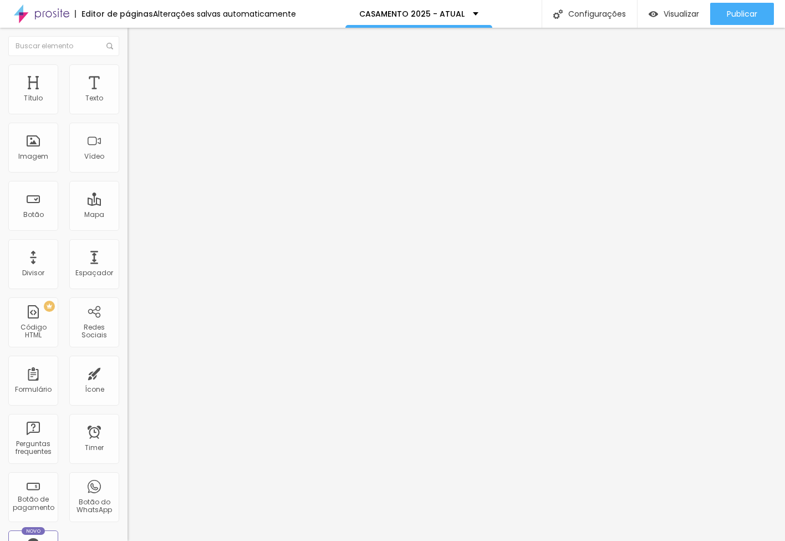
click at [128, 118] on img at bounding box center [192, 157] width 128 height 128
drag, startPoint x: 64, startPoint y: 440, endPoint x: 58, endPoint y: 440, distance: 6.7
click at [128, 440] on div "Editar Google Reviews Conteúdo Estilo Avançado Encontre sua empresa [PERSON_NAM…" at bounding box center [192, 284] width 128 height 513
click at [128, 70] on img at bounding box center [133, 69] width 10 height 10
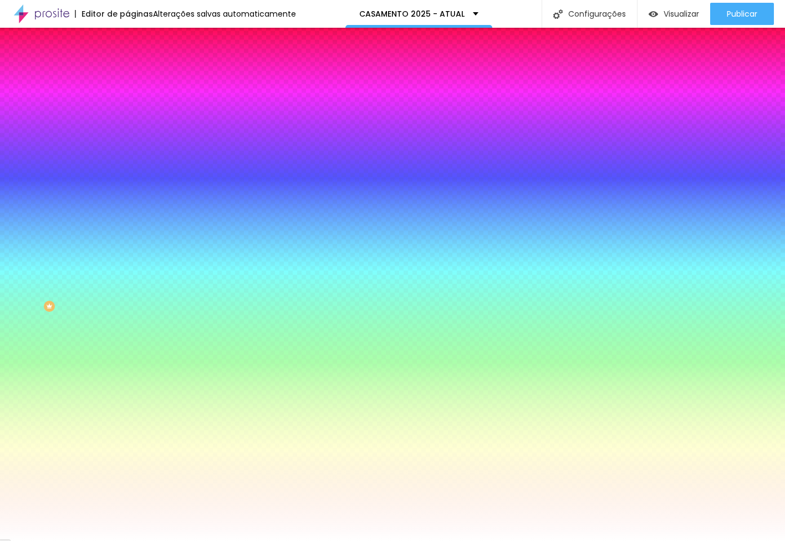
click at [128, 75] on li "Avançado" at bounding box center [192, 80] width 128 height 11
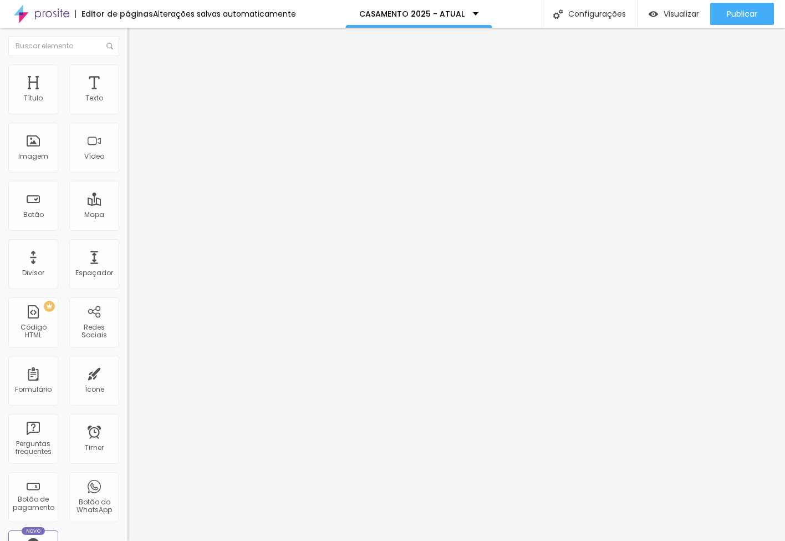
click at [128, 74] on li "Estilo" at bounding box center [192, 69] width 128 height 11
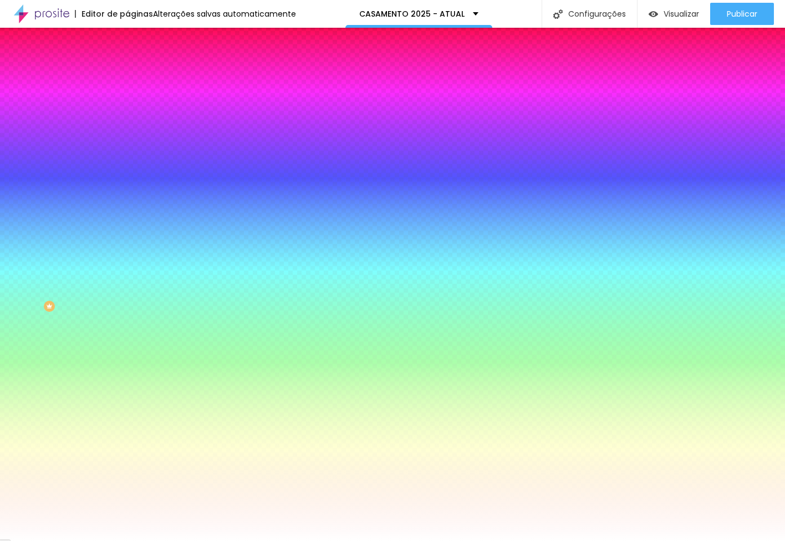
click at [138, 65] on span "Conteúdo" at bounding box center [155, 60] width 34 height 9
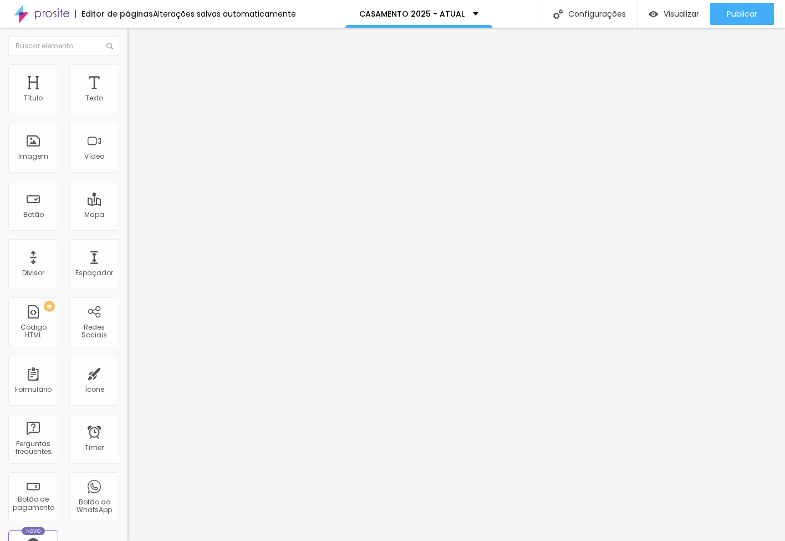
click at [128, 231] on span "Procure o perfil da empresa pelo nome." at bounding box center [182, 239] width 109 height 16
click at [128, 120] on img at bounding box center [192, 157] width 128 height 128
click at [128, 119] on img at bounding box center [192, 157] width 128 height 128
click at [128, 222] on input "[PERSON_NAME] - Fotógrafo de Casamento - Grande Terceiro, [GEOGRAPHIC_DATA] - M…" at bounding box center [203, 227] width 151 height 11
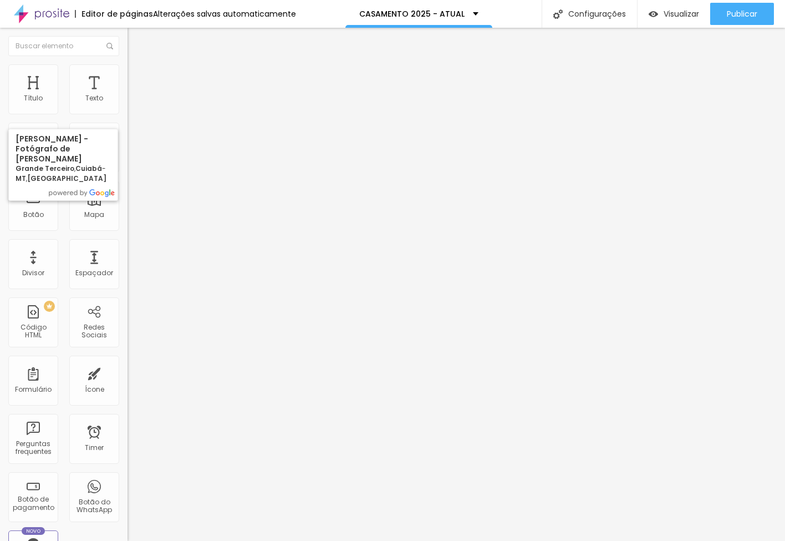
click at [128, 222] on input "[PERSON_NAME] - Fotógrafo de Casamento - Grande Terceiro, [GEOGRAPHIC_DATA] - M…" at bounding box center [203, 227] width 151 height 11
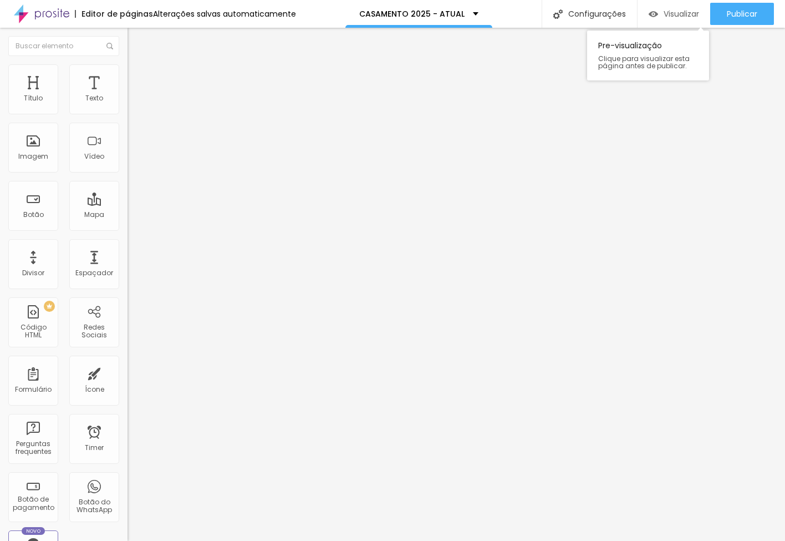
drag, startPoint x: 741, startPoint y: 21, endPoint x: 708, endPoint y: 21, distance: 32.7
click at [741, 21] on div "Publicar" at bounding box center [742, 14] width 30 height 22
click at [677, 14] on span "Visualizar" at bounding box center [681, 13] width 35 height 9
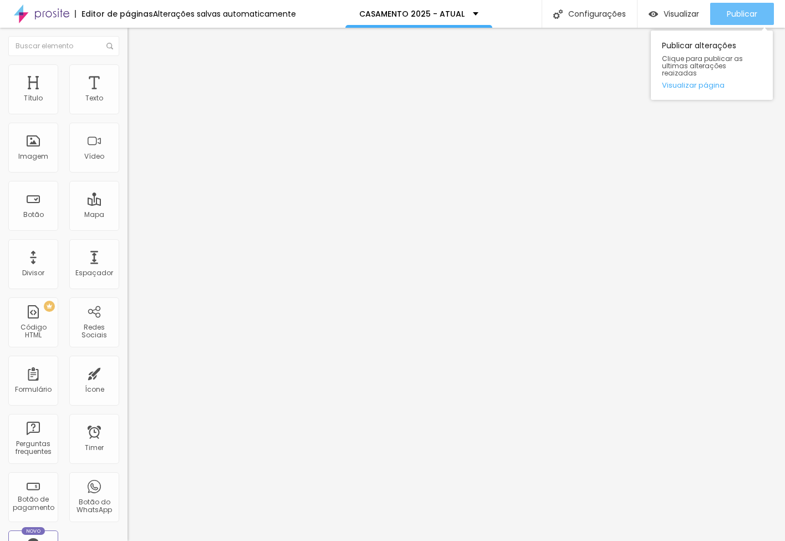
click at [733, 18] on span "Publicar" at bounding box center [742, 13] width 30 height 9
click at [138, 78] on span "Avançado" at bounding box center [156, 82] width 37 height 9
type input "18"
type input "23"
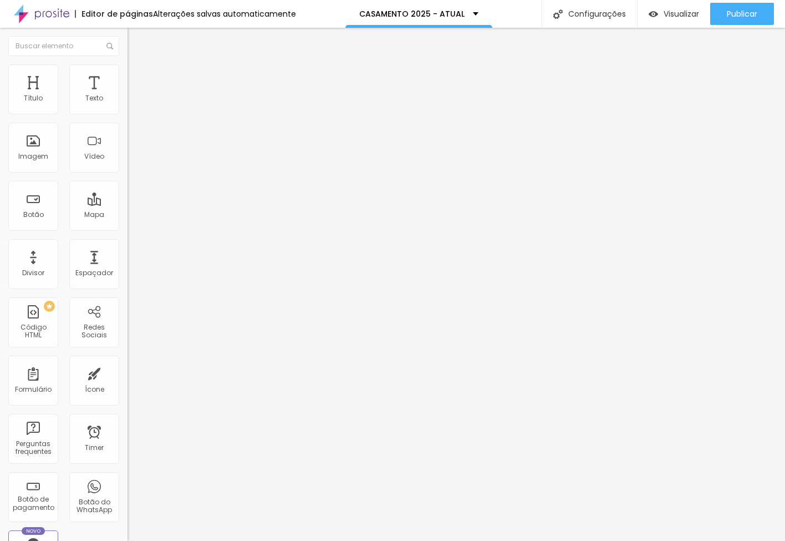
type input "23"
type input "34"
type input "39"
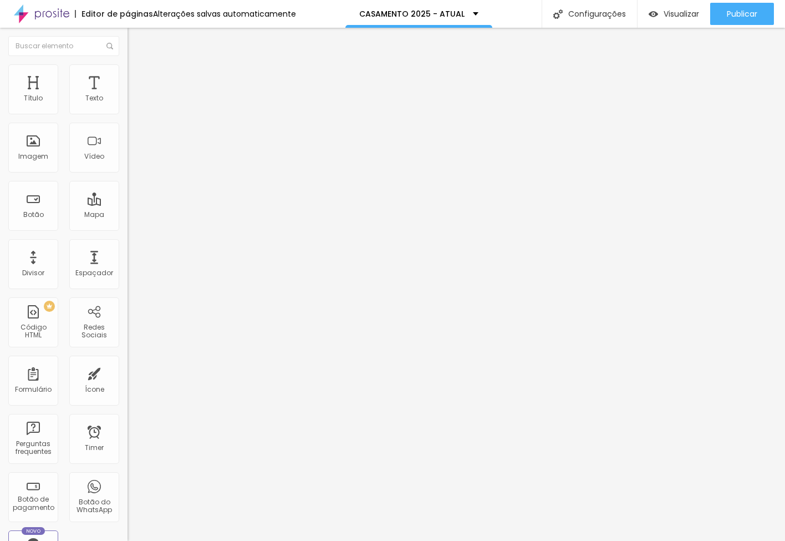
type input "44"
type input "55"
type input "65"
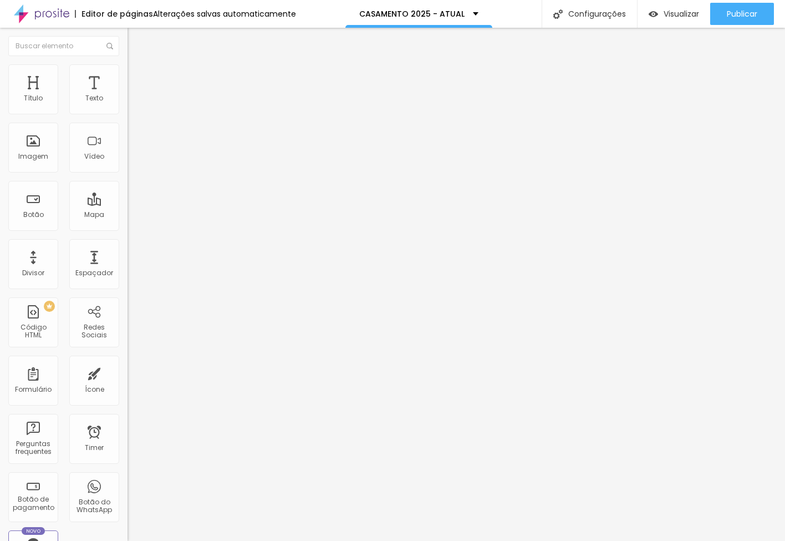
type input "65"
type input "71"
type input "65"
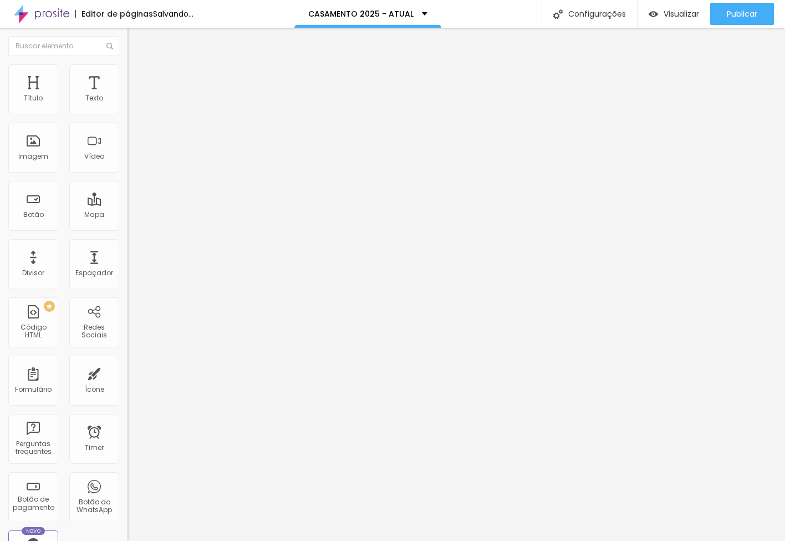
type input "60"
type input "50"
type input "44"
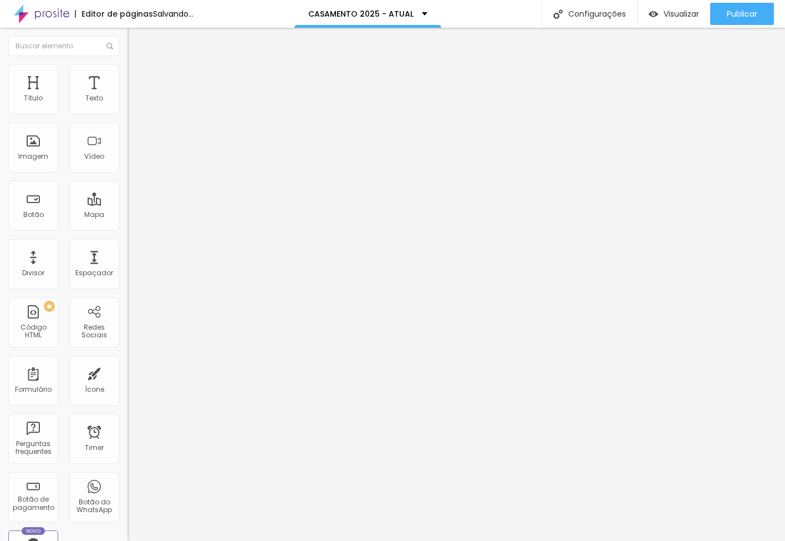
type input "44"
type input "39"
type input "34"
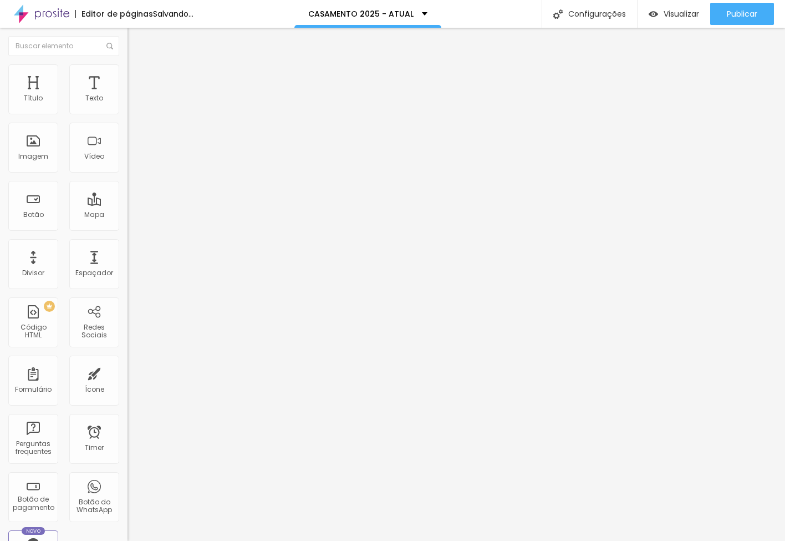
type input "28"
type input "23"
type input "18"
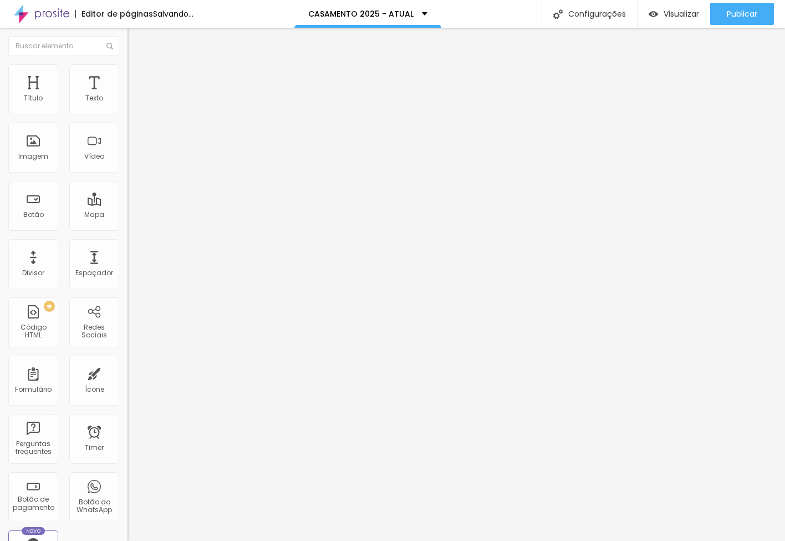
type input "18"
type input "13"
type input "7"
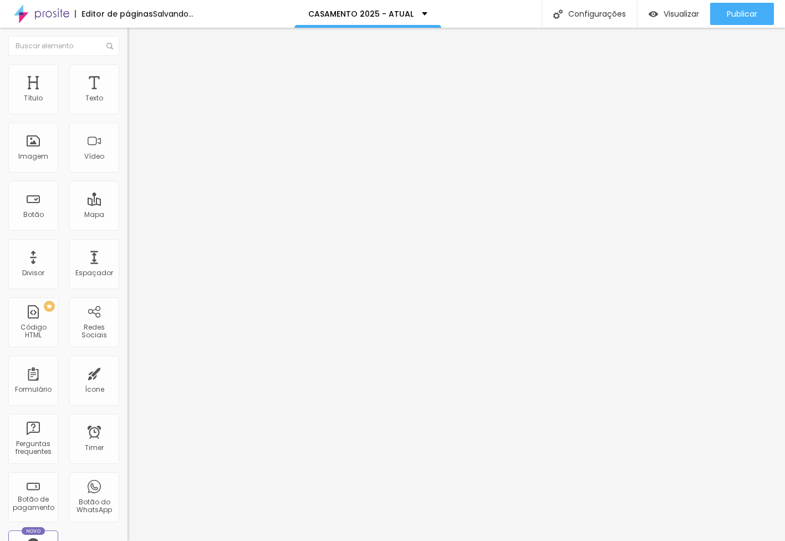
type input "0"
type input "2"
type input "7"
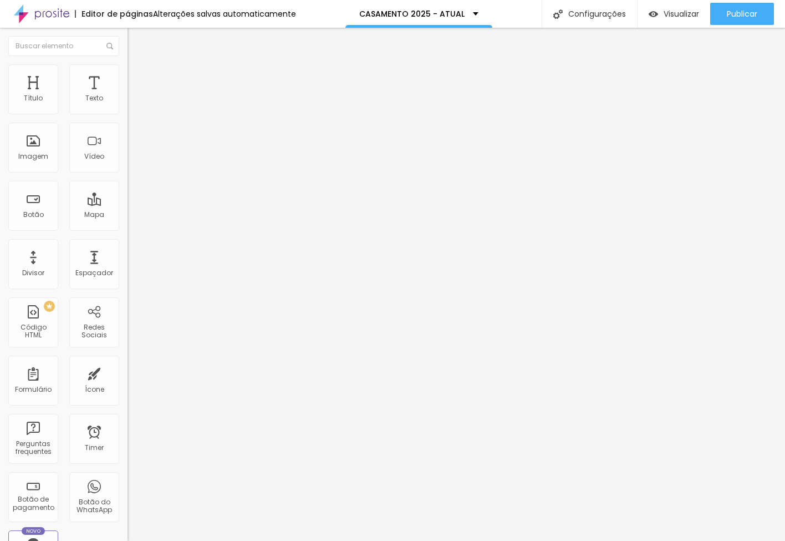
type input "7"
click at [128, 372] on input "range" at bounding box center [164, 376] width 72 height 9
click at [128, 382] on input "7" at bounding box center [152, 388] width 48 height 12
type input "250"
type input "5"
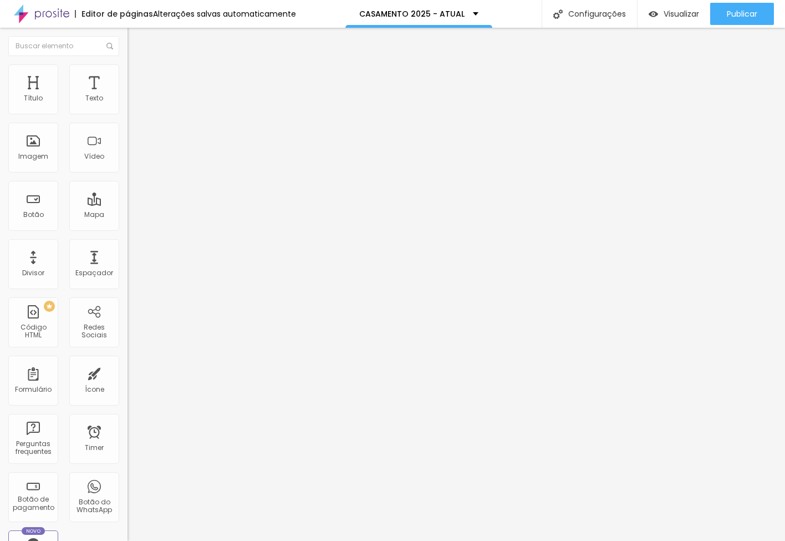
type input "5"
click at [138, 78] on span "Avançado" at bounding box center [156, 82] width 37 height 9
type input "0"
type input "5"
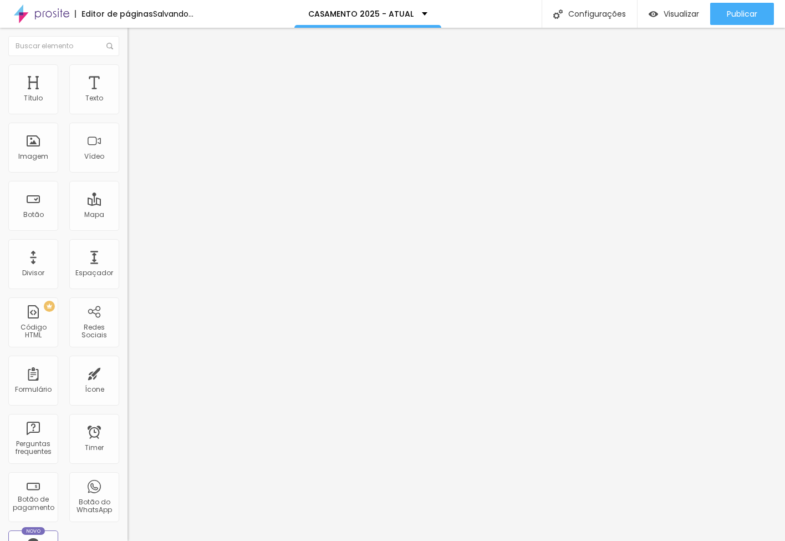
type input "5"
type input "10"
type input "5"
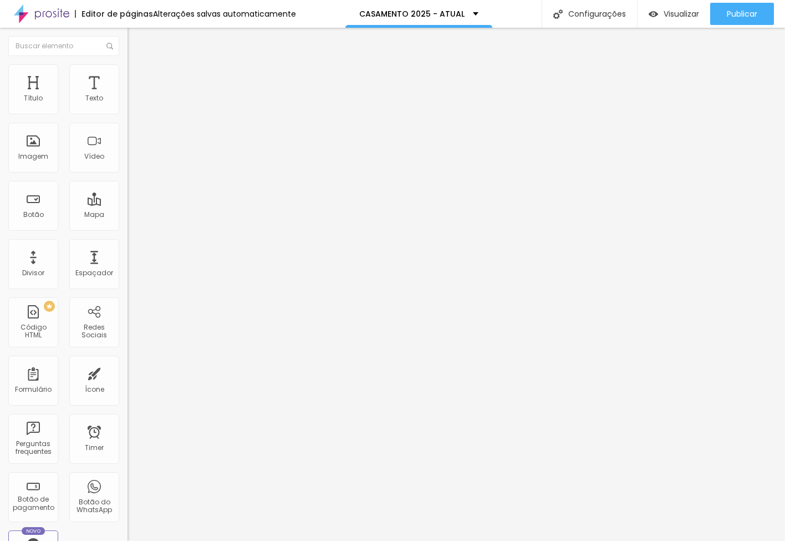
type input "0"
type input "5"
type input "0"
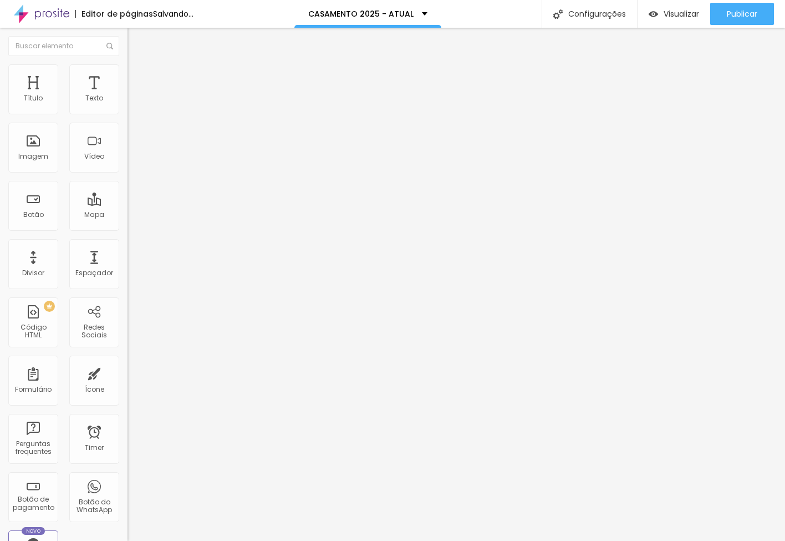
type input "0"
type input "5"
type input "10"
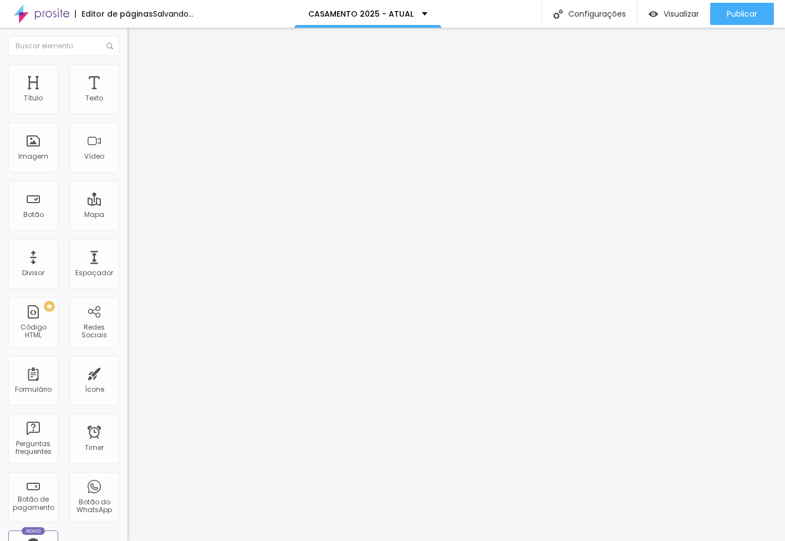
type input "15"
type input "20"
type input "15"
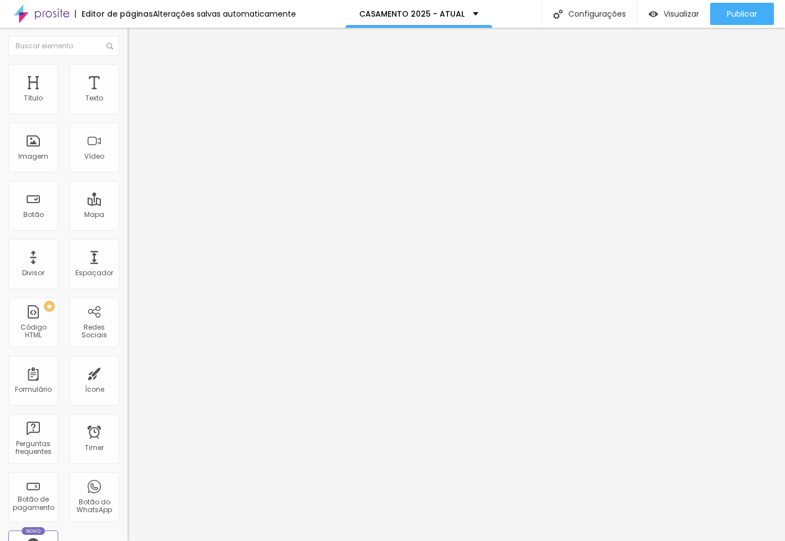
type input "15"
type input "10"
type input "5"
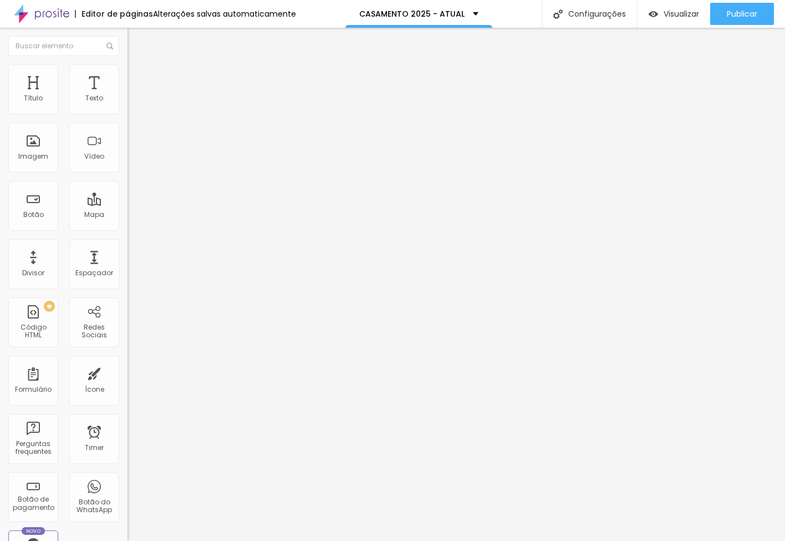
click at [128, 215] on input "range" at bounding box center [164, 219] width 72 height 9
click at [138, 65] on span "Conteúdo" at bounding box center [155, 60] width 34 height 9
click at [128, 101] on span "Completo" at bounding box center [145, 95] width 34 height 9
click at [128, 108] on span "Encaixotado" at bounding box center [149, 102] width 43 height 9
click at [128, 101] on span "Completo" at bounding box center [145, 95] width 34 height 9
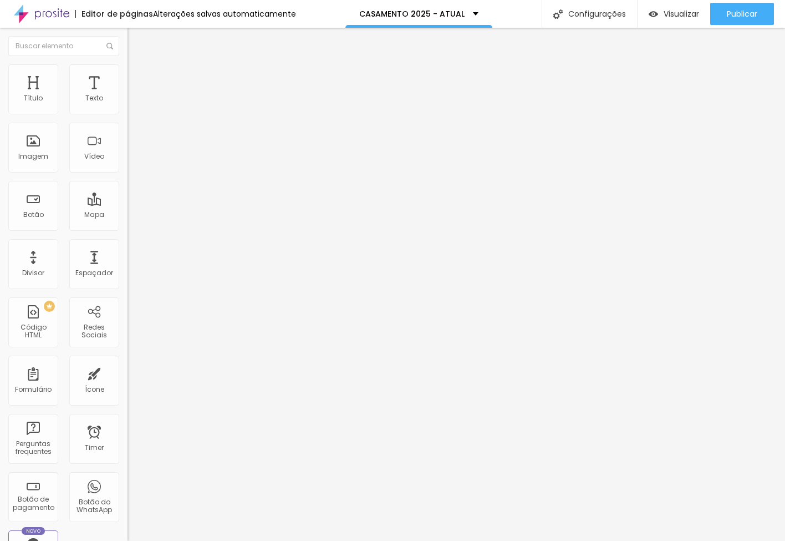
click at [128, 108] on span "Encaixotado" at bounding box center [149, 102] width 43 height 9
drag, startPoint x: 750, startPoint y: 14, endPoint x: 744, endPoint y: 17, distance: 6.5
click at [750, 14] on span "Publicar" at bounding box center [742, 13] width 30 height 9
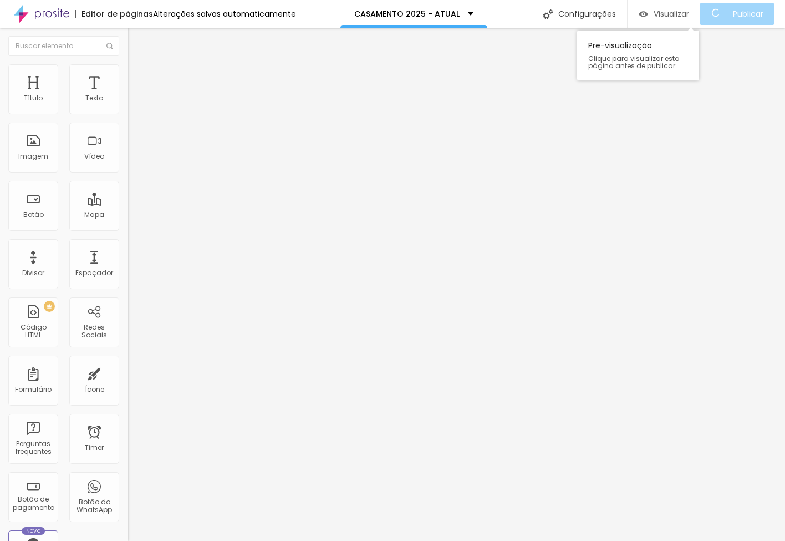
click at [683, 16] on span "Visualizar" at bounding box center [671, 13] width 35 height 9
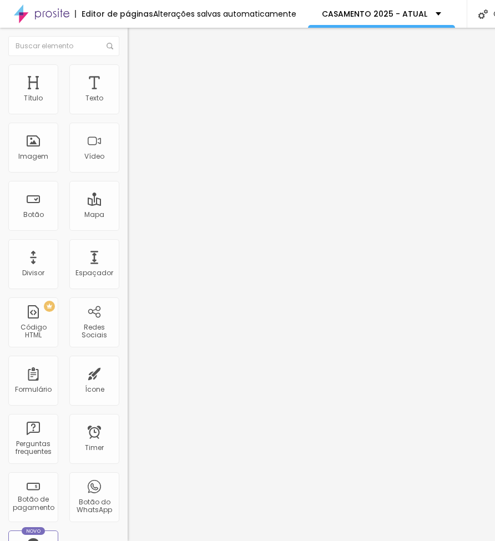
click at [128, 72] on li "Estilo" at bounding box center [192, 69] width 128 height 11
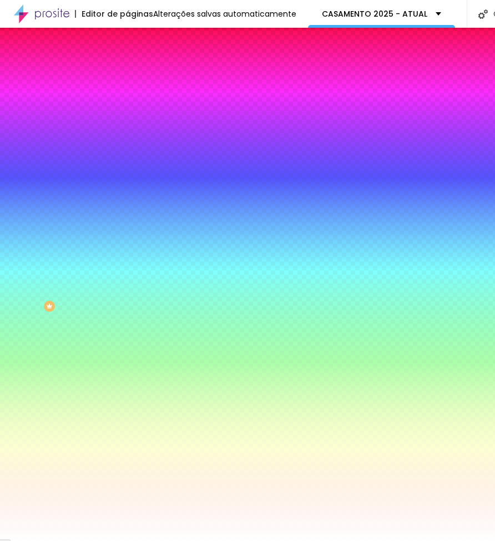
drag, startPoint x: 96, startPoint y: 72, endPoint x: 109, endPoint y: 91, distance: 23.1
click at [128, 75] on li "Avançado" at bounding box center [192, 80] width 128 height 11
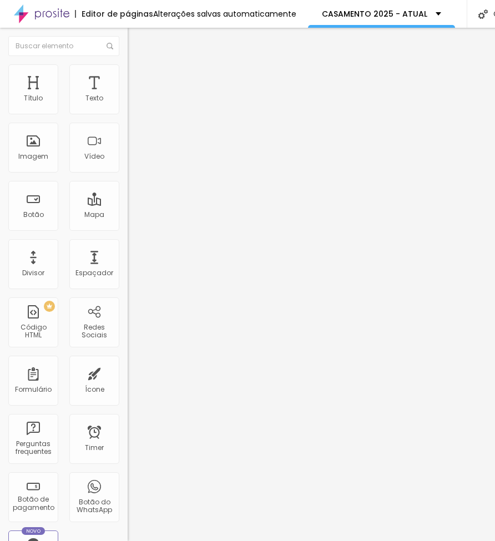
type input "10"
type input "5"
type input "10"
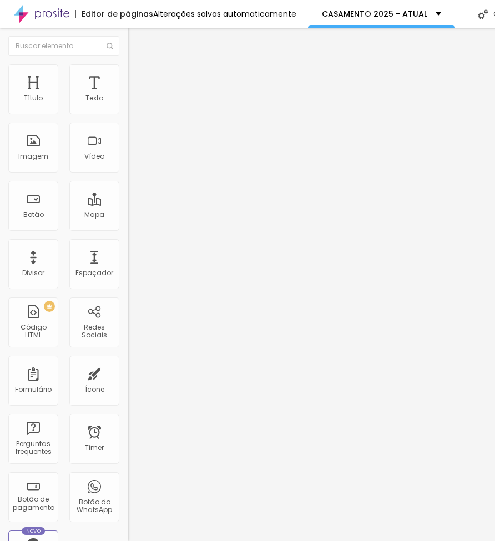
type input "10"
click at [128, 215] on input "range" at bounding box center [164, 219] width 72 height 9
click at [138, 78] on span "Avançado" at bounding box center [156, 82] width 37 height 9
type input "10"
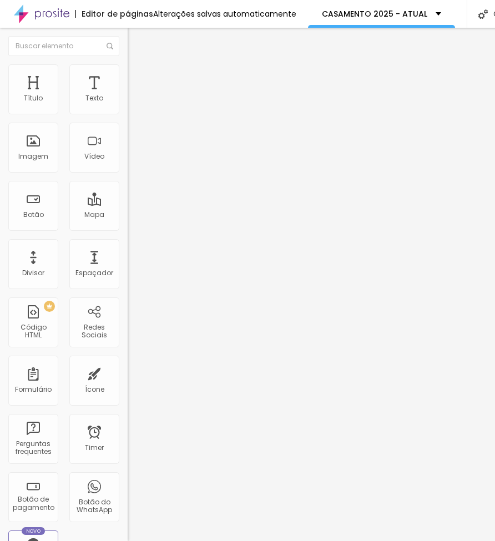
type input "10"
click at [128, 215] on input "range" at bounding box center [164, 219] width 72 height 9
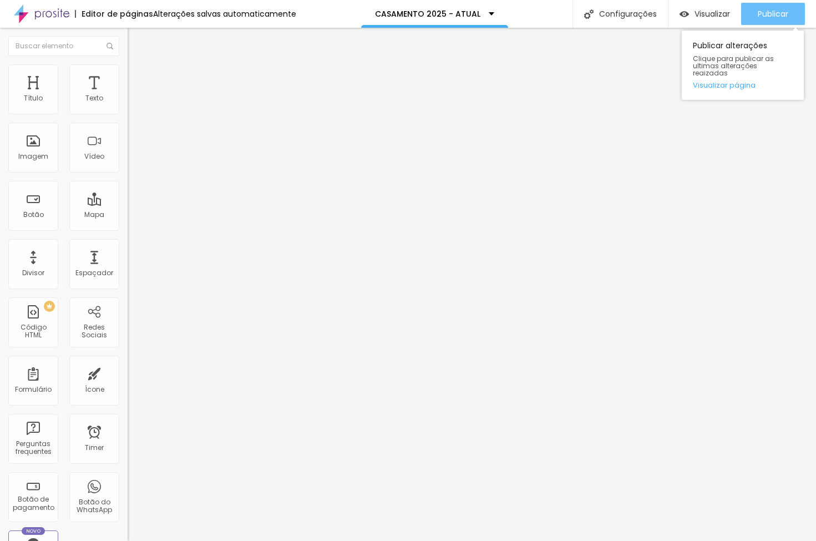
click at [757, 13] on span "Publicar" at bounding box center [772, 13] width 30 height 9
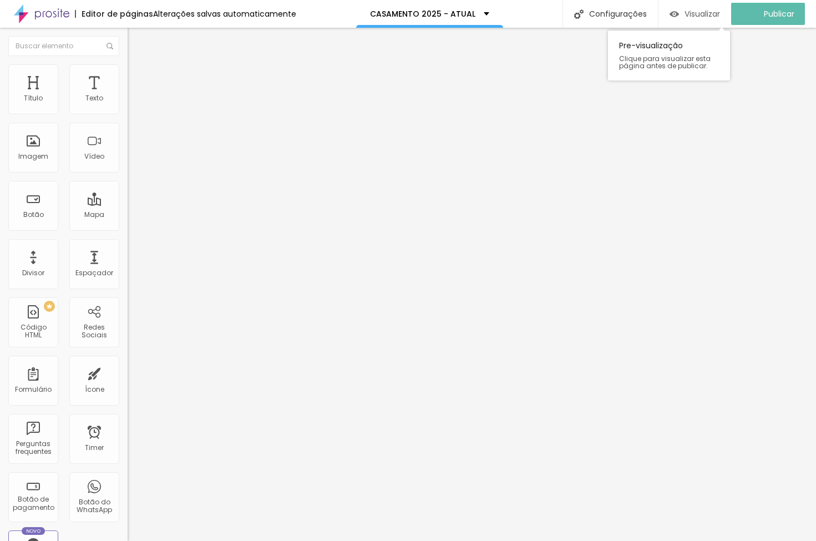
click at [709, 14] on span "Visualizar" at bounding box center [701, 13] width 35 height 9
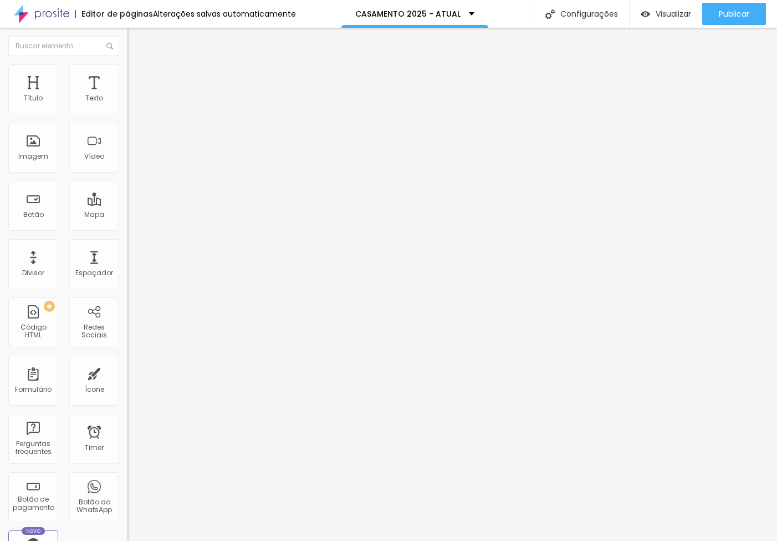
click at [128, 101] on span "Encaixotado" at bounding box center [149, 95] width 43 height 9
click at [138, 78] on span "Avançado" at bounding box center [156, 82] width 37 height 9
type input "5"
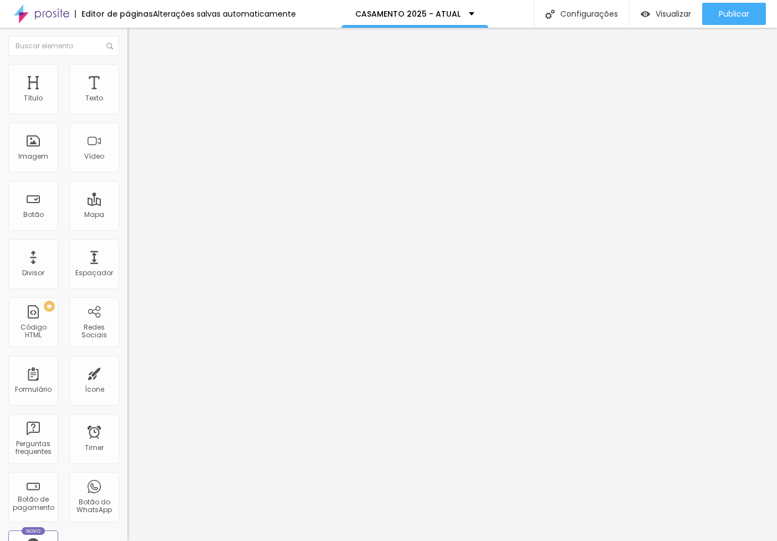
type input "0"
drag, startPoint x: 47, startPoint y: 110, endPoint x: 8, endPoint y: 114, distance: 39.1
type input "0"
click at [128, 111] on div "0 Espaçamento entre colunas" at bounding box center [192, 164] width 128 height 157
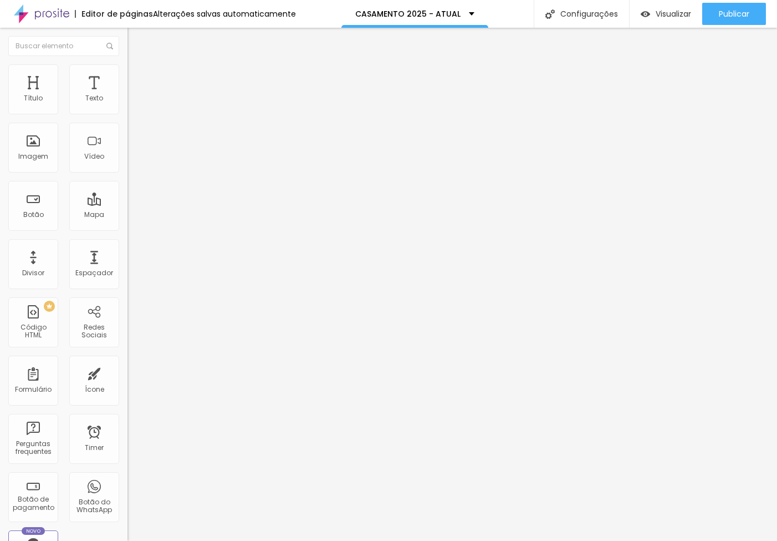
drag, startPoint x: 24, startPoint y: 131, endPoint x: -20, endPoint y: 135, distance: 43.9
click at [0, 135] on html "Editor de páginas Alterações salvas automaticamente CASAMENTO 2025 - ATUAL Conf…" at bounding box center [388, 270] width 777 height 541
click at [138, 81] on span "Avançado" at bounding box center [156, 82] width 37 height 9
type input "5"
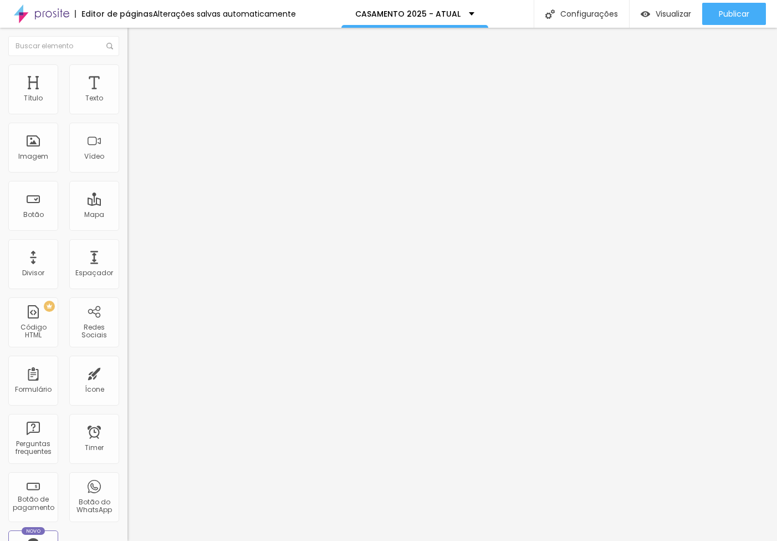
type input "0"
drag, startPoint x: 48, startPoint y: 109, endPoint x: -15, endPoint y: 111, distance: 62.7
type input "0"
click at [0, 111] on html "Editor de páginas Alterações salvas automaticamente CASAMENTO 2025 - ATUAL Conf…" at bounding box center [388, 270] width 777 height 541
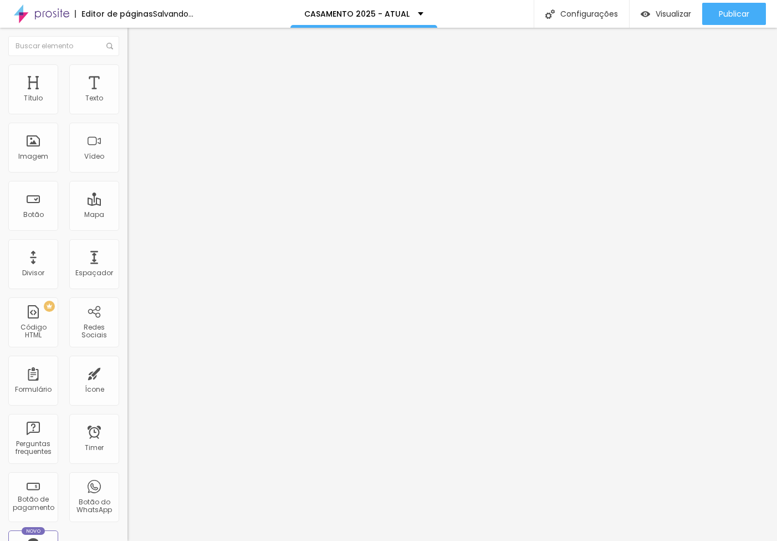
type input "2"
type input "0"
drag, startPoint x: 25, startPoint y: 136, endPoint x: -38, endPoint y: 139, distance: 63.3
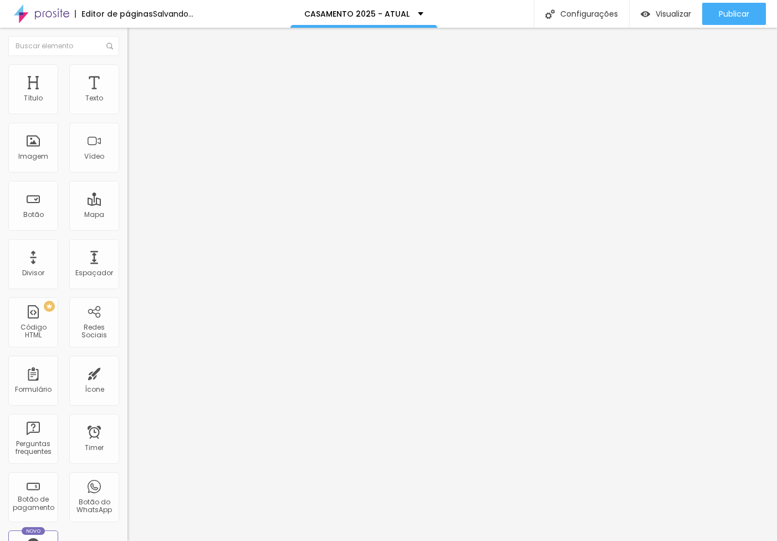
type input "0"
click at [0, 139] on html "Editor de páginas Salvando... CASAMENTO 2025 - ATUAL Configurações Configuraçõe…" at bounding box center [388, 270] width 777 height 541
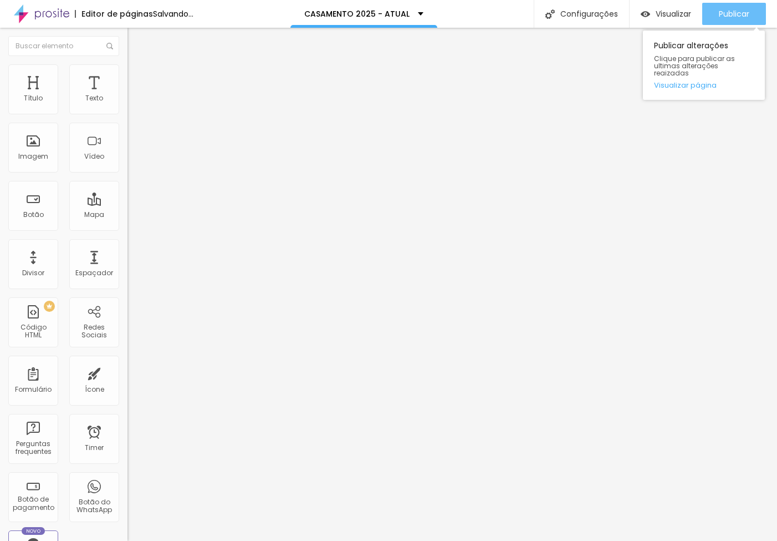
click at [735, 16] on span "Publicar" at bounding box center [734, 13] width 30 height 9
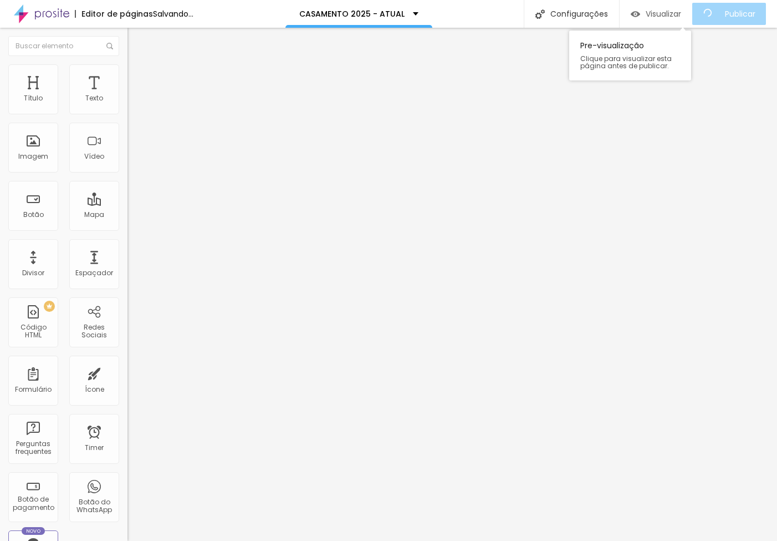
click at [671, 15] on span "Visualizar" at bounding box center [663, 13] width 35 height 9
